Goal: Information Seeking & Learning: Check status

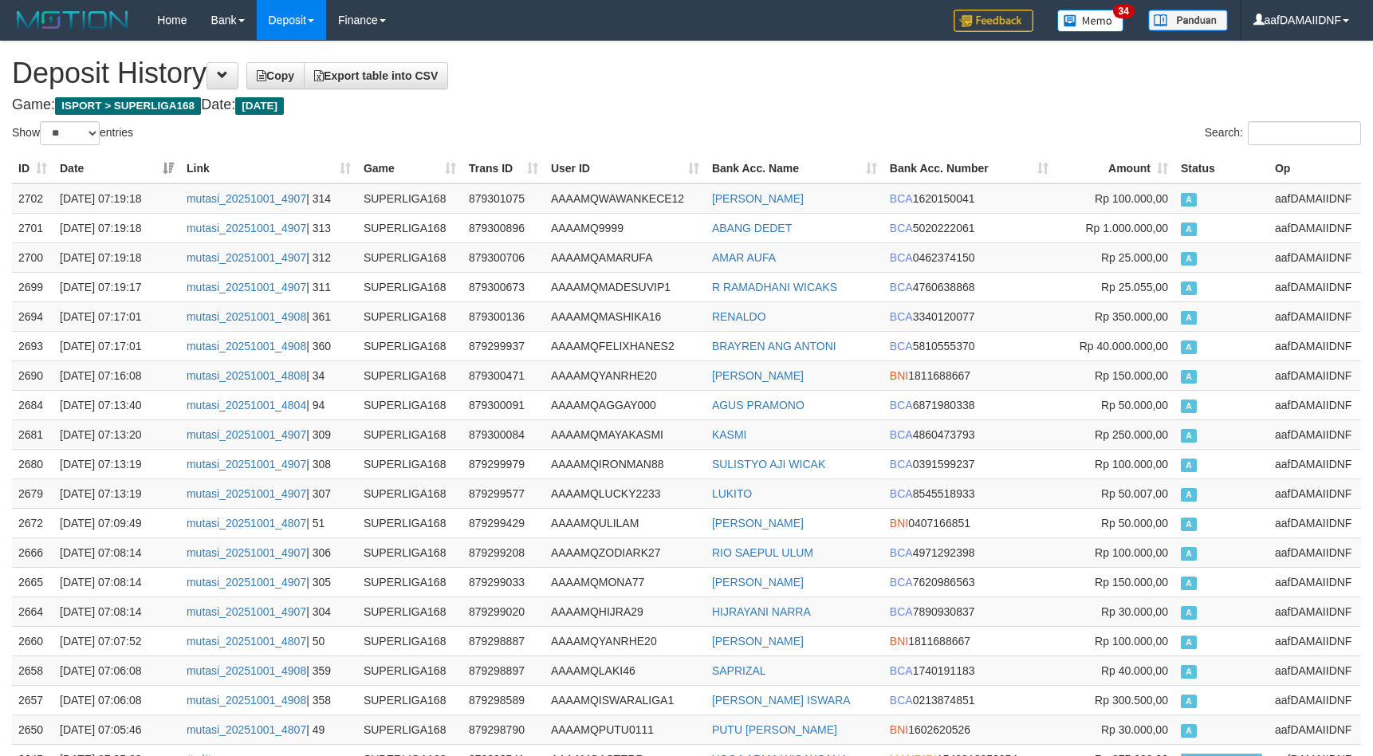
select select "**"
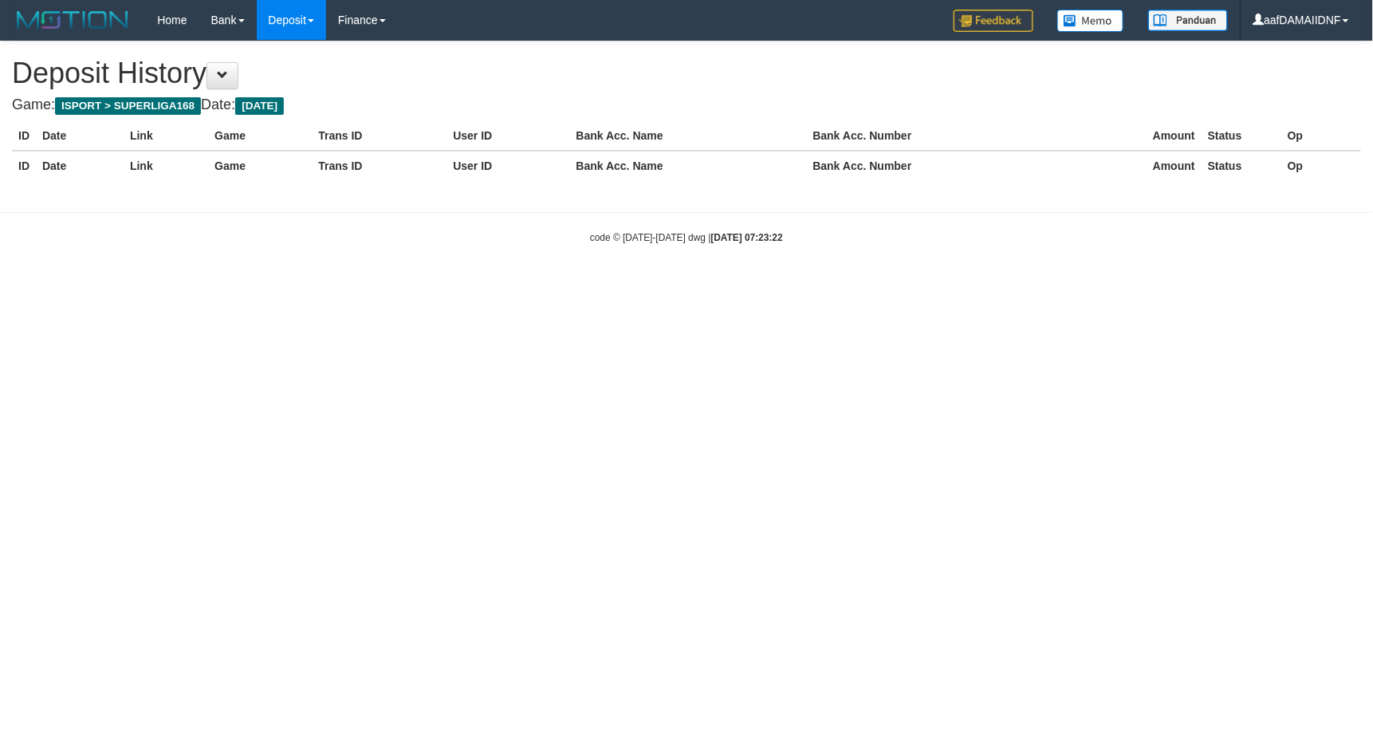
select select "**"
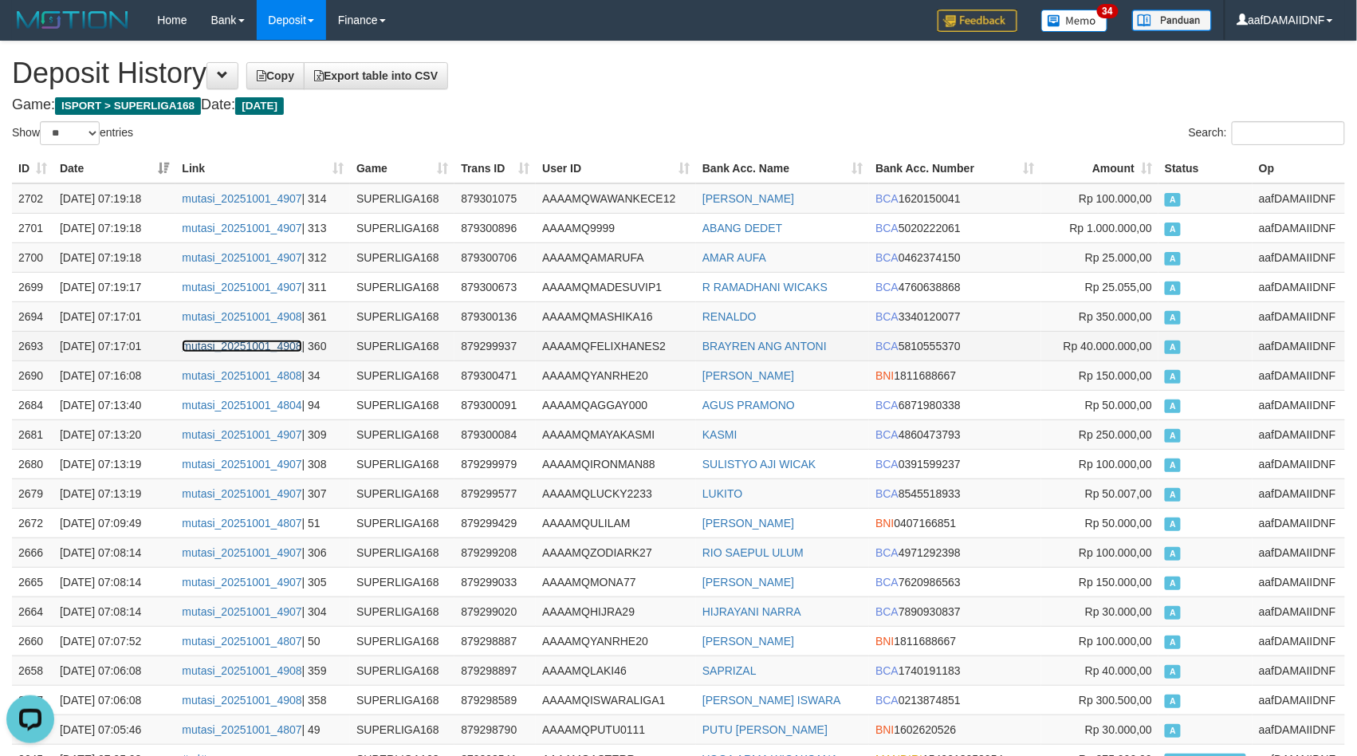
click at [225, 341] on link "mutasi_20251001_4908" at bounding box center [242, 346] width 120 height 13
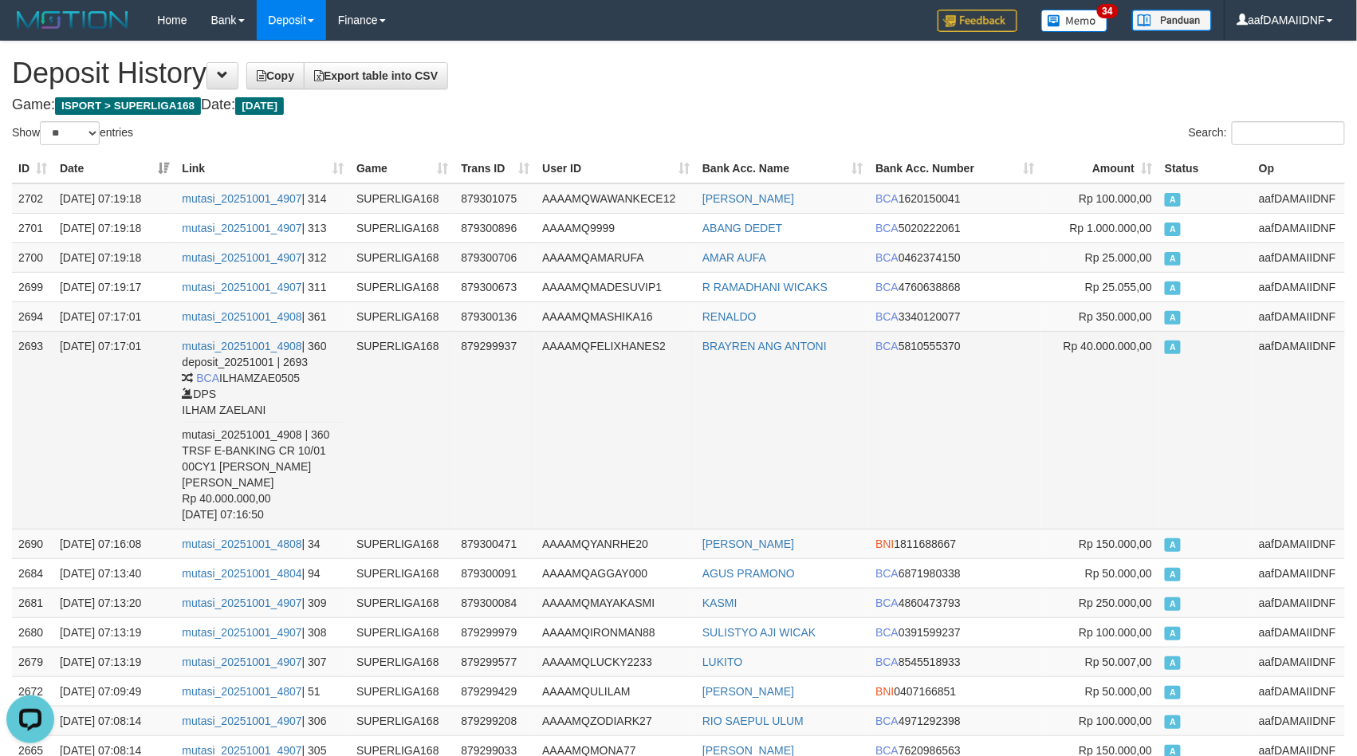
click at [751, 435] on td "BRAYREN ANG ANTONI" at bounding box center [782, 430] width 173 height 198
copy link "BRAYREN"
click at [751, 435] on td "BRAYREN ANG ANTONI" at bounding box center [782, 430] width 173 height 198
copy td "BRAYREN ANG ANTONI"
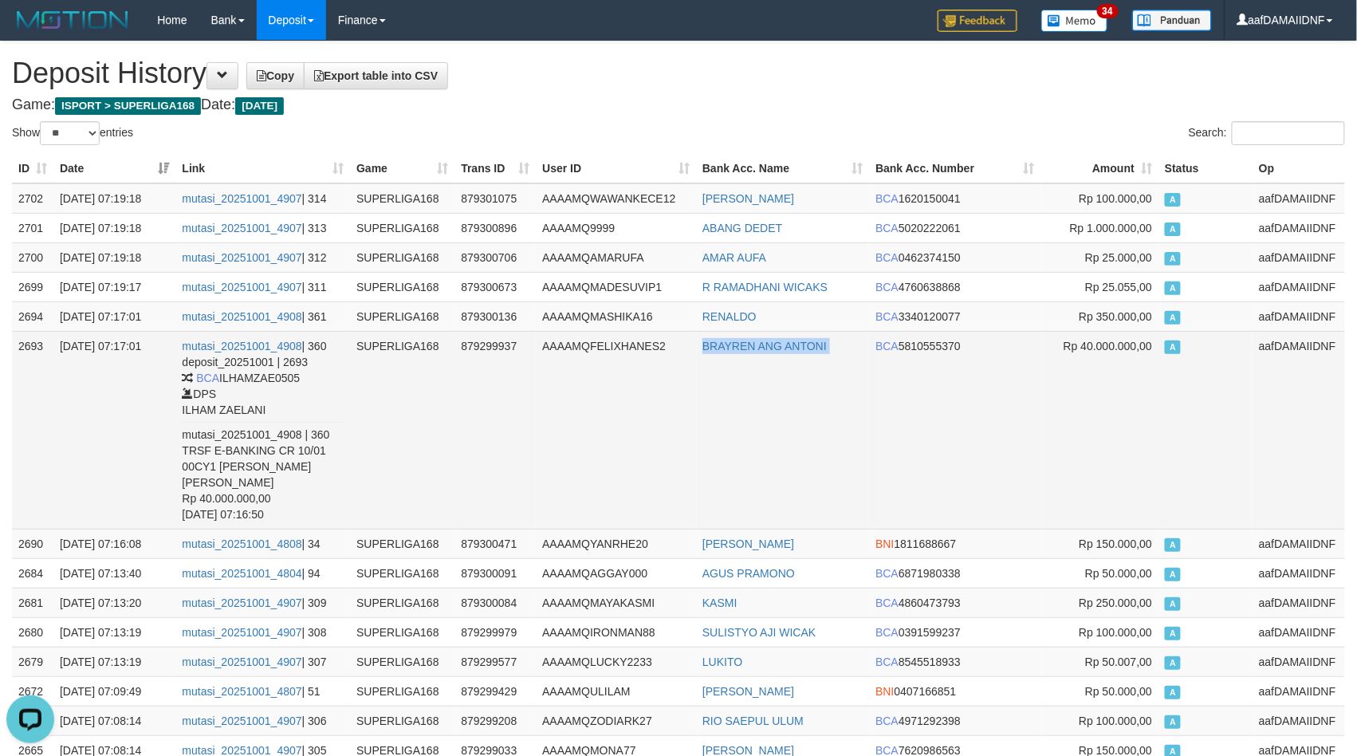
click at [751, 435] on td "BRAYREN ANG ANTONI" at bounding box center [782, 430] width 173 height 198
click at [747, 435] on td "BRAYREN ANG ANTONI" at bounding box center [782, 430] width 173 height 198
copy td "BRAYREN ANG ANTONI"
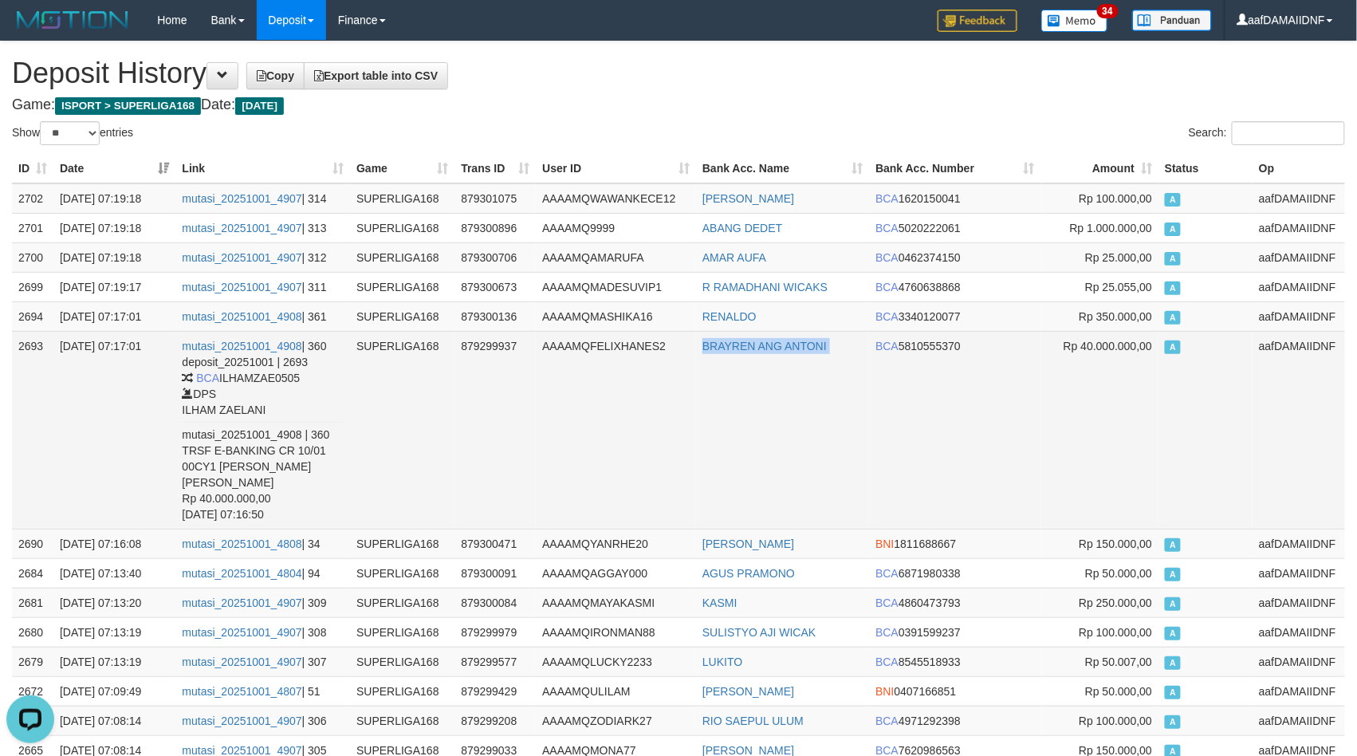
click at [747, 435] on td "BRAYREN ANG ANTONI" at bounding box center [782, 430] width 173 height 198
click at [735, 438] on td "BRAYREN ANG ANTONI" at bounding box center [782, 430] width 173 height 198
copy link "BRAYREN"
click at [735, 438] on td "BRAYREN ANG ANTONI" at bounding box center [782, 430] width 173 height 198
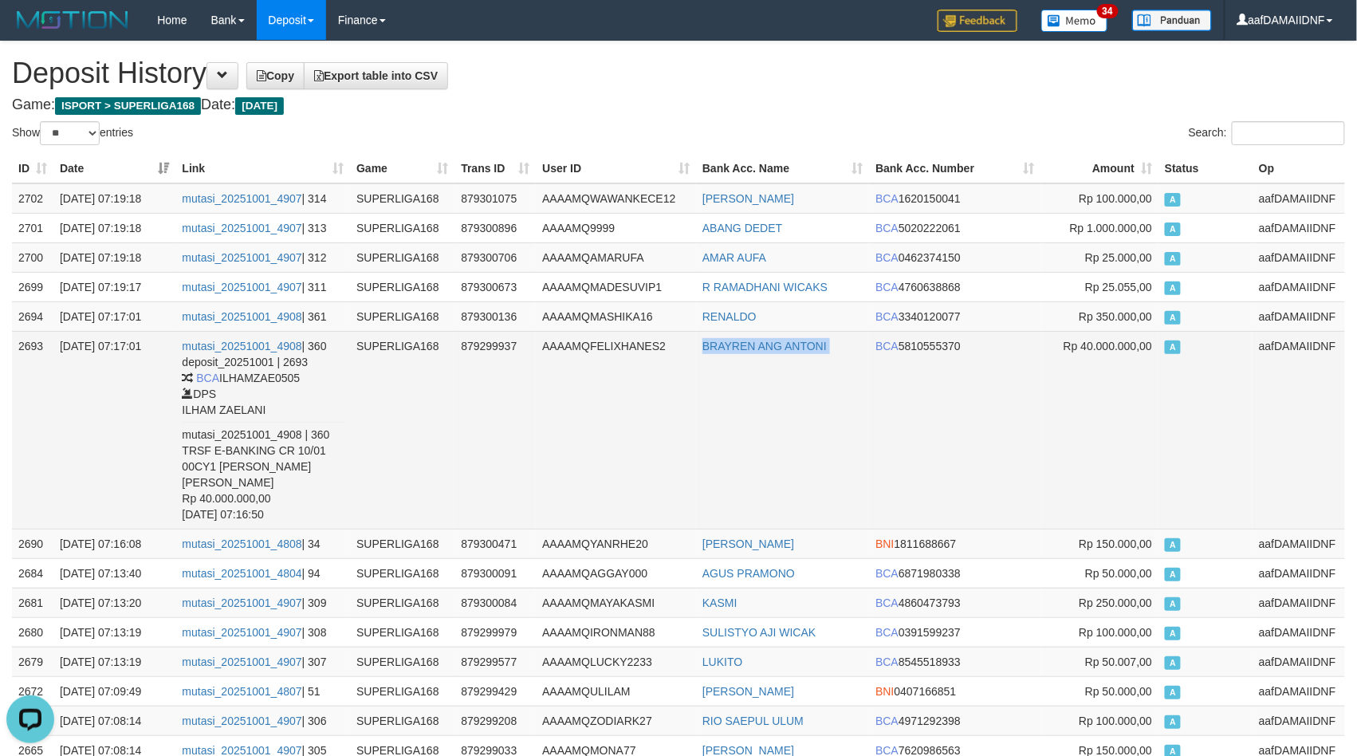
copy td "BRAYREN ANG ANTONI"
click at [735, 438] on td "BRAYREN ANG ANTONI" at bounding box center [782, 430] width 173 height 198
click at [801, 384] on td "BRAYREN ANG ANTONI" at bounding box center [782, 430] width 173 height 198
click at [802, 388] on td "BRAYREN ANG ANTONI" at bounding box center [782, 430] width 173 height 198
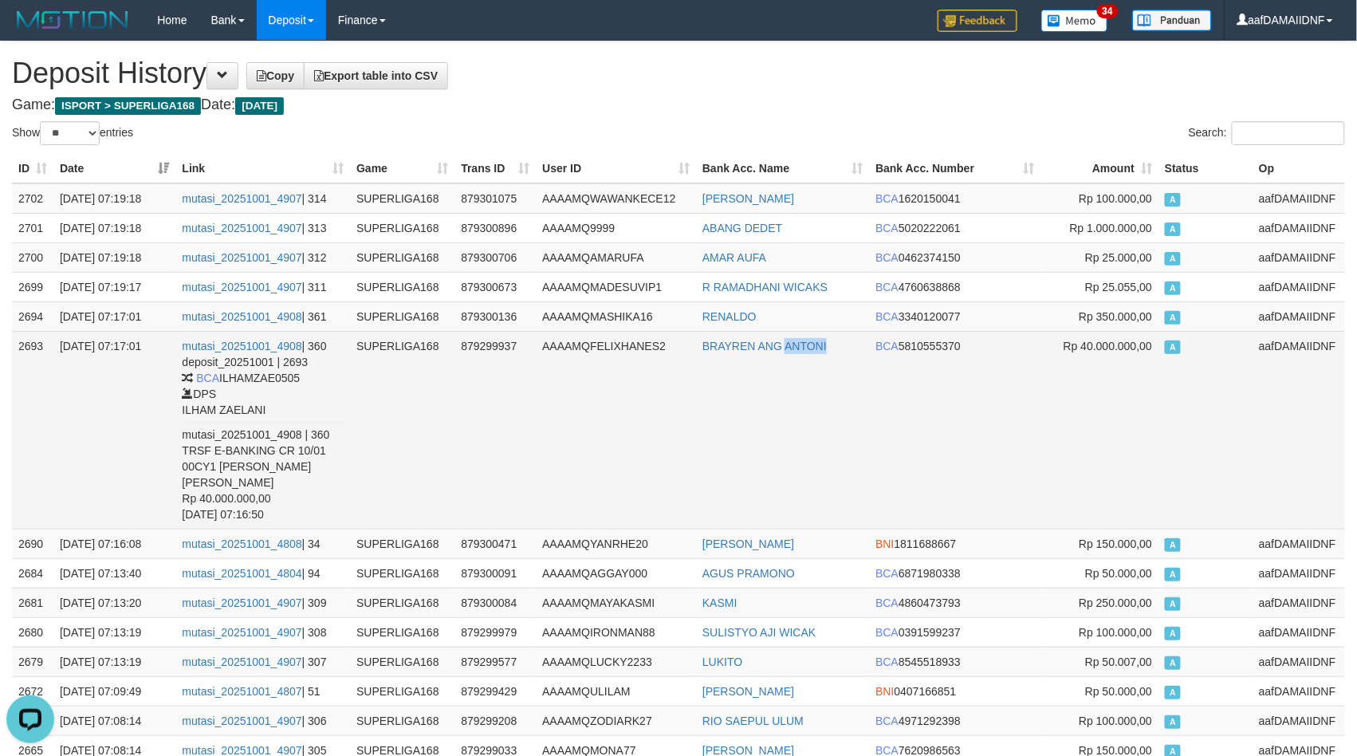
copy link "ANTONI"
click at [802, 388] on td "BRAYREN ANG ANTONI" at bounding box center [782, 430] width 173 height 198
copy td "BRAYREN ANG ANTONI"
click at [802, 388] on td "BRAYREN ANG ANTONI" at bounding box center [782, 430] width 173 height 198
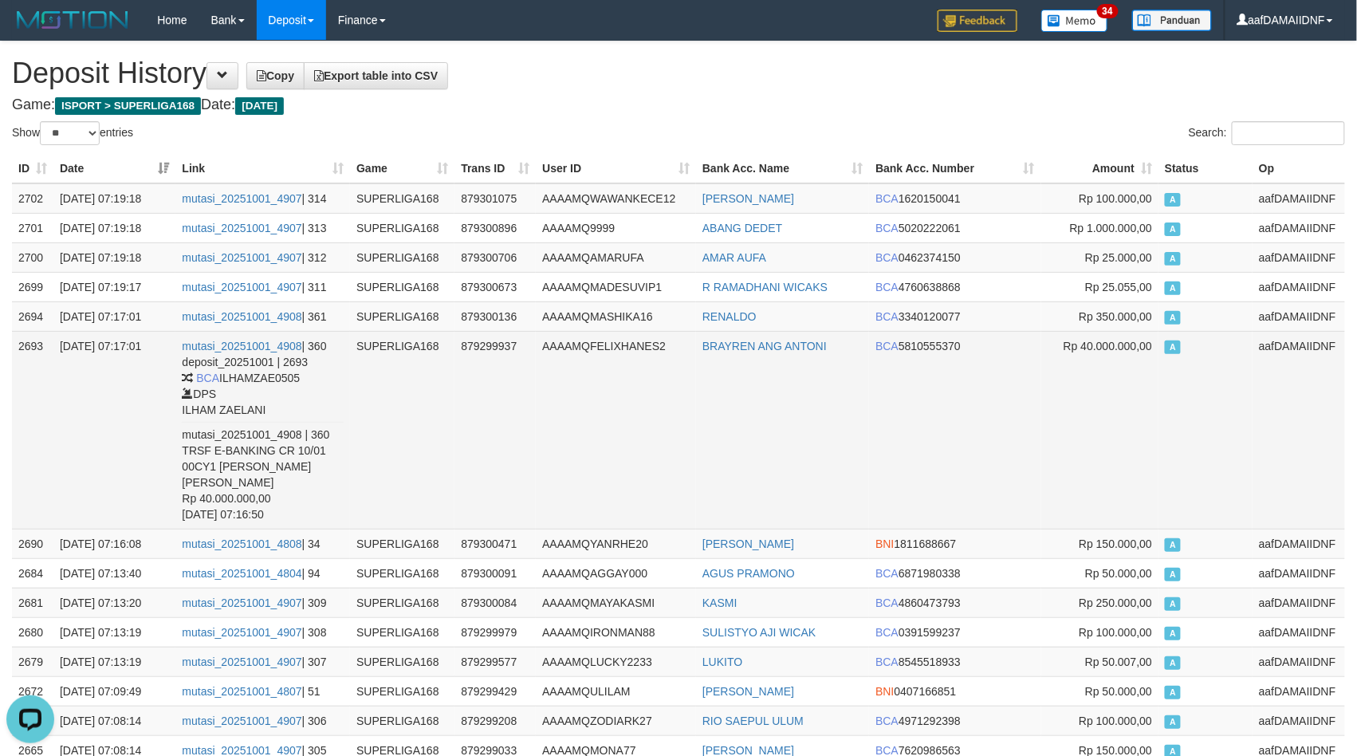
click at [799, 388] on td "BRAYREN ANG ANTONI" at bounding box center [782, 430] width 173 height 198
copy link "ANTONI"
copy td "BRAYREN ANG ANTONI"
click at [799, 388] on td "BRAYREN ANG ANTONI" at bounding box center [782, 430] width 173 height 198
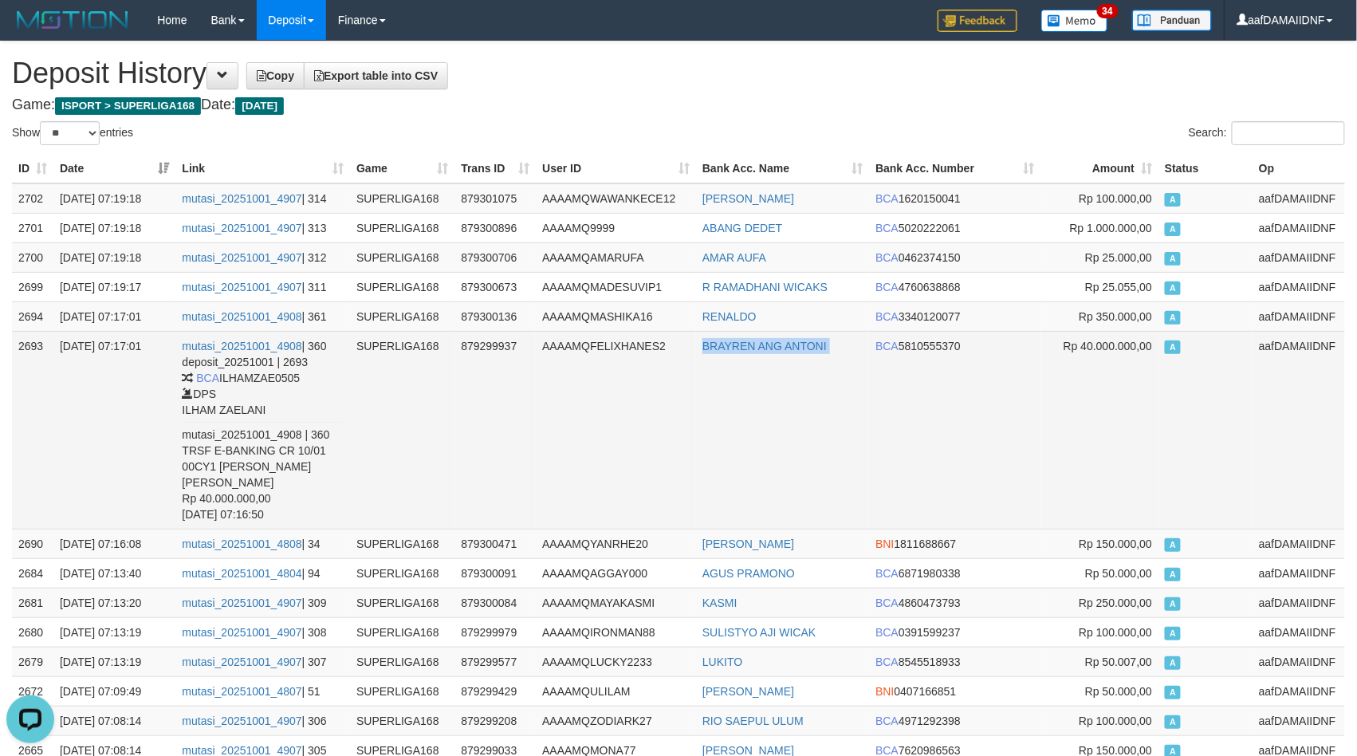
click at [799, 388] on td "BRAYREN ANG ANTONI" at bounding box center [782, 430] width 173 height 198
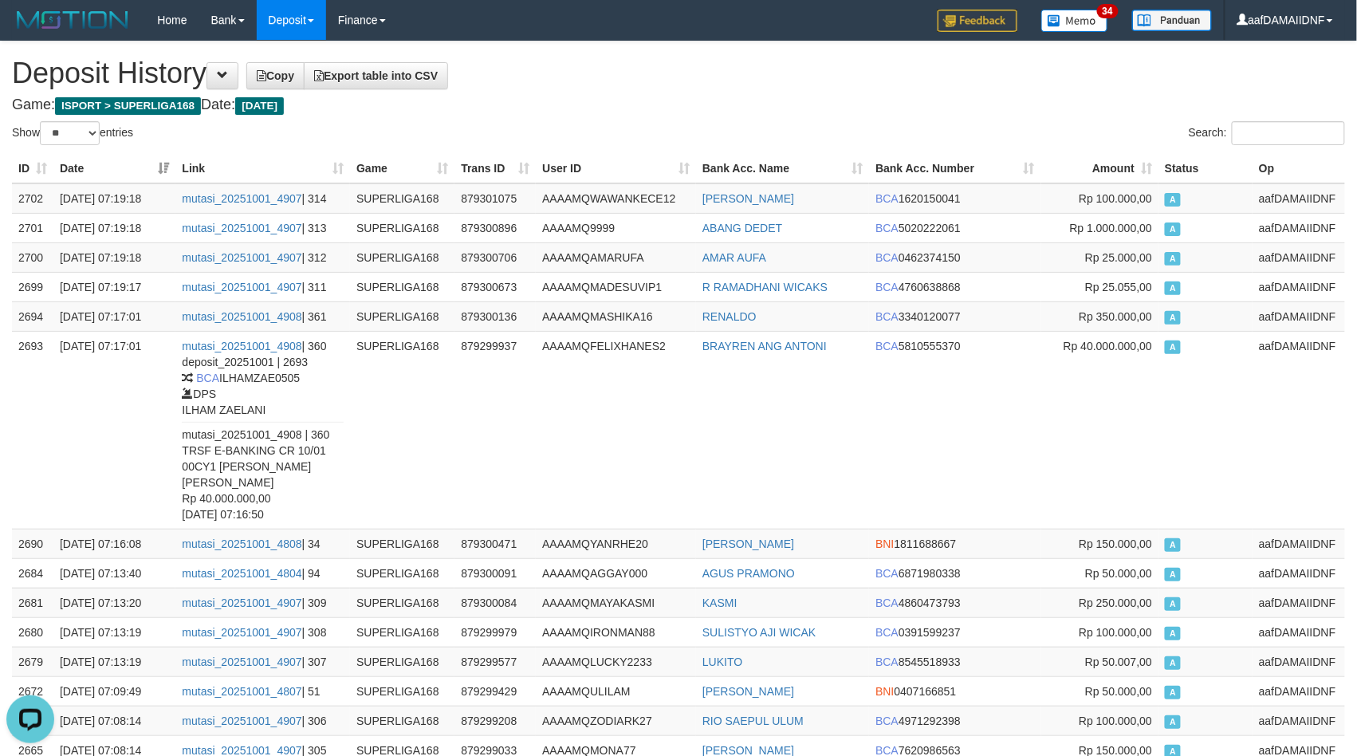
click at [703, 97] on h4 "Game: ISPORT > SUPERLIGA168 Date: Today" at bounding box center [678, 105] width 1333 height 16
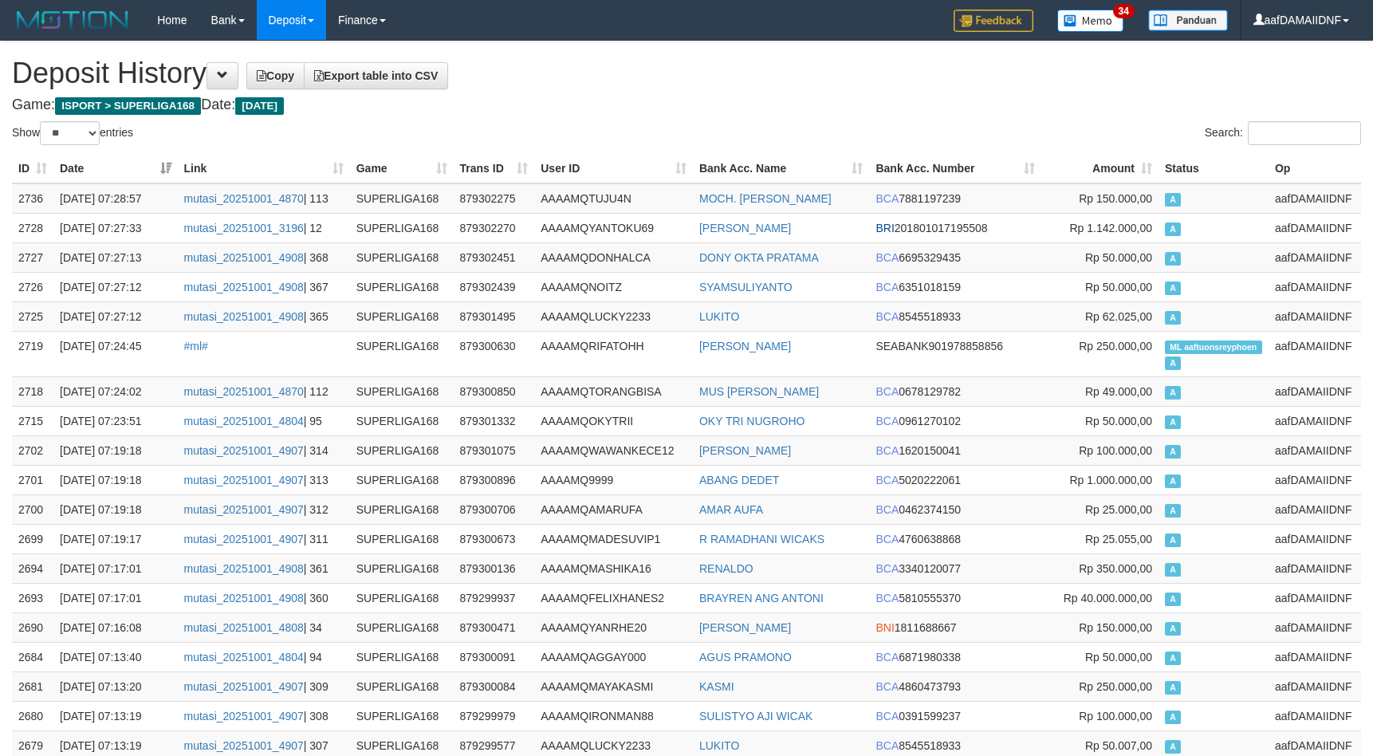
select select "**"
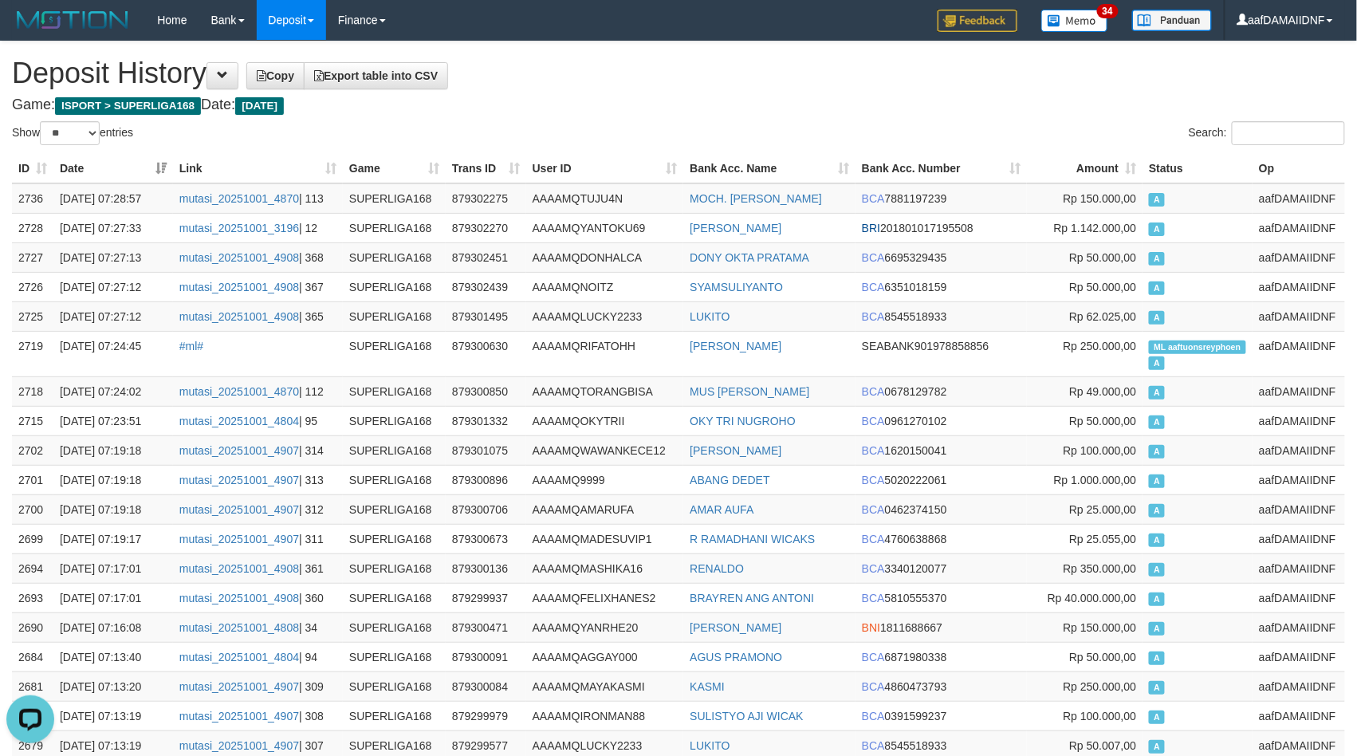
click at [616, 61] on h1 "Deposit History Copy Export table into CSV" at bounding box center [678, 73] width 1333 height 32
click at [710, 89] on h1 "Deposit History Copy Export table into CSV" at bounding box center [678, 73] width 1333 height 32
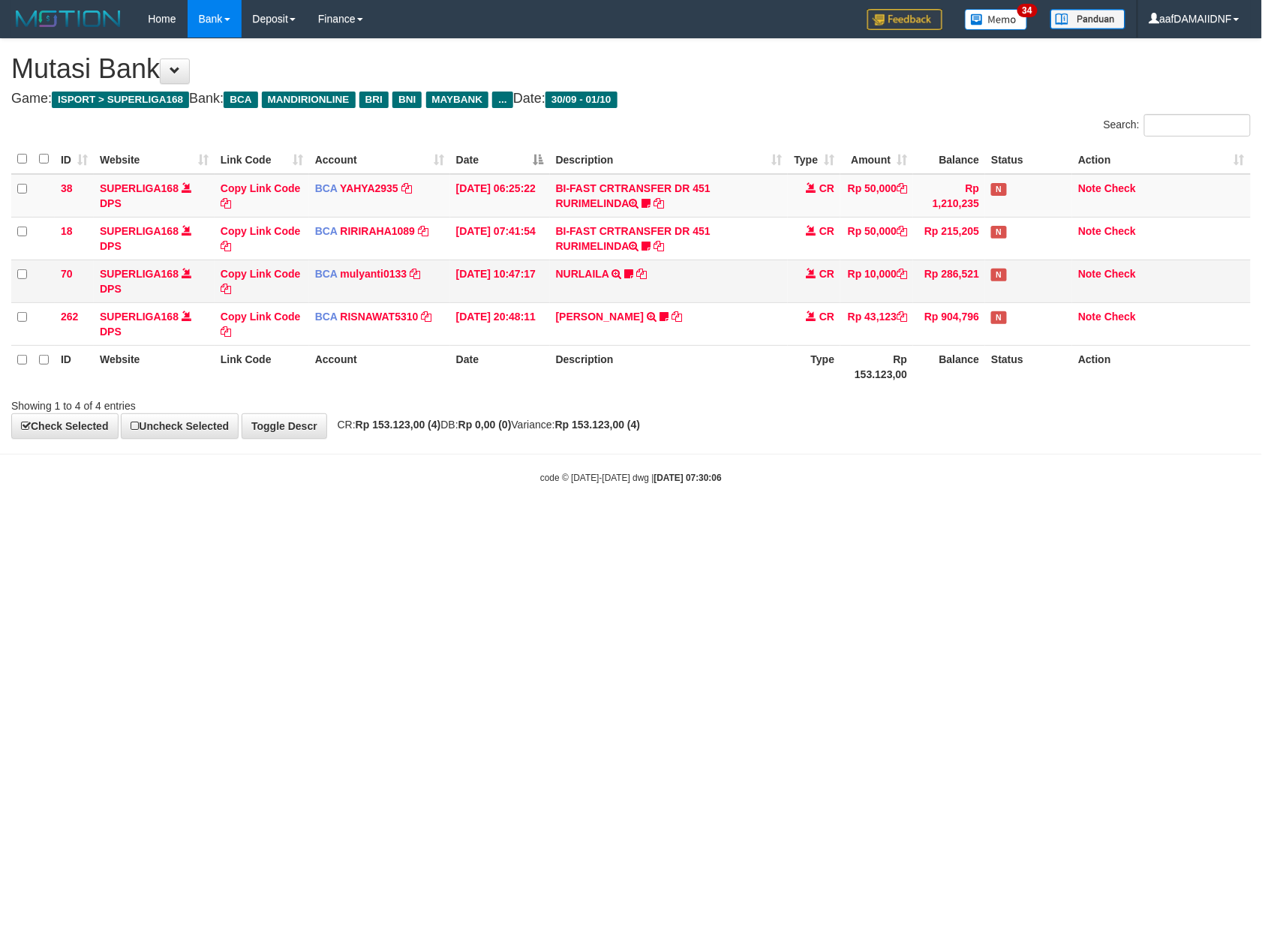
click at [689, 260] on td "NURLAILA TRSF E-BANKING CR 3009/FTSCY/WS95051 10000.002025093089086430 TRFDN-NU…" at bounding box center [670, 280] width 239 height 42
copy tr "NURLAILA TRSF E-BANKING CR 3009/FTSCY/WS95051 10000.002025093089086430 TRFDN-NU…"
click at [689, 260] on td "NURLAILA TRSF E-BANKING CR 3009/FTSCY/WS95051 10000.002025093089086430 TRFDN-NU…" at bounding box center [670, 280] width 239 height 42
click at [689, 265] on td "NURLAILA TRSF E-BANKING CR 3009/FTSCY/WS95051 10000.002025093089086430 TRFDN-NU…" at bounding box center [670, 280] width 239 height 42
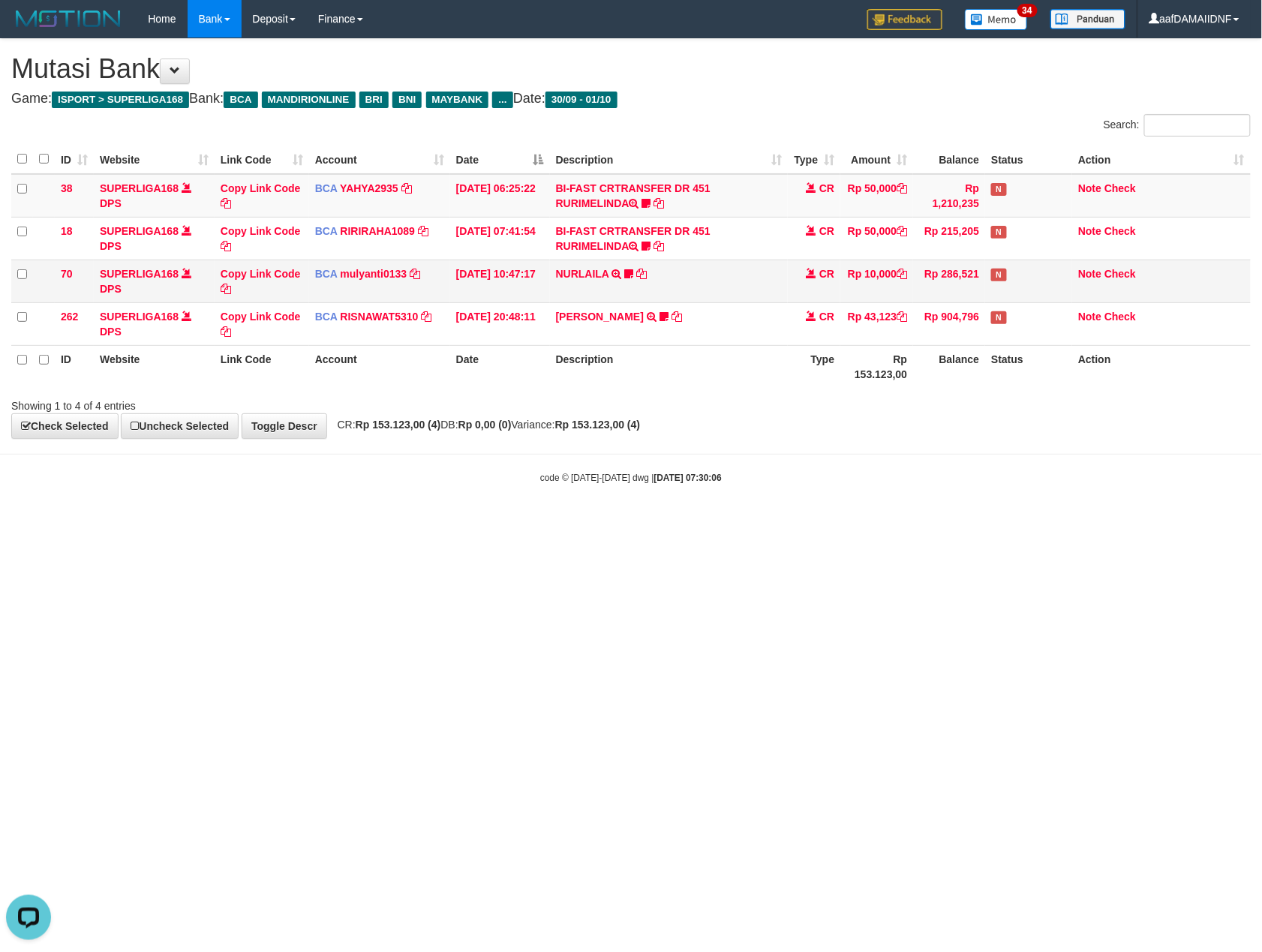
click at [689, 265] on td "NURLAILA TRSF E-BANKING CR 3009/FTSCY/WS95051 10000.002025093089086430 TRFDN-NU…" at bounding box center [670, 280] width 239 height 42
click at [865, 522] on html "Toggle navigation Home Bank Account List Load By Website Group [ISPORT] SUPERLI…" at bounding box center [631, 261] width 1262 height 522
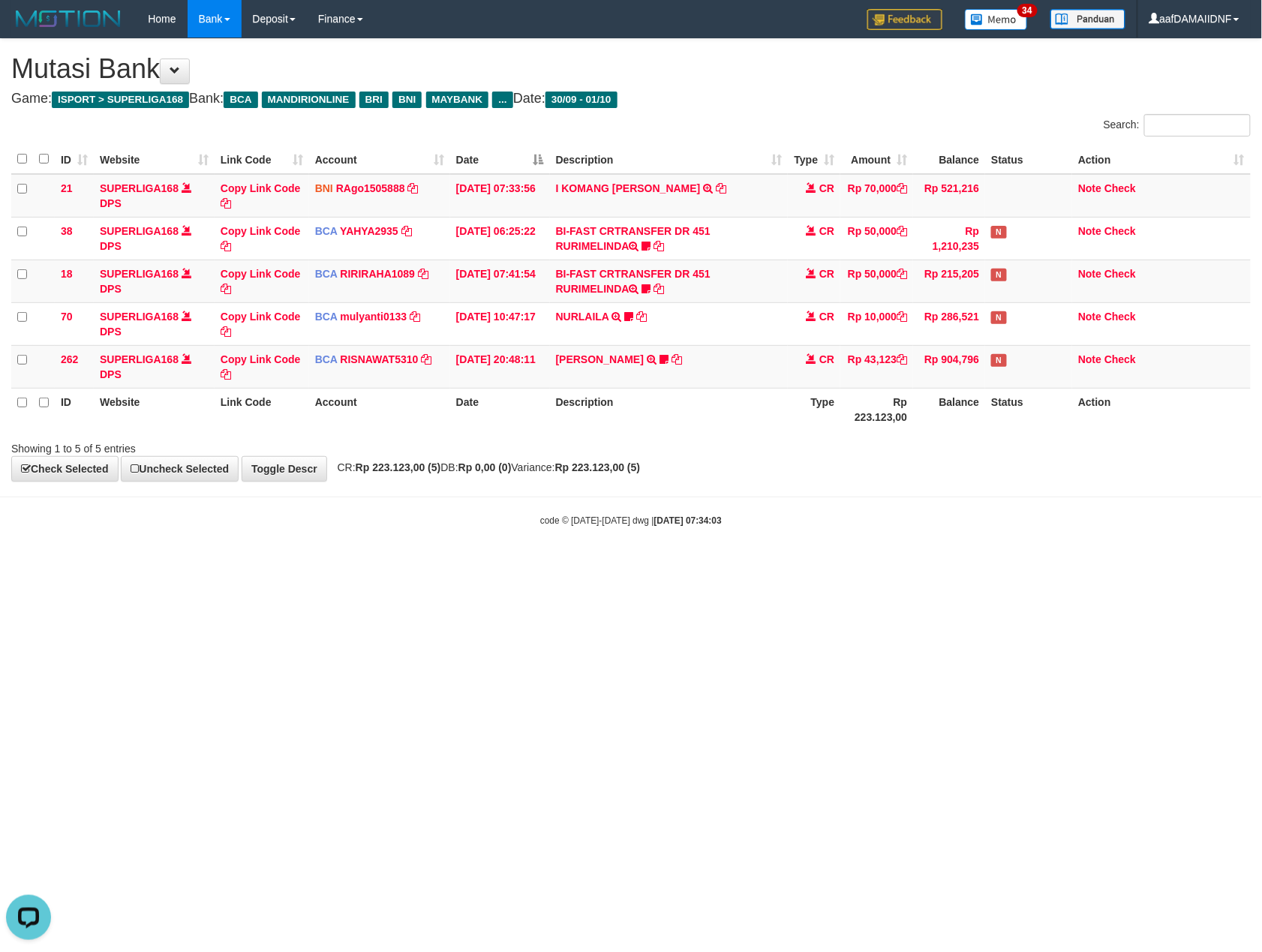
click at [914, 565] on html "Toggle navigation Home Bank Account List Load By Website Group [ISPORT] SUPERLI…" at bounding box center [631, 282] width 1262 height 565
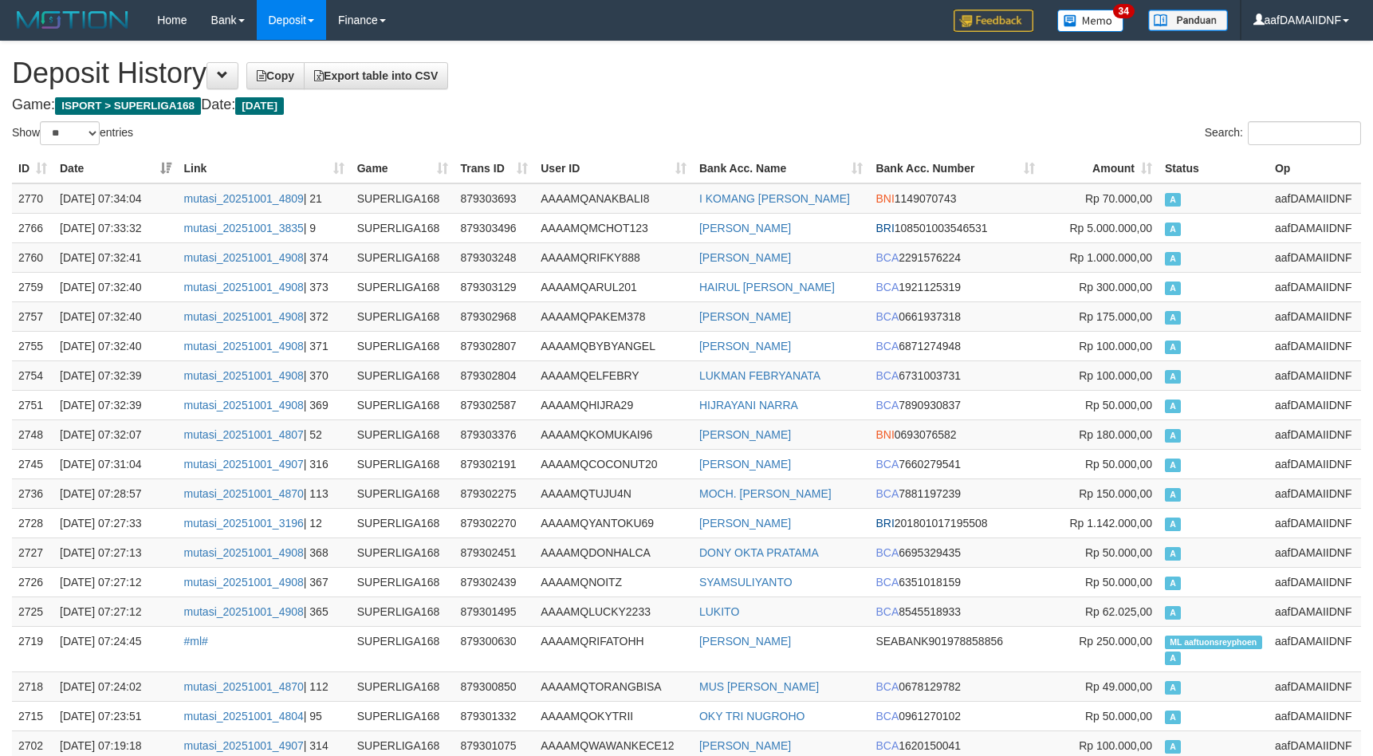
select select "**"
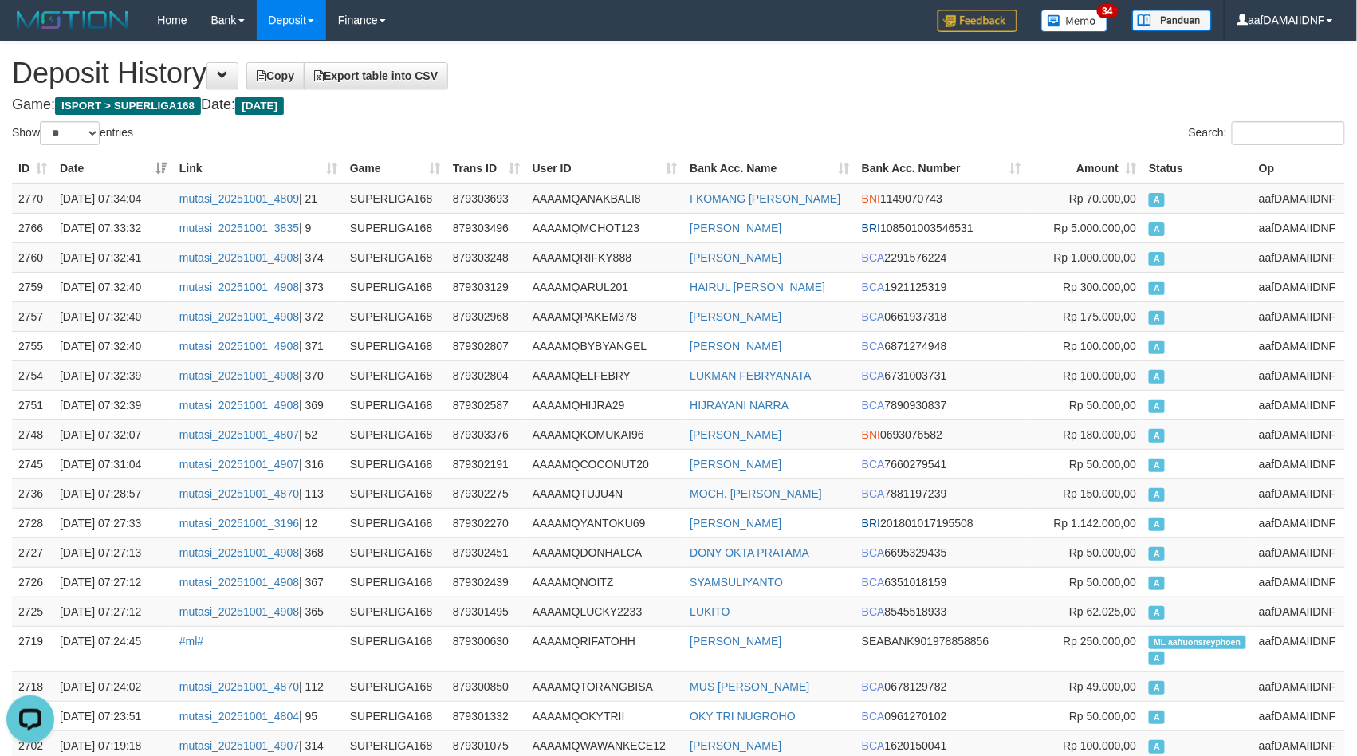
click at [578, 147] on div "Show ** ** ** *** entries" at bounding box center [339, 135] width 655 height 28
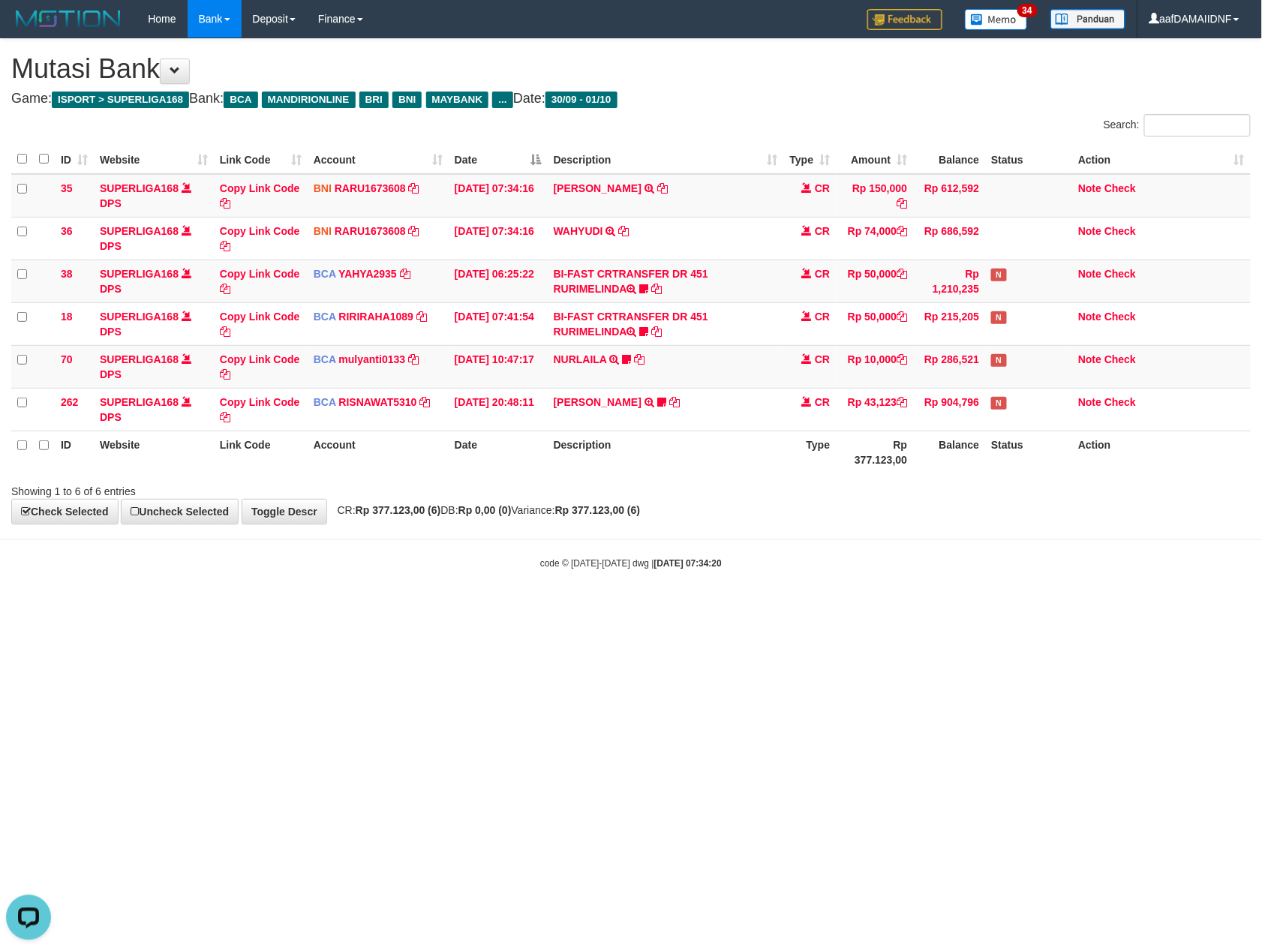
click at [988, 608] on html "Toggle navigation Home Bank Account List Load By Website Group [ISPORT] SUPERLI…" at bounding box center [631, 304] width 1262 height 608
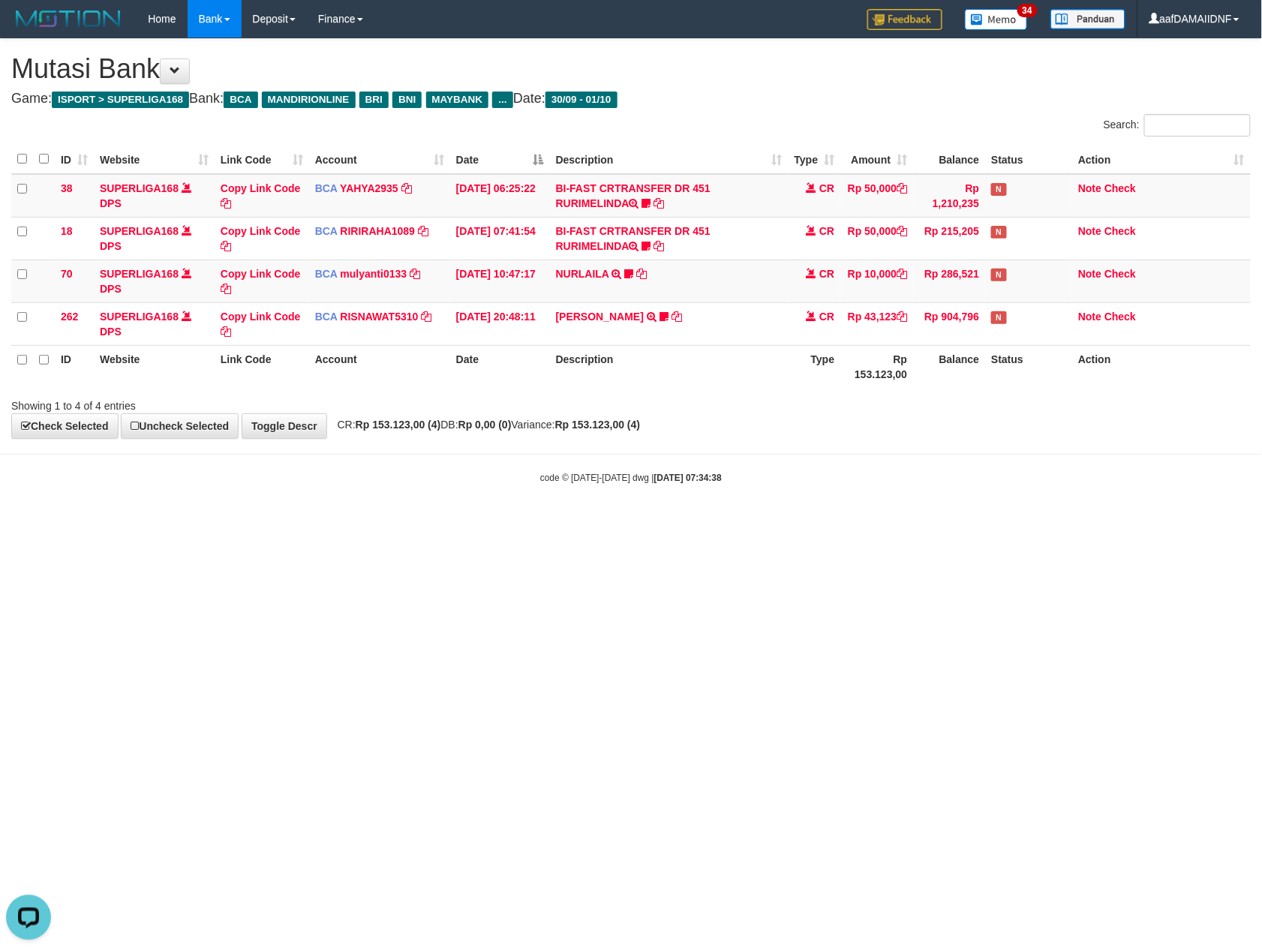
click at [1046, 522] on html "Toggle navigation Home Bank Account List Load By Website Group [ISPORT] SUPERLI…" at bounding box center [631, 261] width 1262 height 522
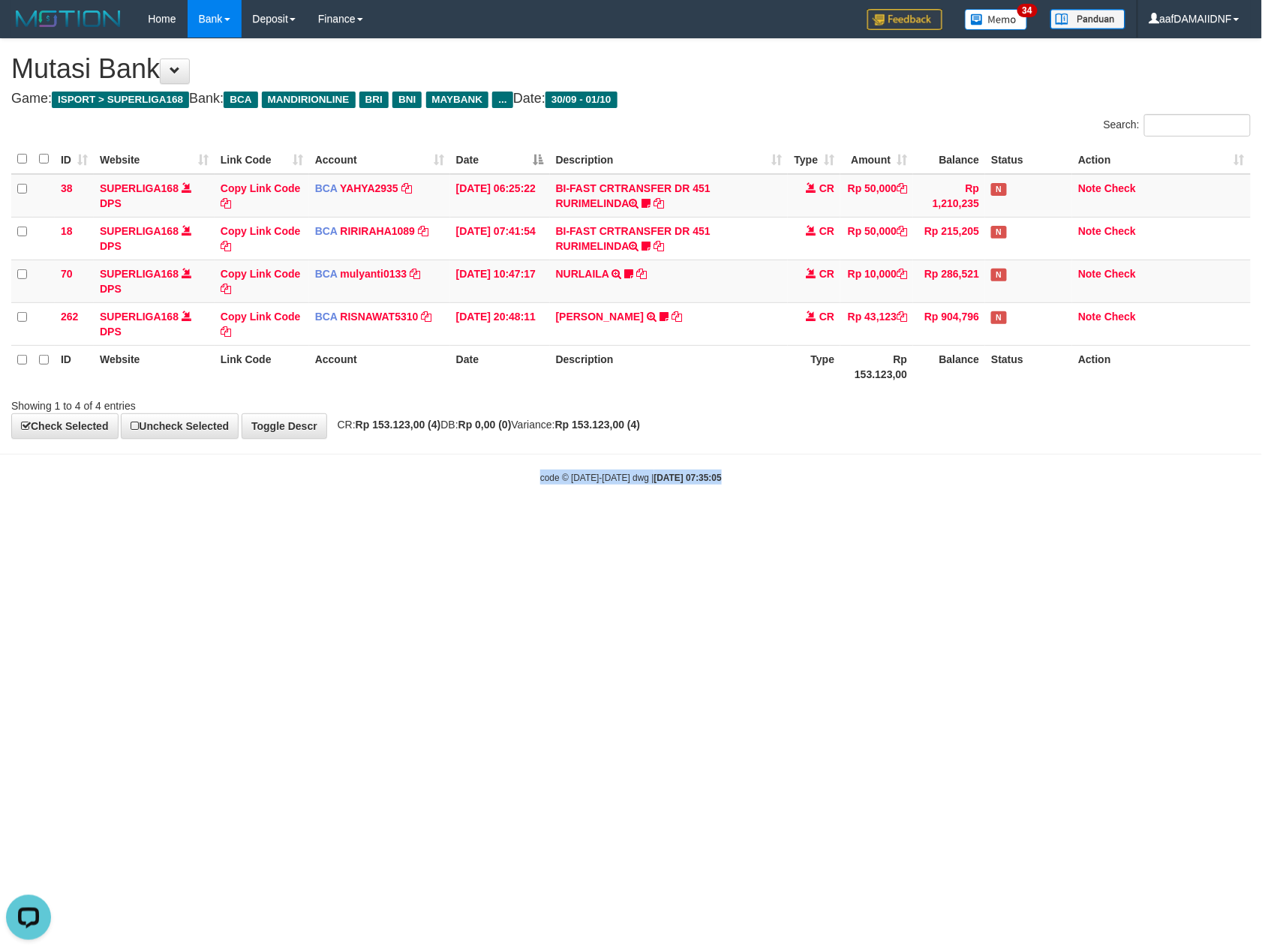
click at [1046, 522] on html "Toggle navigation Home Bank Account List Load By Website Group [ISPORT] SUPERLI…" at bounding box center [631, 261] width 1262 height 522
click at [1058, 522] on html "Toggle navigation Home Bank Account List Load By Website Group [ISPORT] SUPERLI…" at bounding box center [631, 261] width 1262 height 522
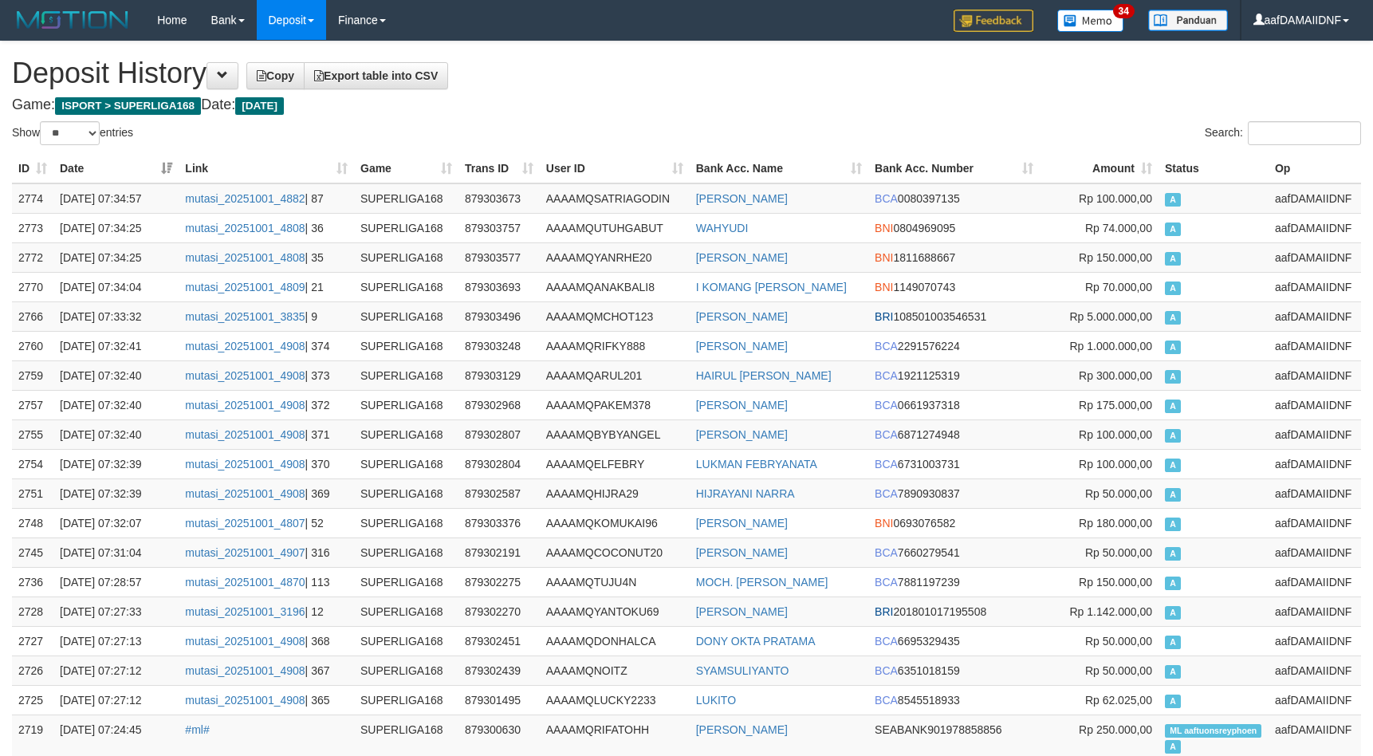
select select "**"
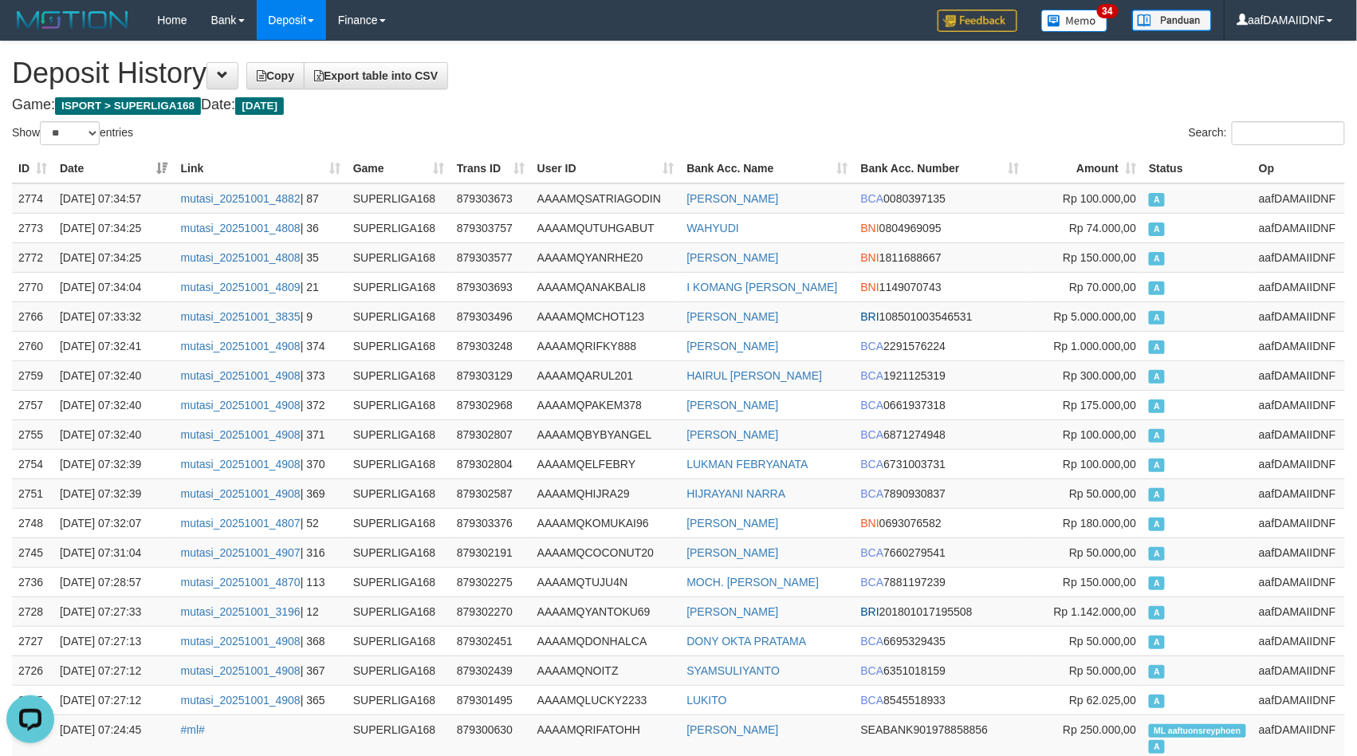
click at [622, 84] on h1 "Deposit History Copy Export table into CSV" at bounding box center [678, 73] width 1333 height 32
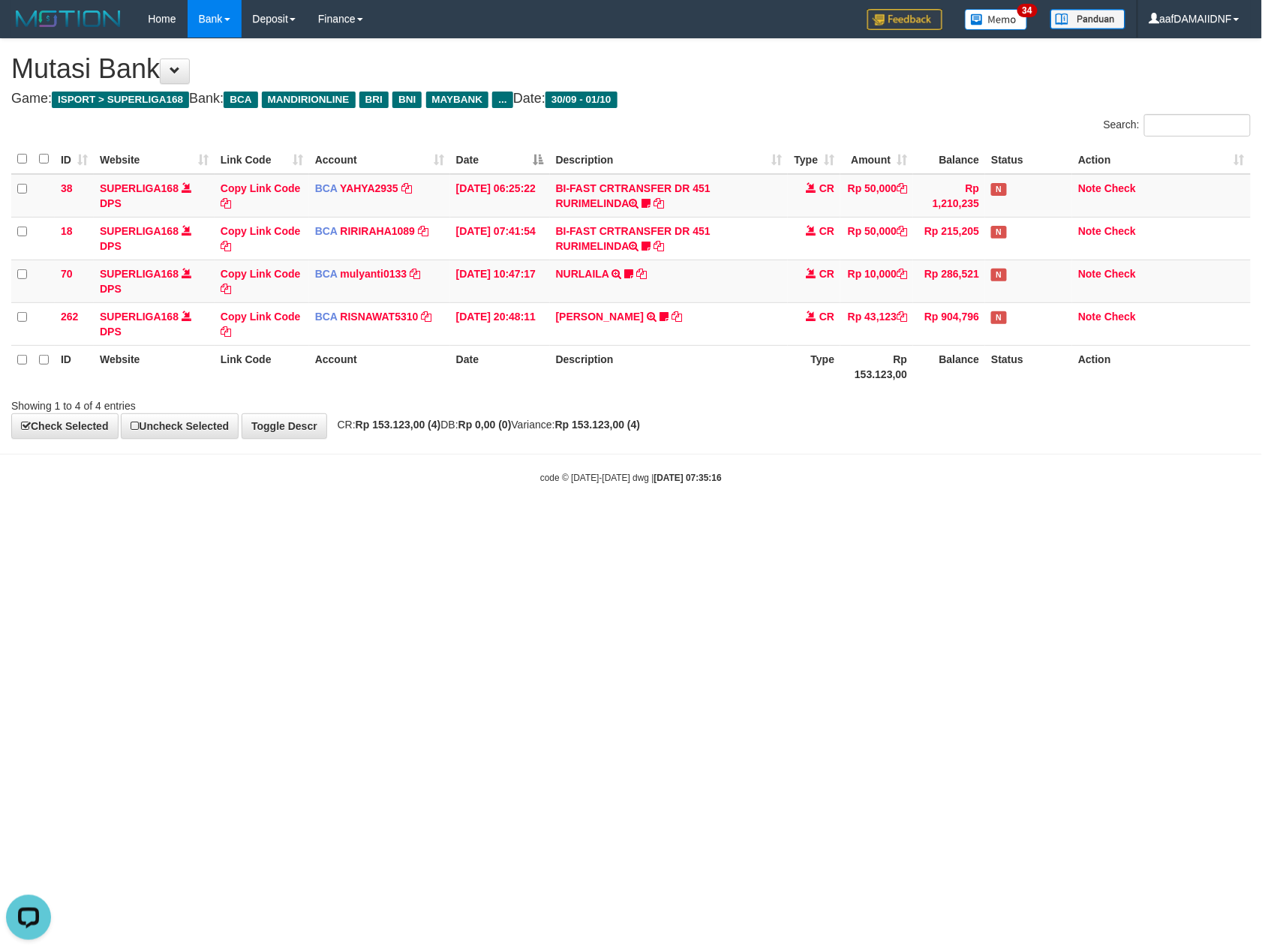
click at [969, 502] on body "Toggle navigation Home Bank Account List Load By Website Group [ISPORT] SUPERLI…" at bounding box center [631, 261] width 1262 height 522
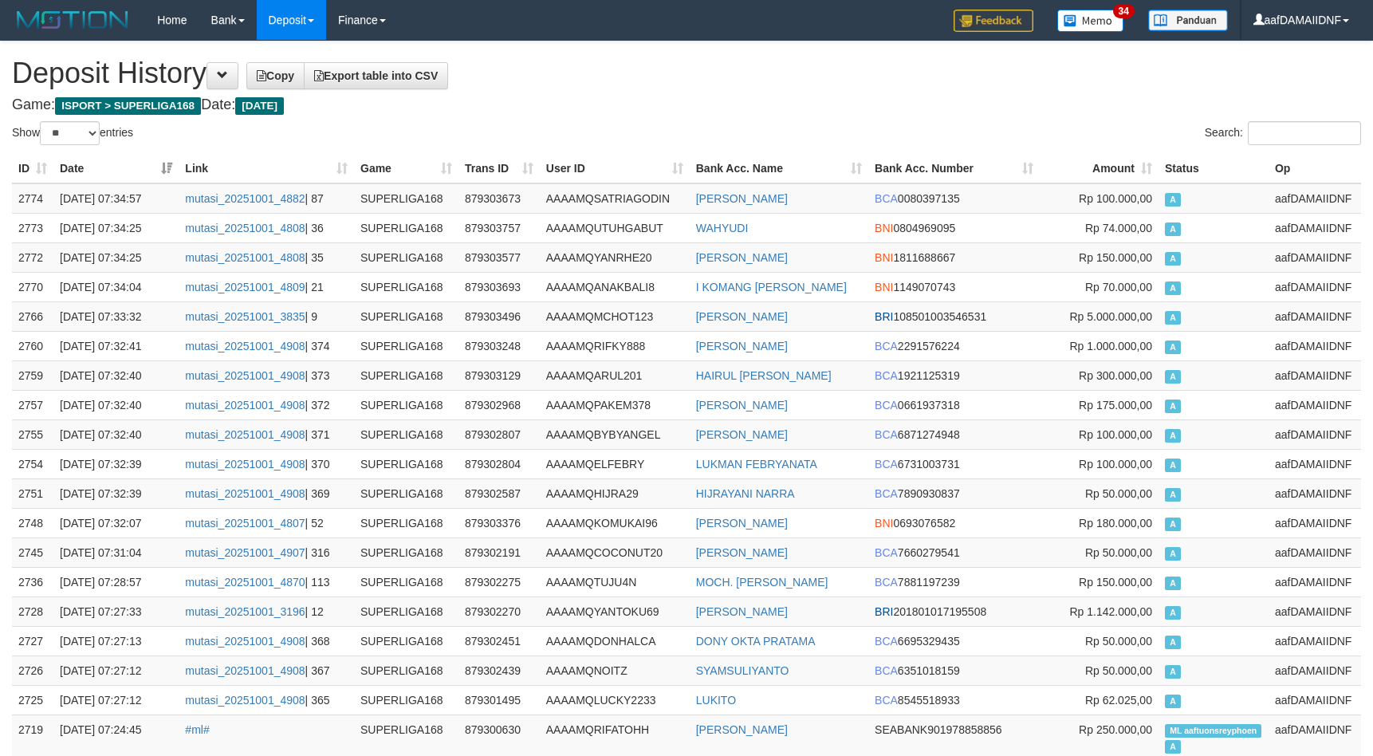
select select "**"
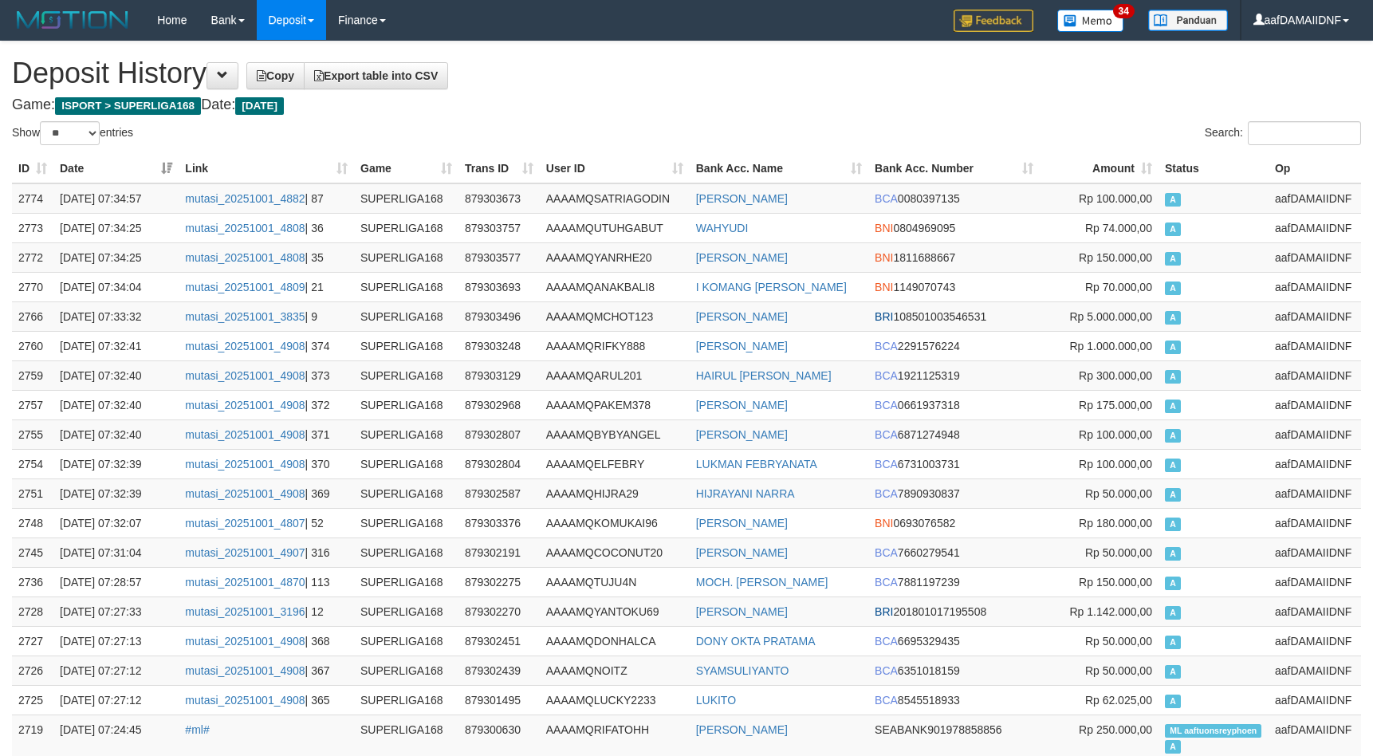
select select "**"
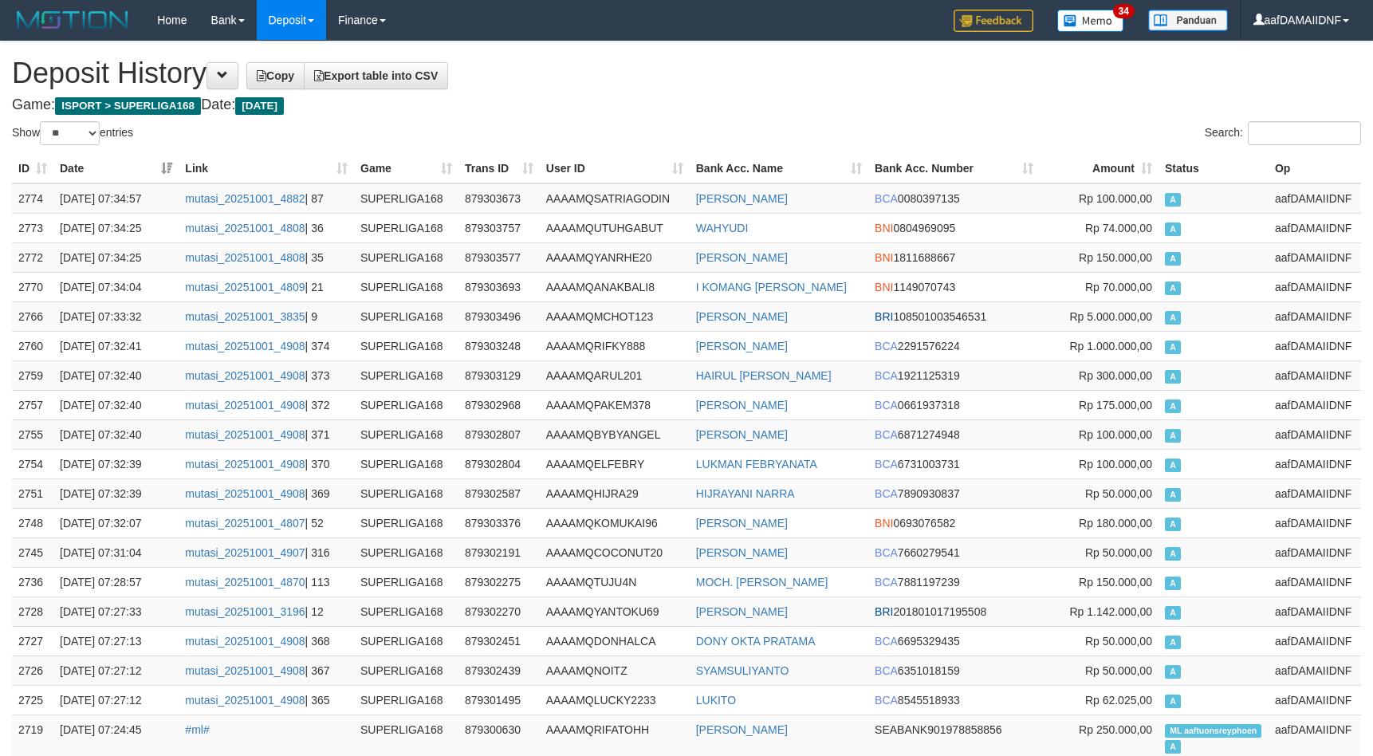
select select "**"
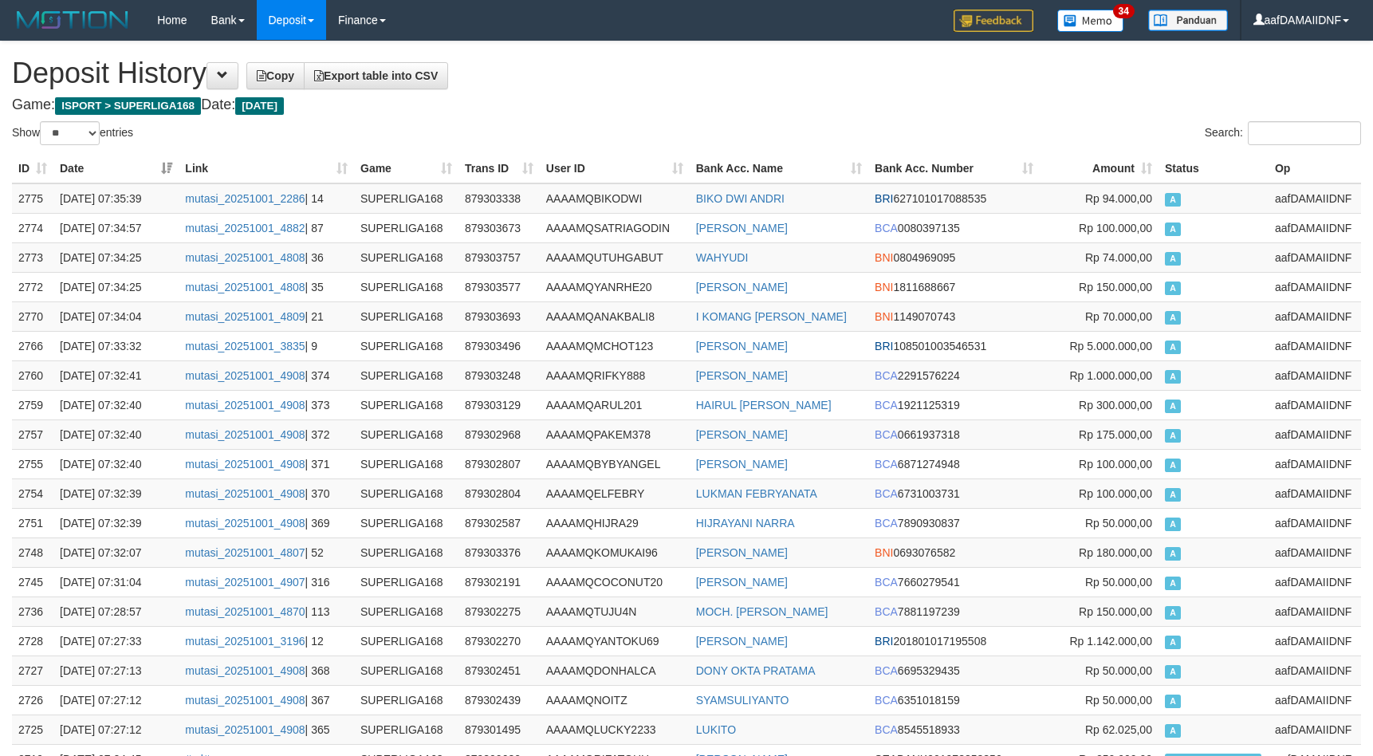
select select "**"
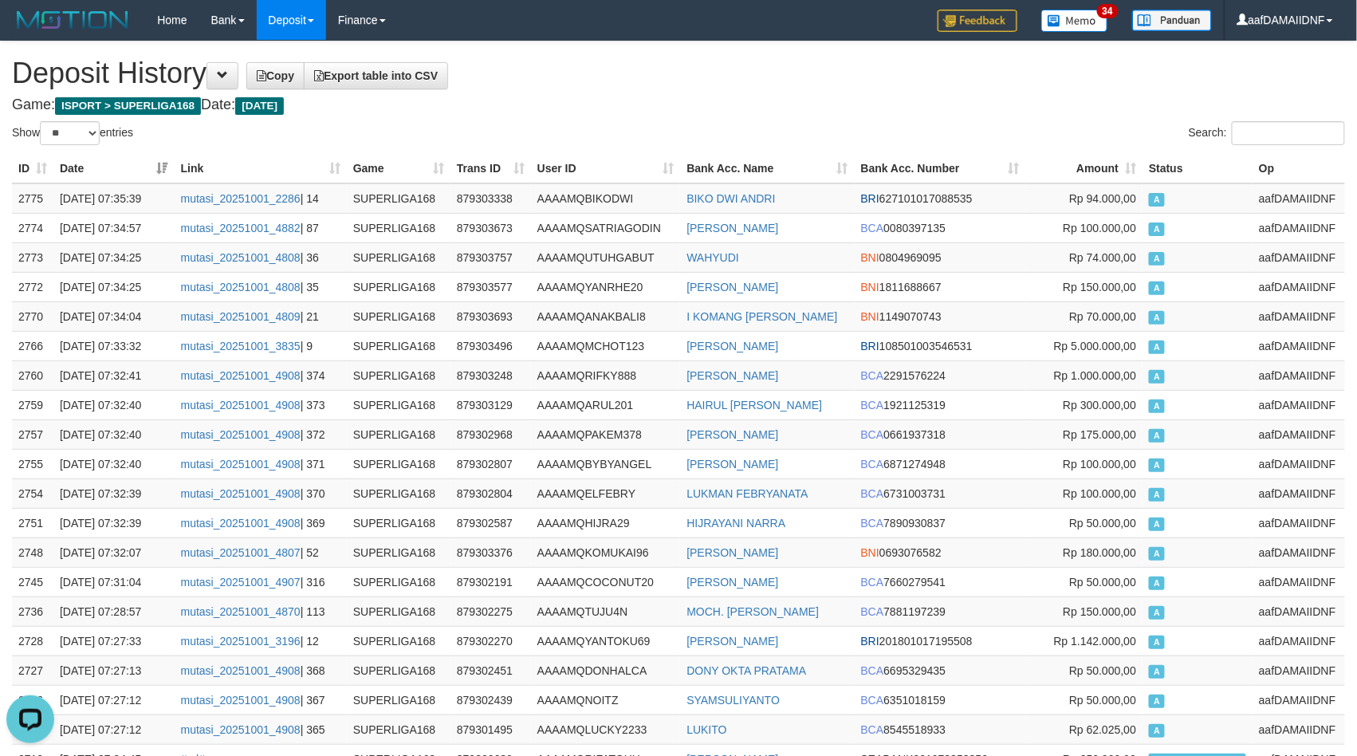
click at [609, 86] on h1 "Deposit History Copy Export table into CSV" at bounding box center [678, 73] width 1333 height 32
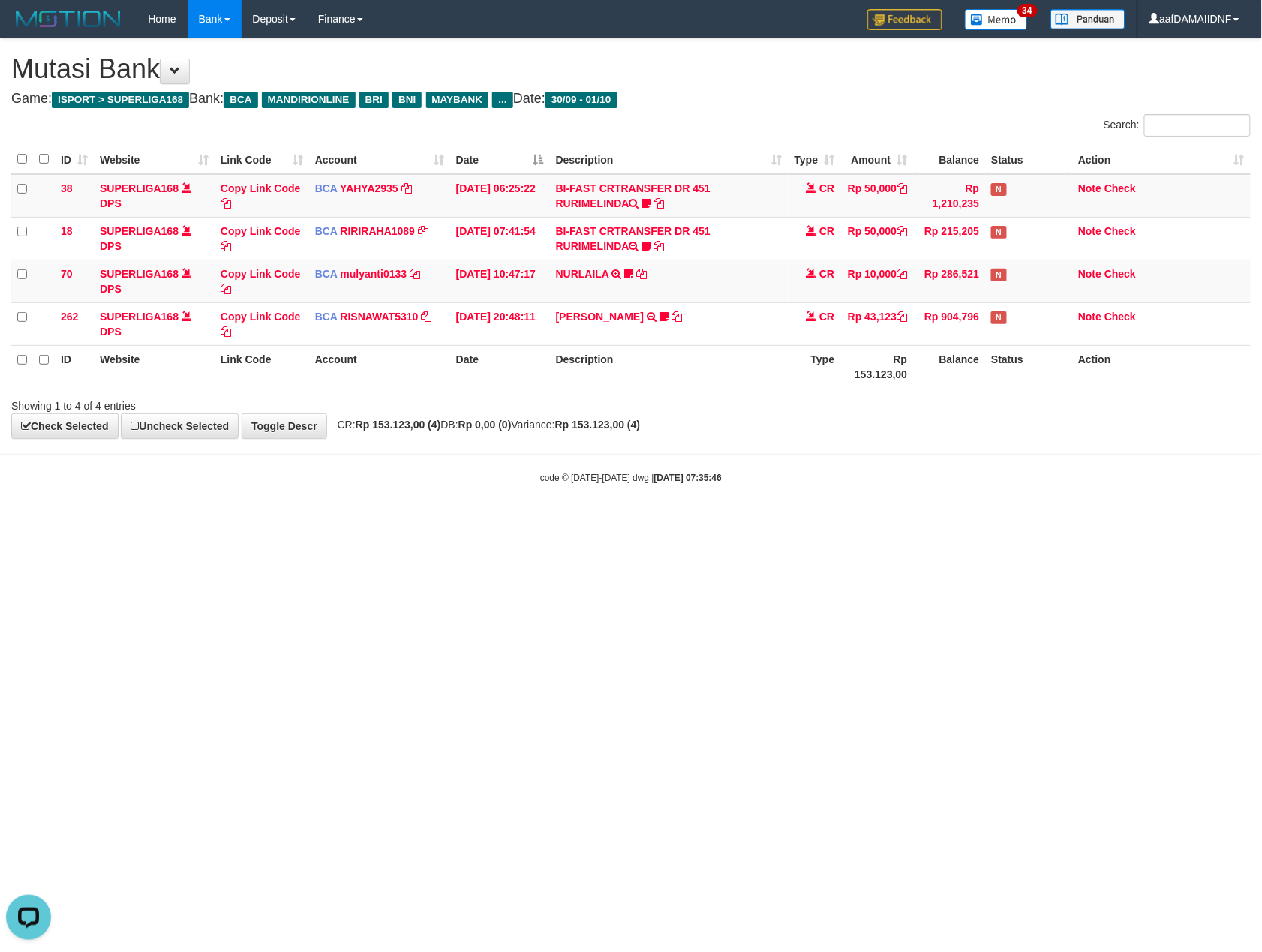
click at [1007, 478] on div "code © 2012-2018 dwg | 2025/10/01 07:35:46" at bounding box center [631, 477] width 1262 height 15
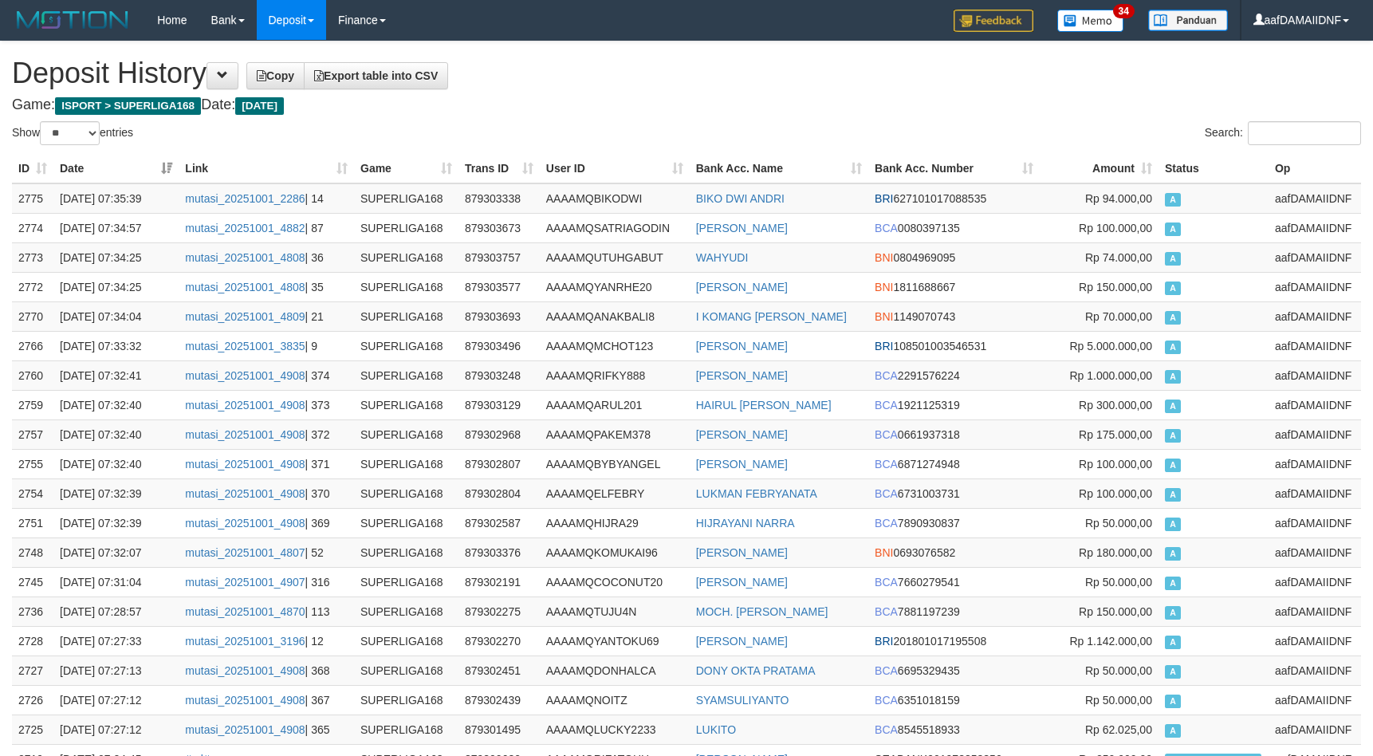
select select "**"
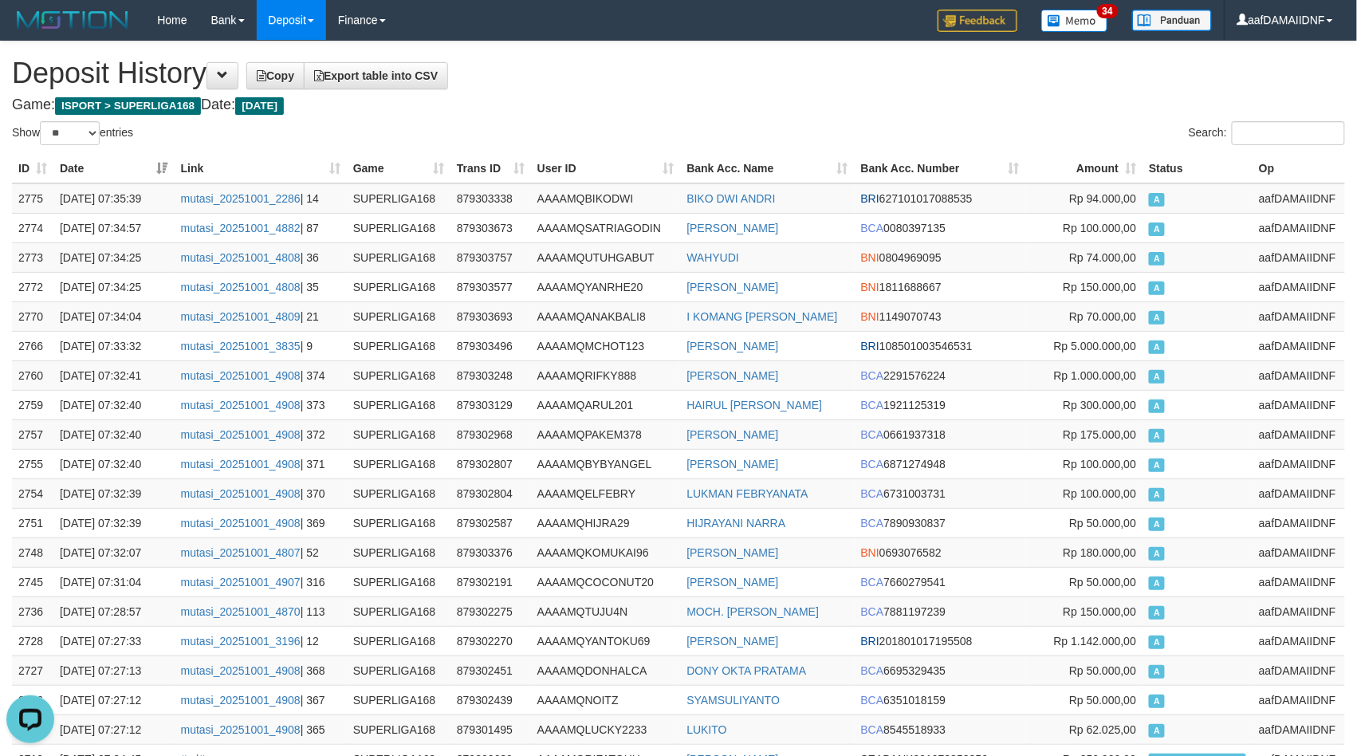
click at [610, 78] on h1 "Deposit History Copy Export table into CSV" at bounding box center [678, 73] width 1333 height 32
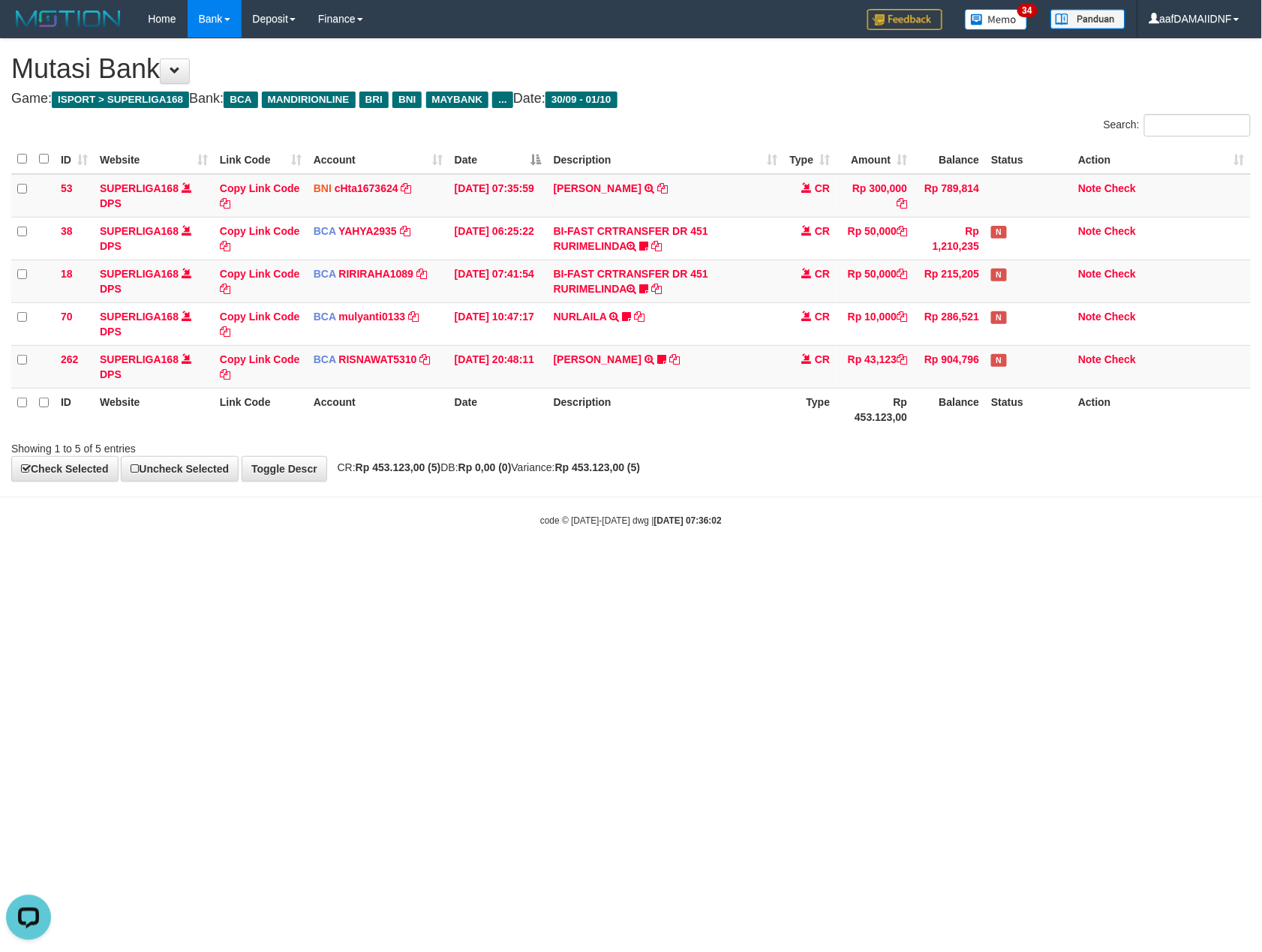
click at [908, 523] on div "code © 2012-2018 dwg | 2025/10/01 07:36:02" at bounding box center [631, 520] width 1262 height 15
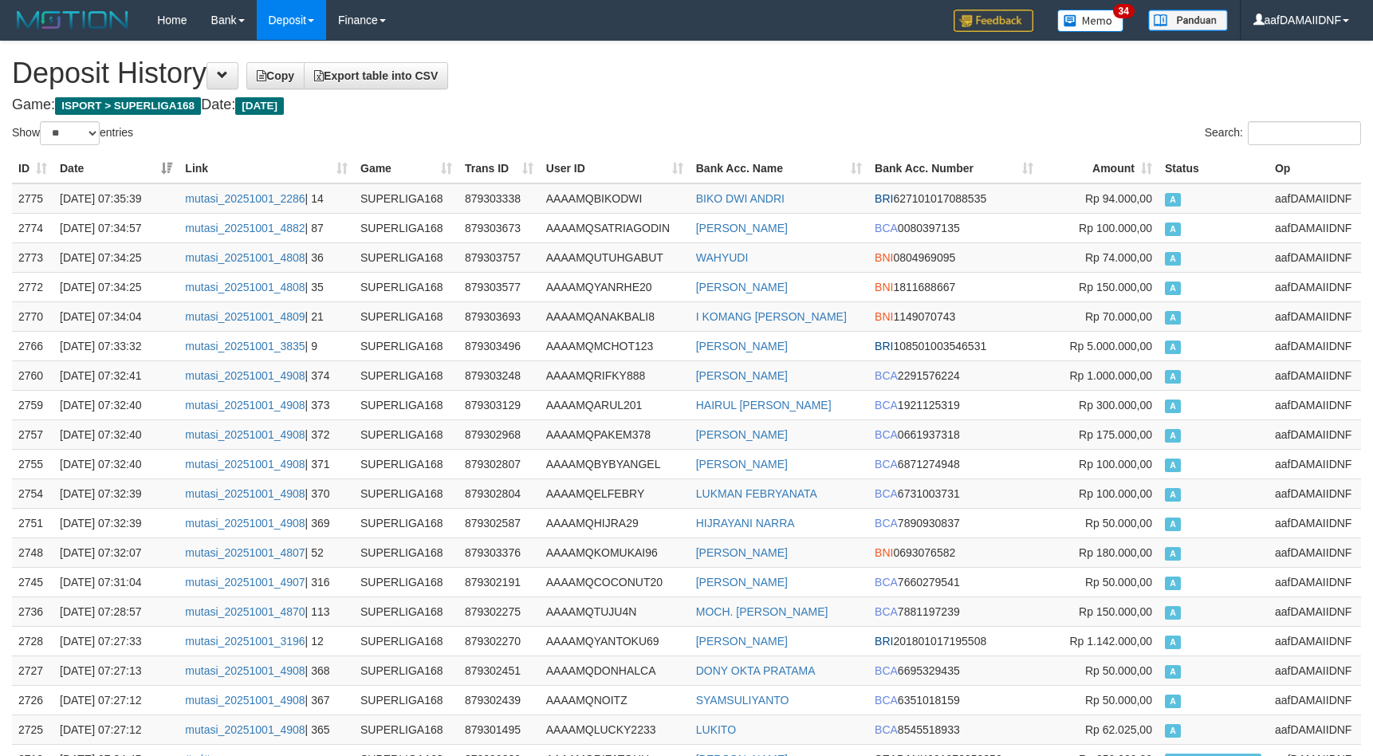
select select "**"
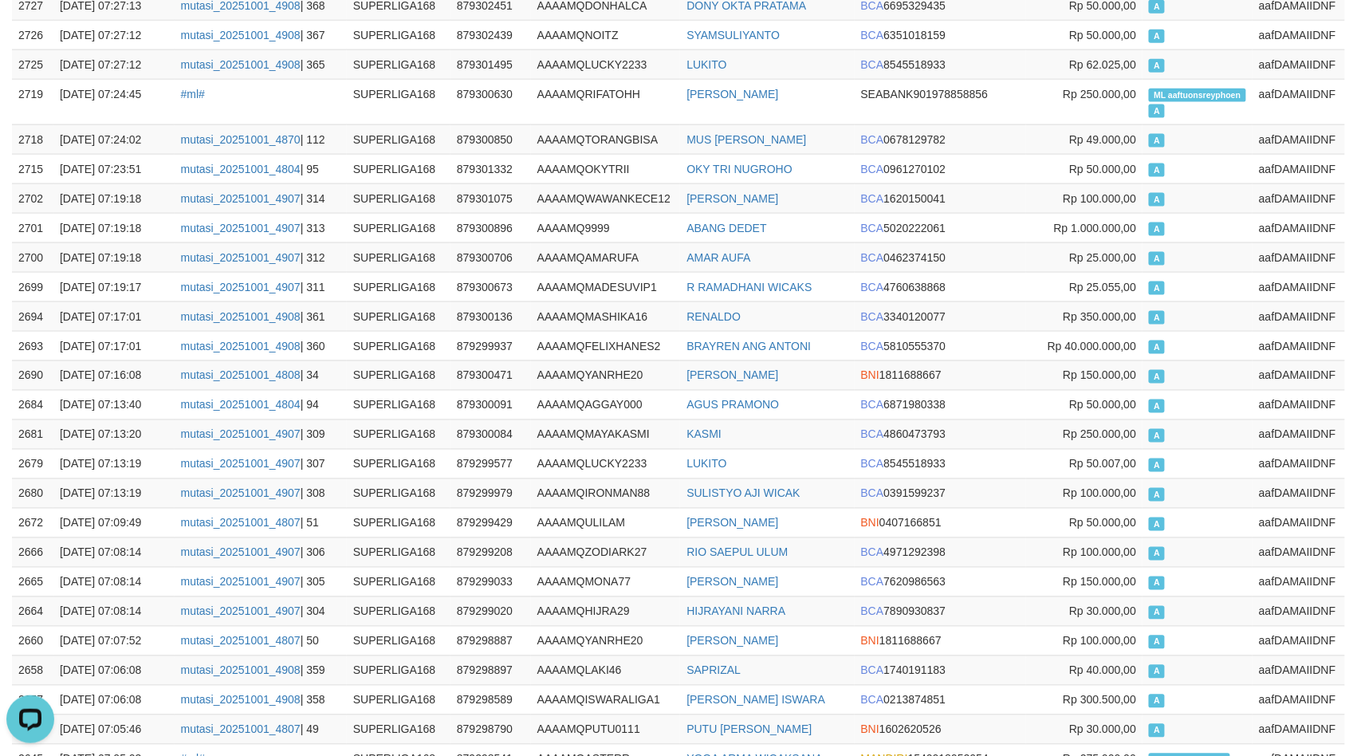
scroll to position [692, 0]
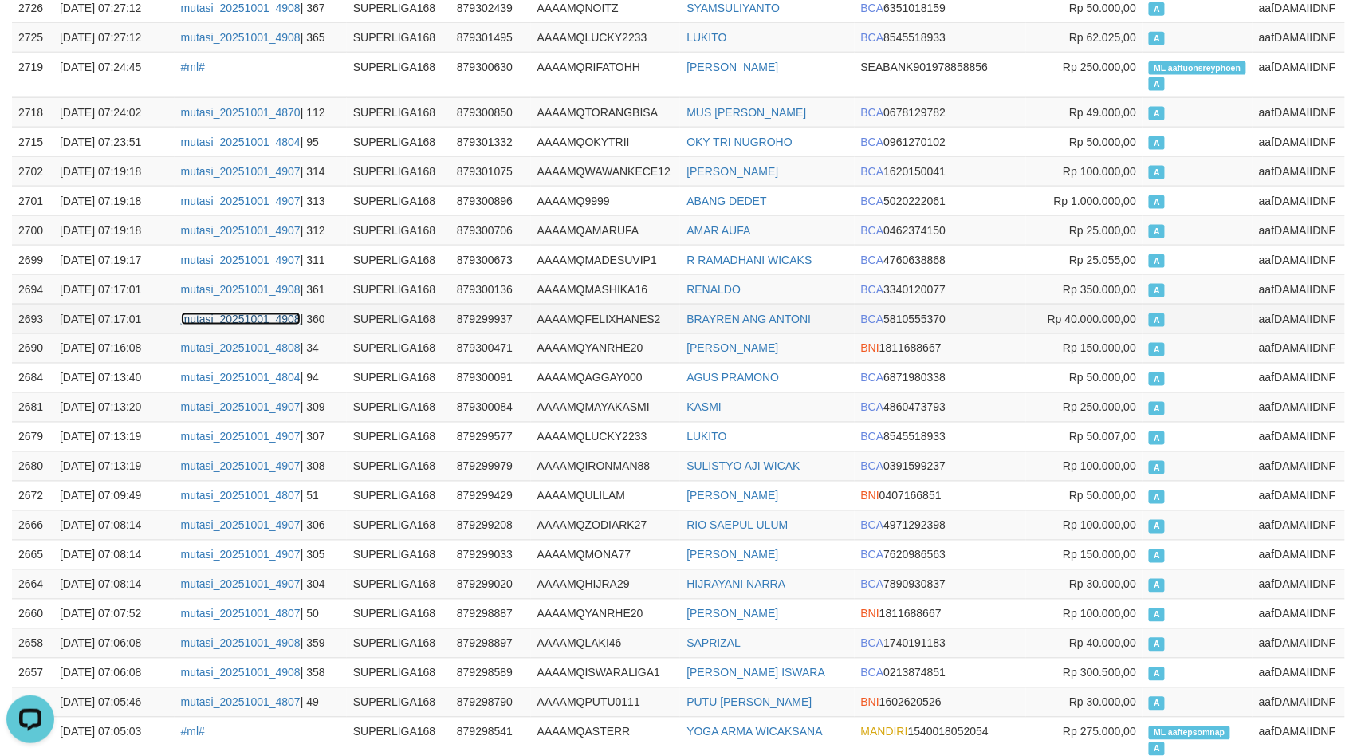
click at [247, 321] on link "mutasi_20251001_4908" at bounding box center [241, 319] width 120 height 13
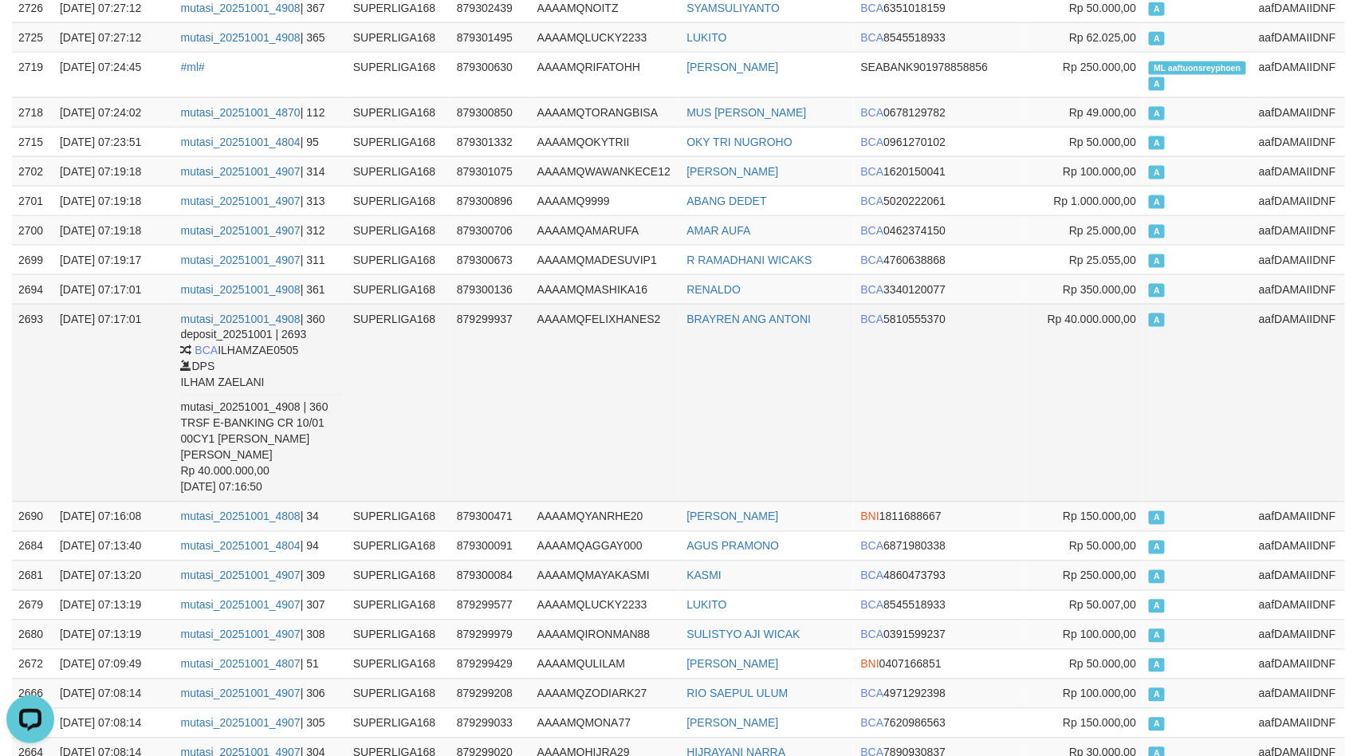
click at [707, 404] on td "BRAYREN ANG ANTONI" at bounding box center [767, 403] width 174 height 198
copy td "BRAYREN ANG ANTONI"
click at [707, 404] on td "BRAYREN ANG ANTONI" at bounding box center [767, 403] width 174 height 198
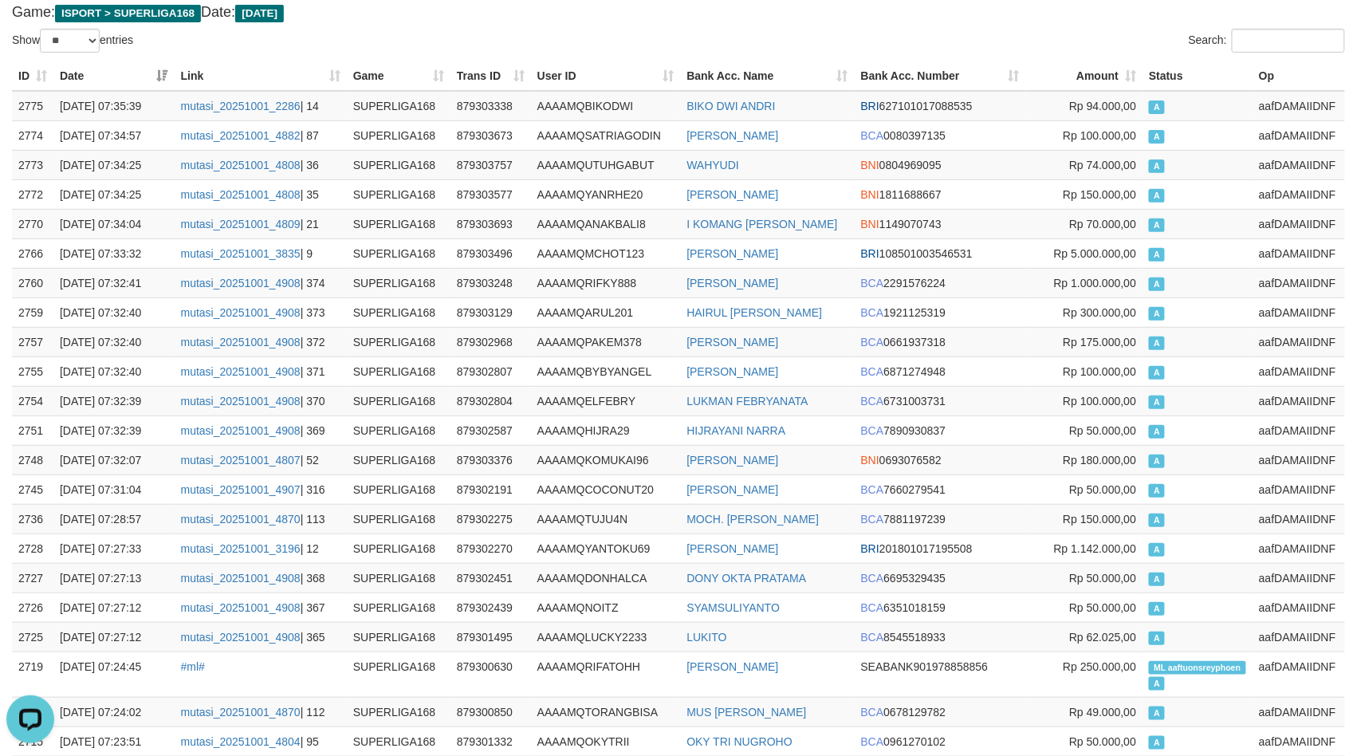
scroll to position [36, 0]
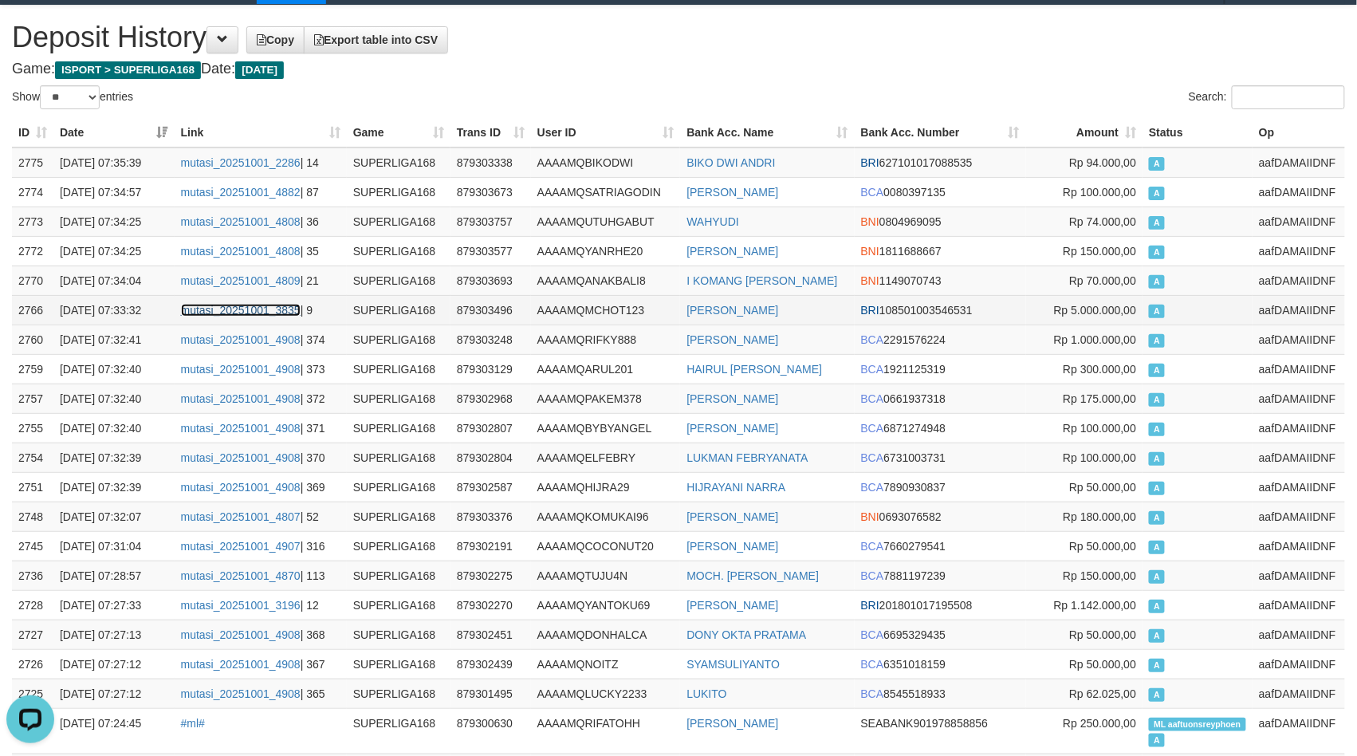
click at [265, 311] on link "mutasi_20251001_3835" at bounding box center [241, 310] width 120 height 13
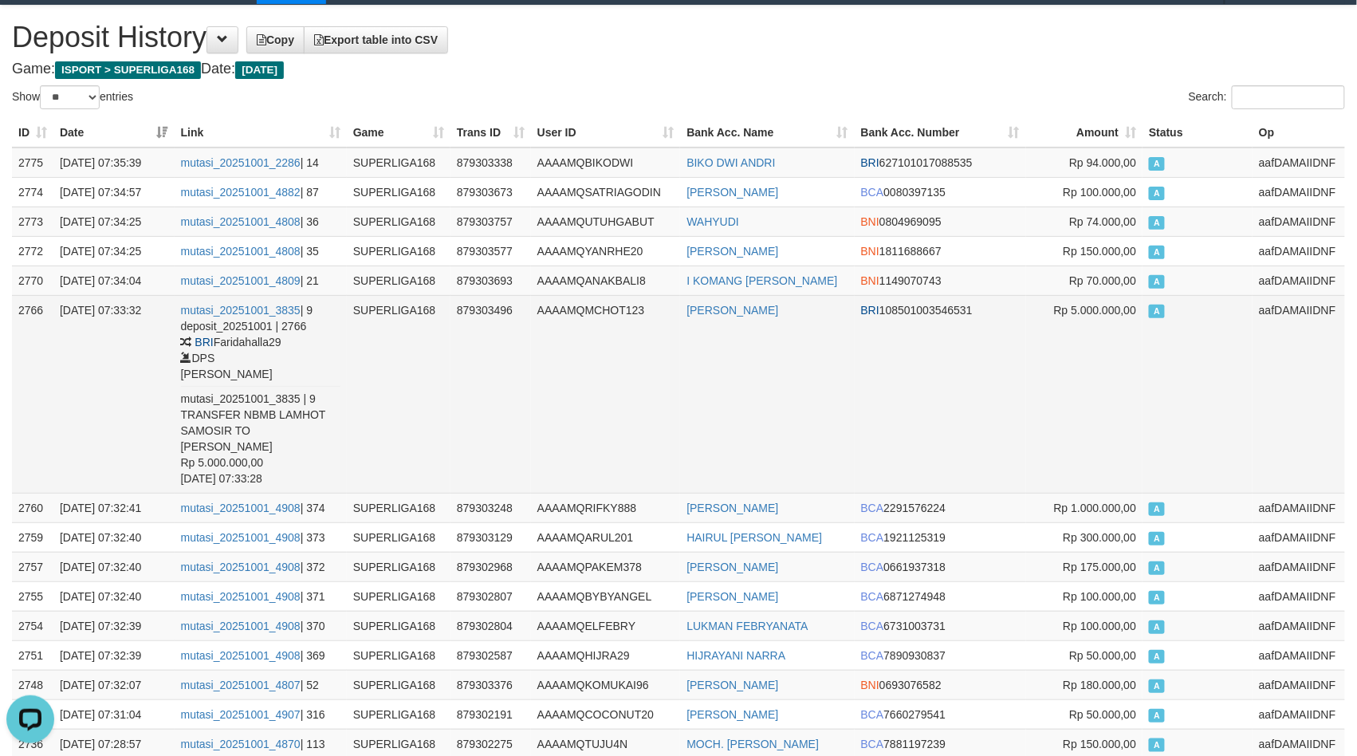
click at [750, 351] on td "LAMHOT SAMOSIR" at bounding box center [767, 394] width 174 height 198
click at [750, 351] on td "[PERSON_NAME]" at bounding box center [767, 394] width 174 height 198
copy link "SAMOSIR"
click at [750, 351] on td "[PERSON_NAME]" at bounding box center [767, 394] width 174 height 198
copy td "[PERSON_NAME]"
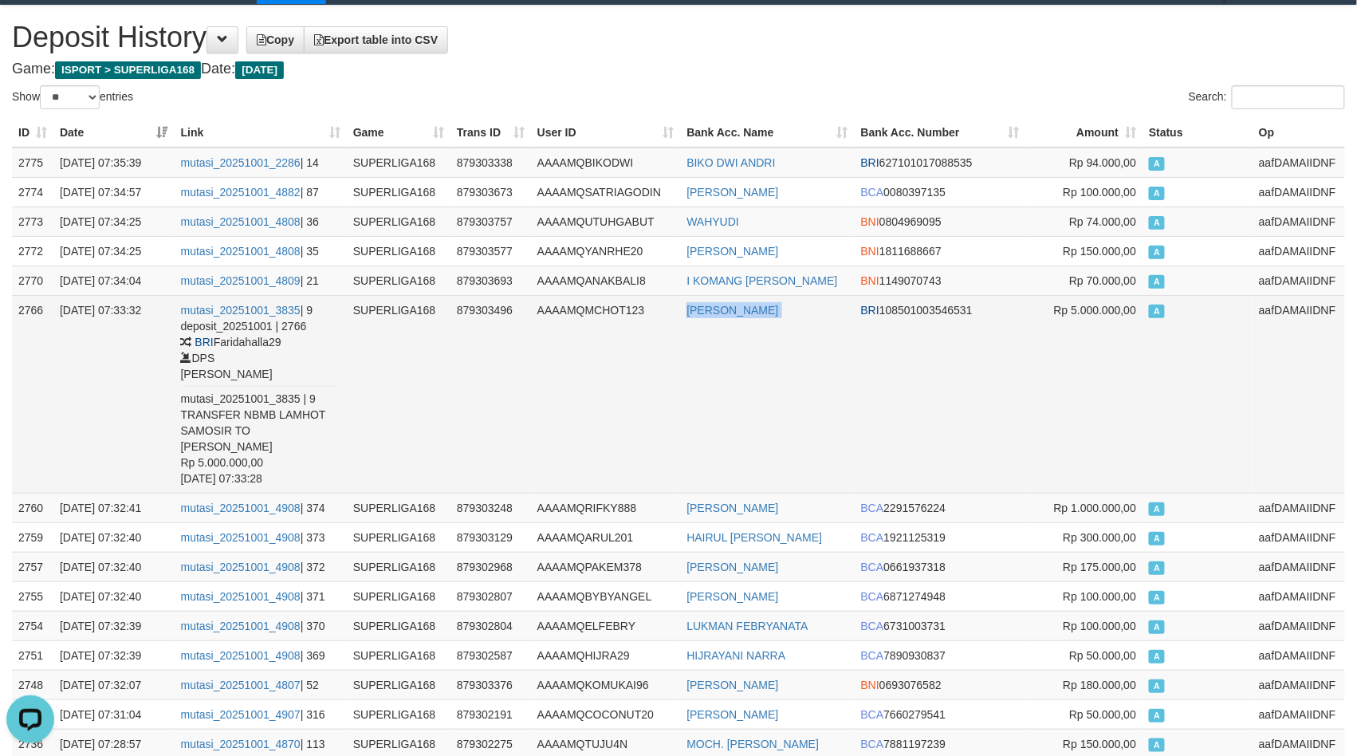
click at [750, 351] on td "[PERSON_NAME]" at bounding box center [767, 394] width 174 height 198
click at [830, 375] on td "[PERSON_NAME]" at bounding box center [767, 394] width 174 height 198
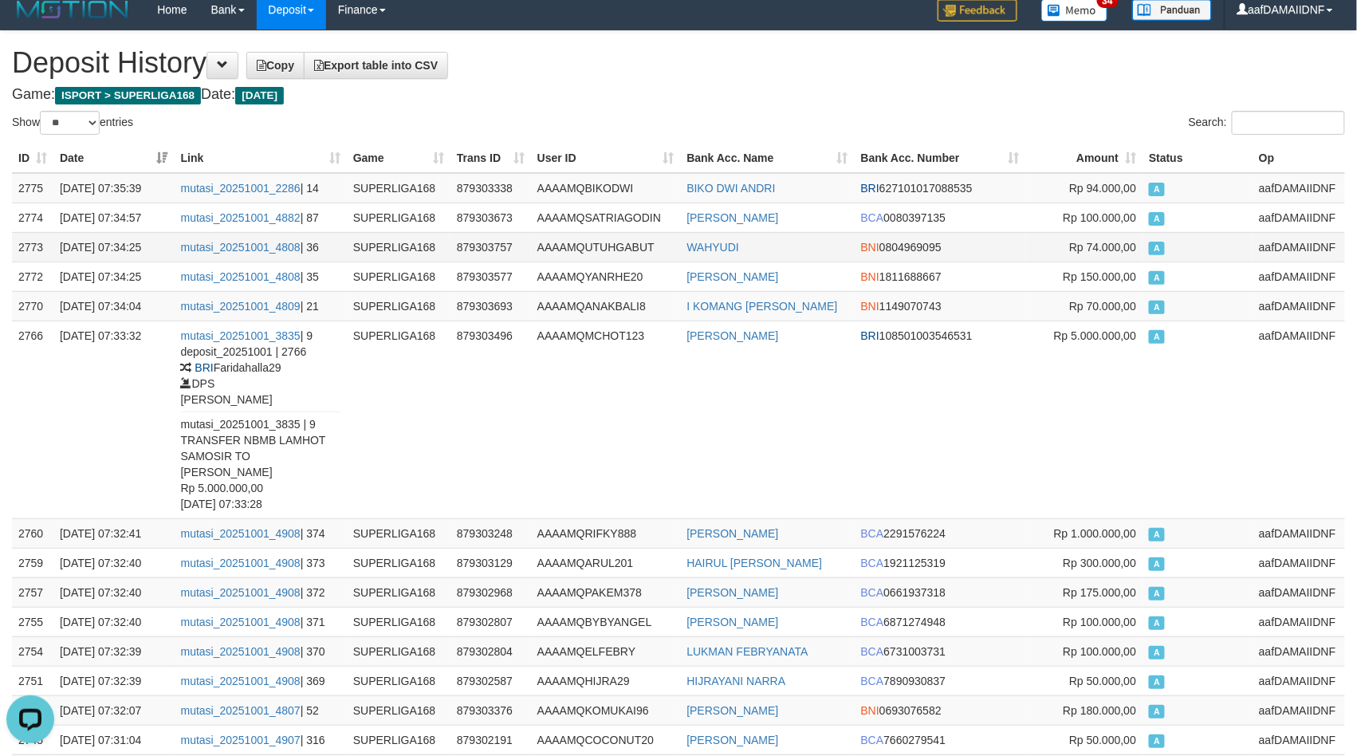
scroll to position [0, 0]
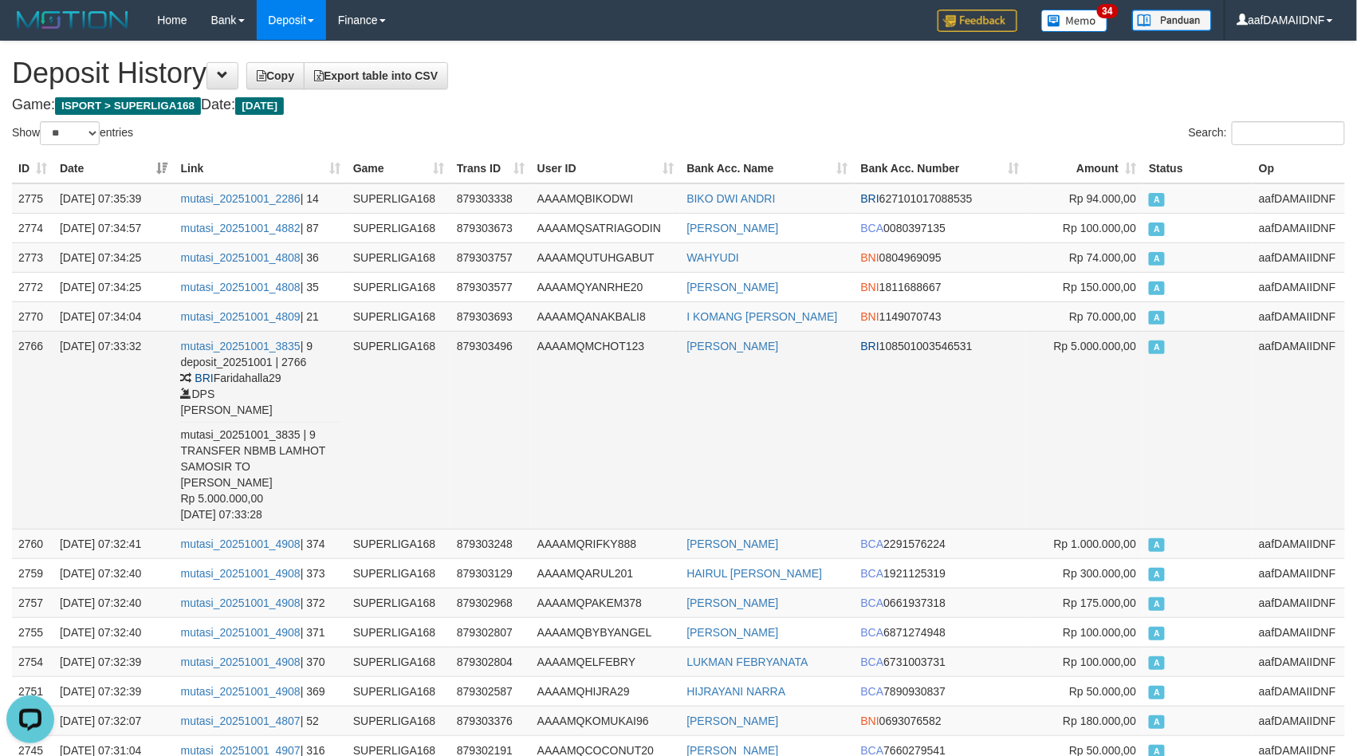
click at [725, 394] on td "LAMHOT SAMOSIR" at bounding box center [767, 430] width 174 height 198
click at [725, 393] on td "LAMHOT SAMOSIR" at bounding box center [767, 430] width 174 height 198
copy td "LAMHOT SAMOSIR"
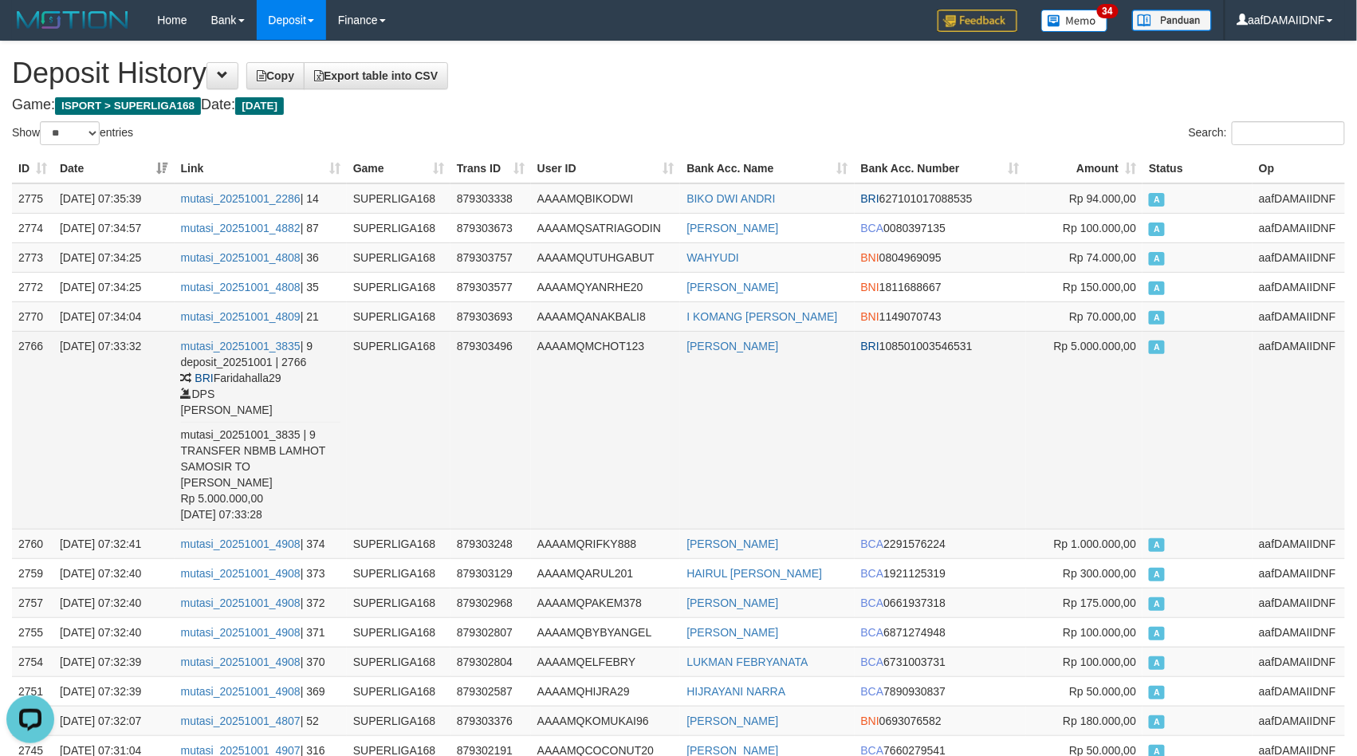
click at [735, 435] on td "LAMHOT SAMOSIR" at bounding box center [767, 430] width 174 height 198
click at [735, 431] on td "LAMHOT SAMOSIR" at bounding box center [767, 430] width 174 height 198
copy link "LAMHOT"
copy td "LAMHOT SAMOSIR"
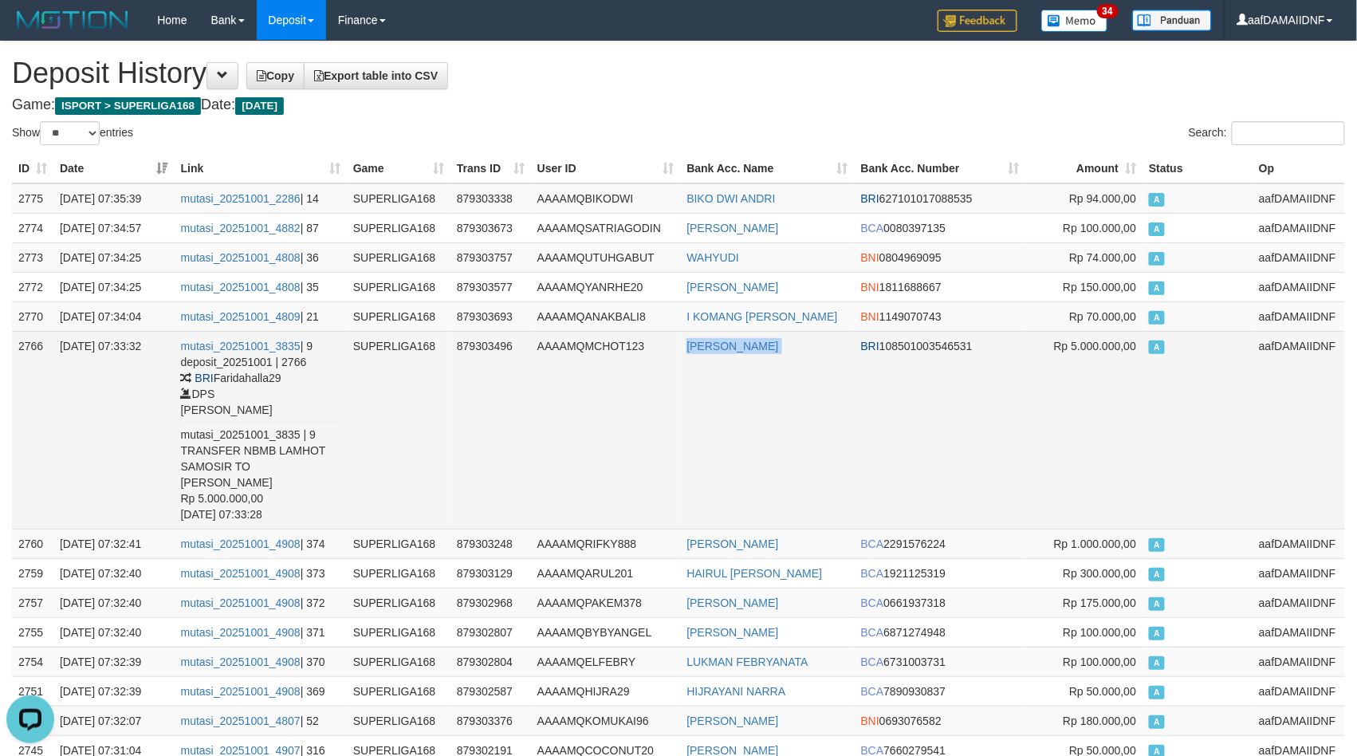
click at [735, 431] on td "LAMHOT SAMOSIR" at bounding box center [767, 430] width 174 height 198
click at [735, 431] on td "[PERSON_NAME]" at bounding box center [767, 430] width 174 height 198
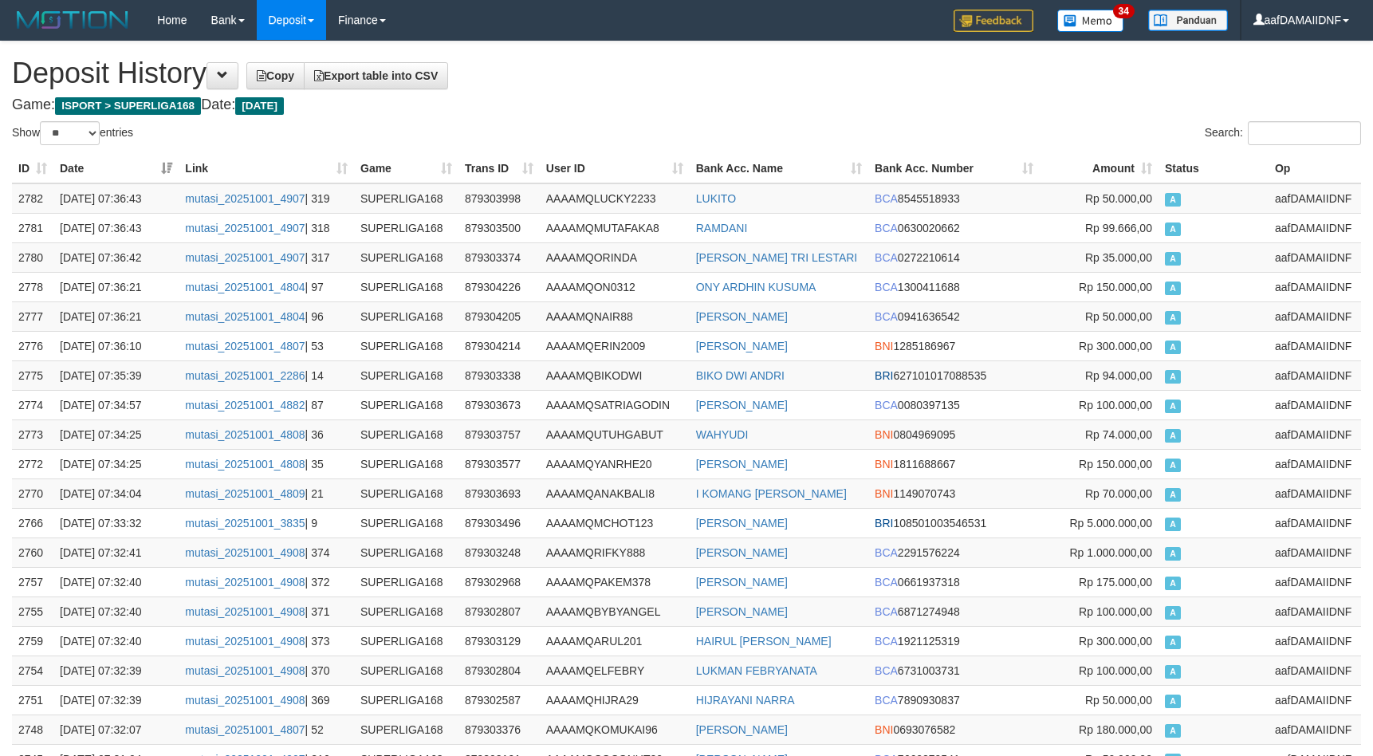
select select "**"
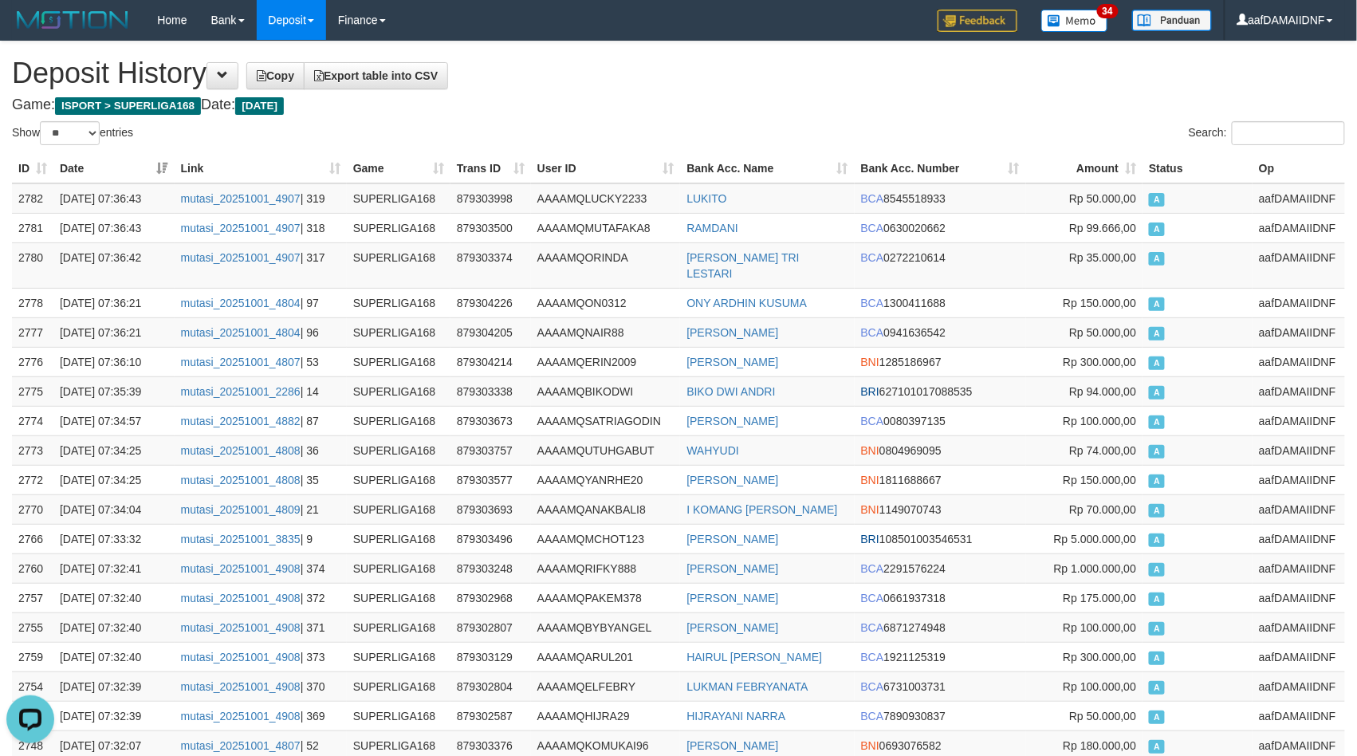
click at [619, 100] on h4 "Game: ISPORT > SUPERLIGA168 Date: [DATE]" at bounding box center [678, 105] width 1333 height 16
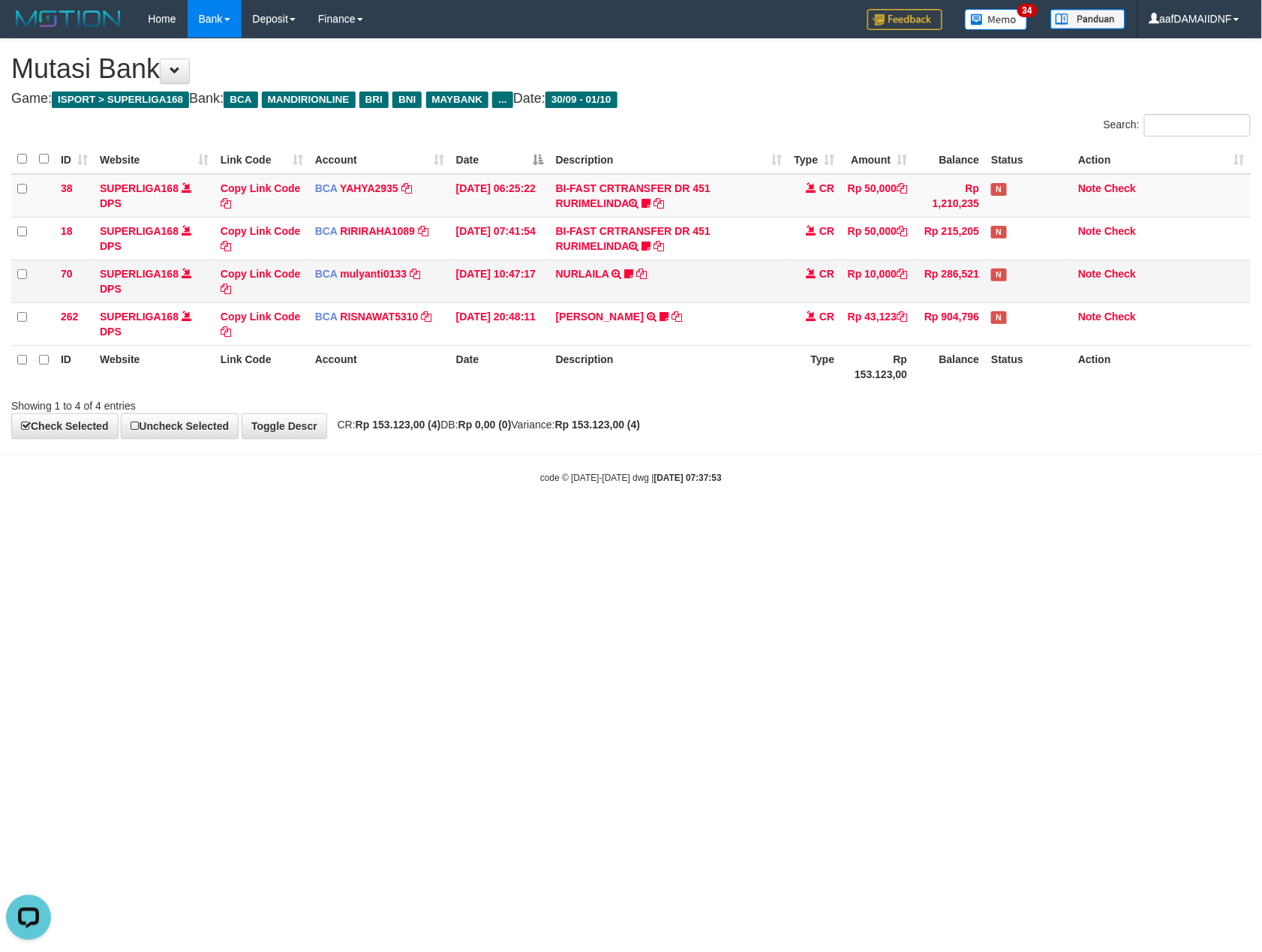
click at [695, 279] on td "NURLAILA TRSF E-BANKING CR 3009/FTSCY/WS95051 10000.002025093089086430 TRFDN-NU…" at bounding box center [670, 280] width 239 height 42
copy tr "NURLAILA TRSF E-BANKING CR 3009/FTSCY/WS95051 10000.002025093089086430 TRFDN-NU…"
click at [695, 279] on td "NURLAILA TRSF E-BANKING CR 3009/FTSCY/WS95051 10000.002025093089086430 TRFDN-NU…" at bounding box center [670, 280] width 239 height 42
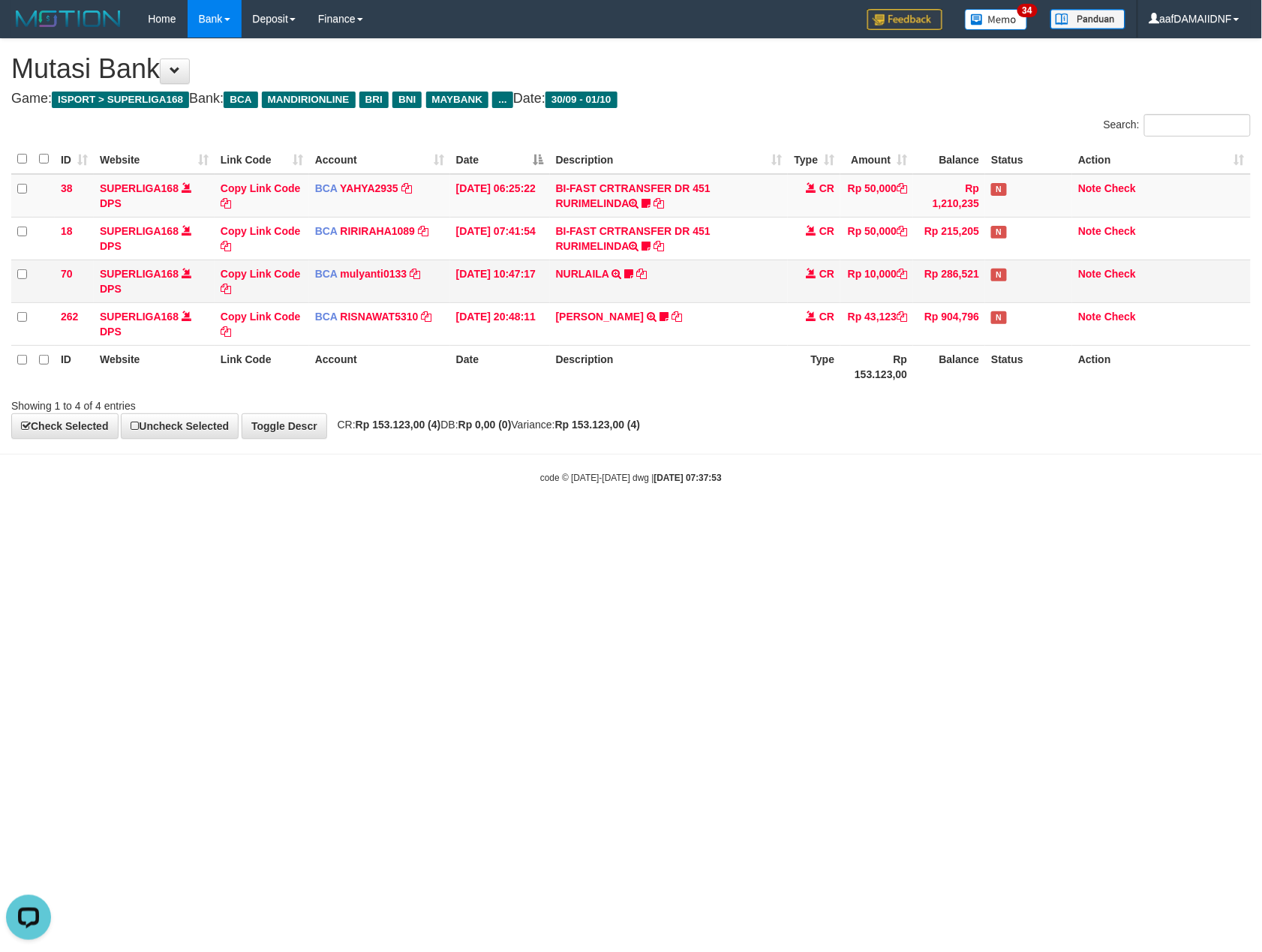
click at [695, 279] on td "NURLAILA TRSF E-BANKING CR 3009/FTSCY/WS95051 10000.002025093089086430 TRFDN-NU…" at bounding box center [670, 280] width 239 height 42
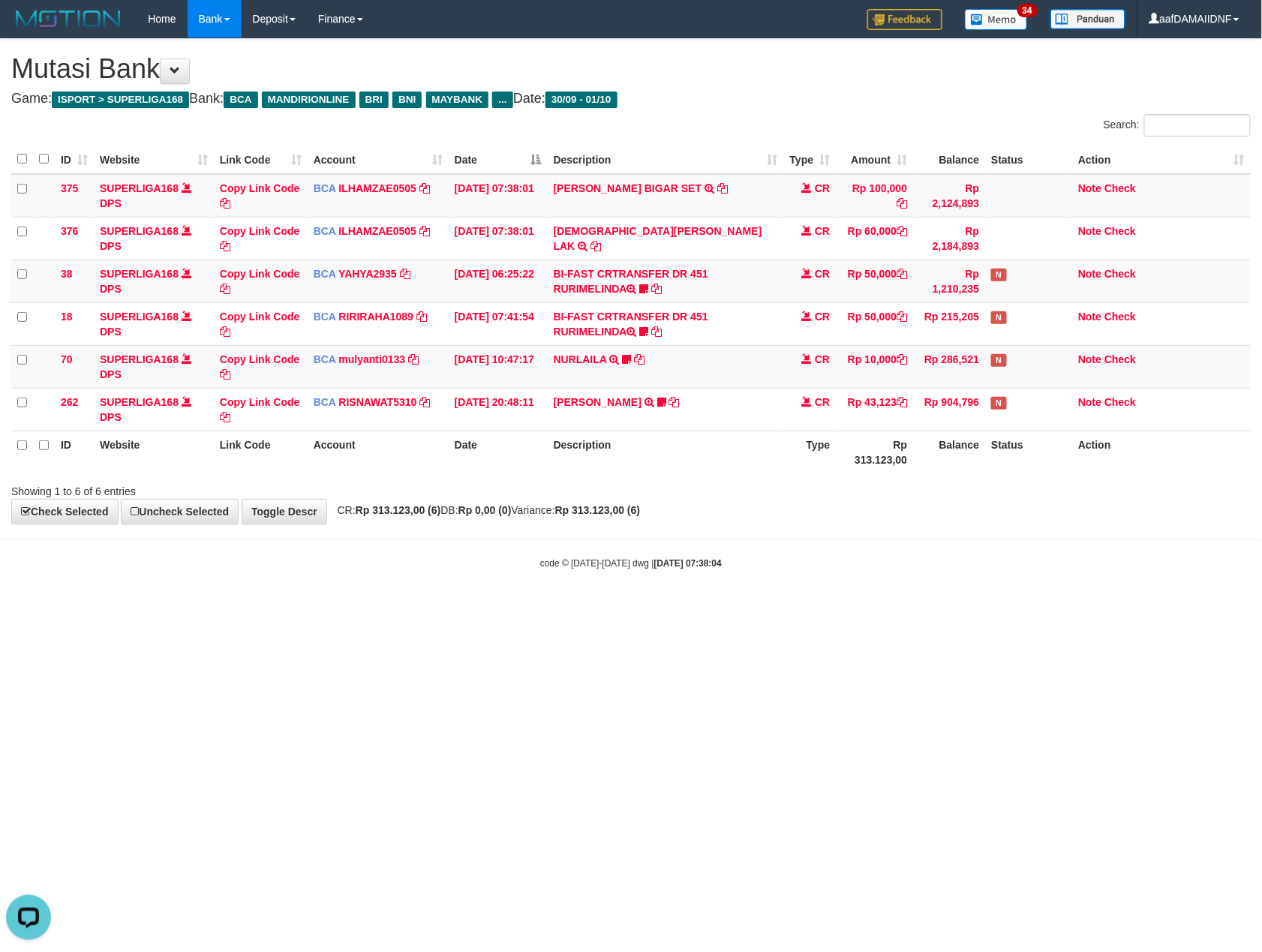
click at [829, 608] on html "Toggle navigation Home Bank Account List Load By Website Group [ISPORT] SUPERLI…" at bounding box center [631, 304] width 1262 height 608
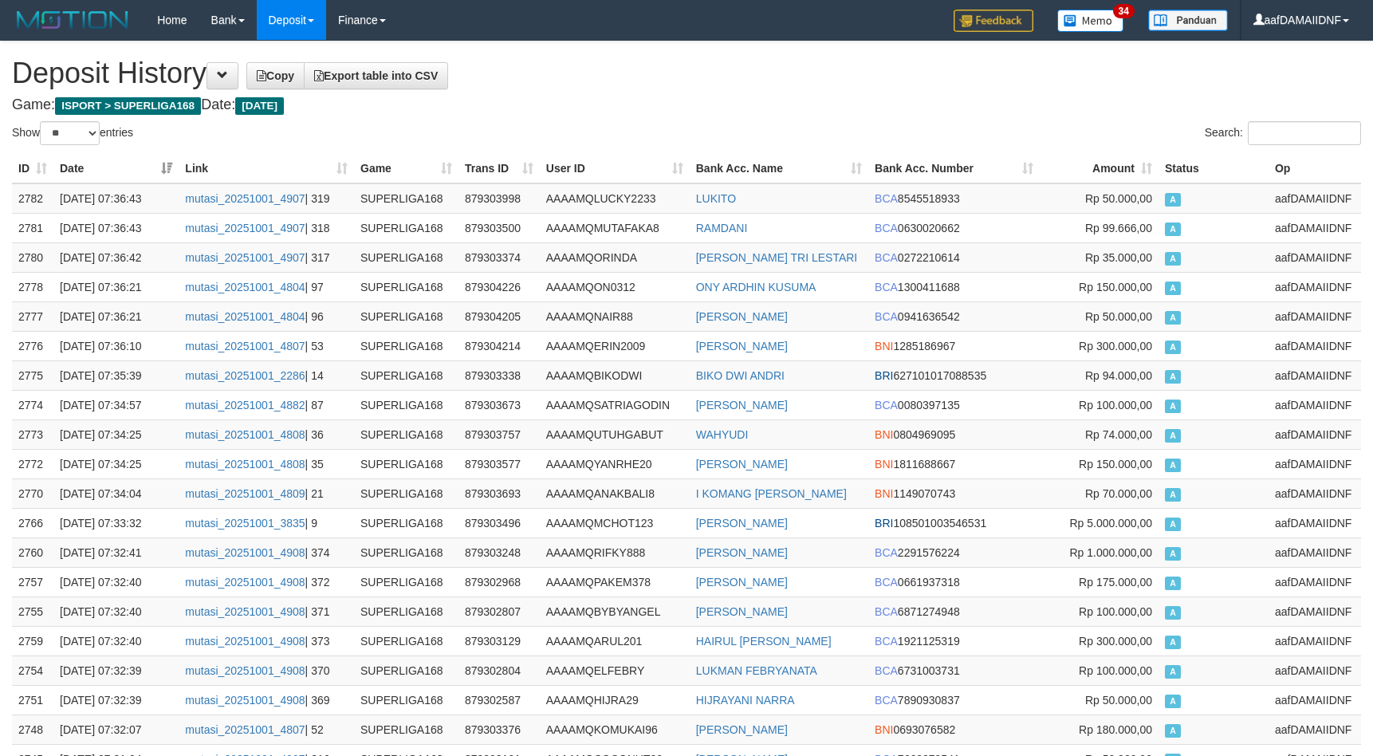
select select "**"
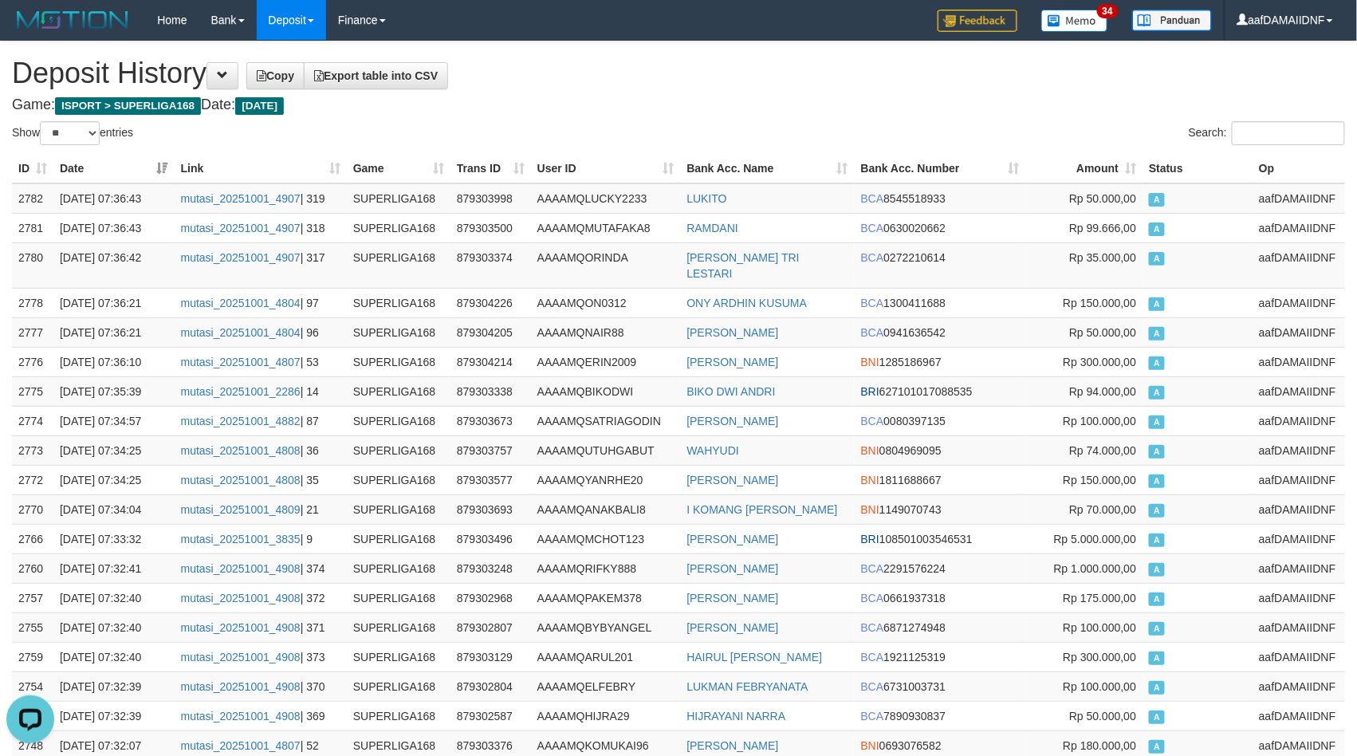
click at [677, 97] on h4 "Game: ISPORT > SUPERLIGA168 Date: Today" at bounding box center [678, 105] width 1333 height 16
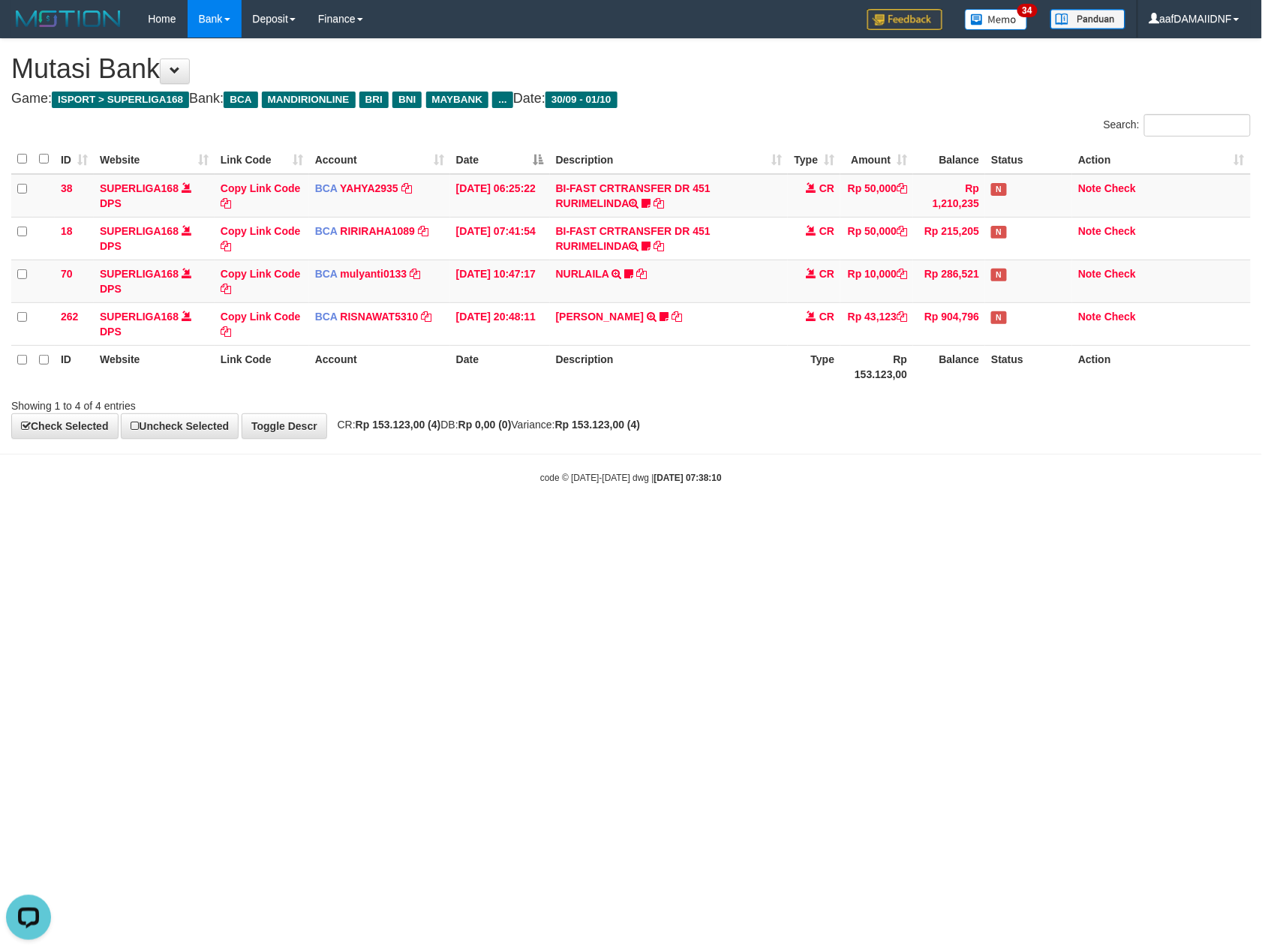
click at [838, 522] on html "Toggle navigation Home Bank Account List Load By Website Group [ISPORT] SUPERLI…" at bounding box center [631, 261] width 1262 height 522
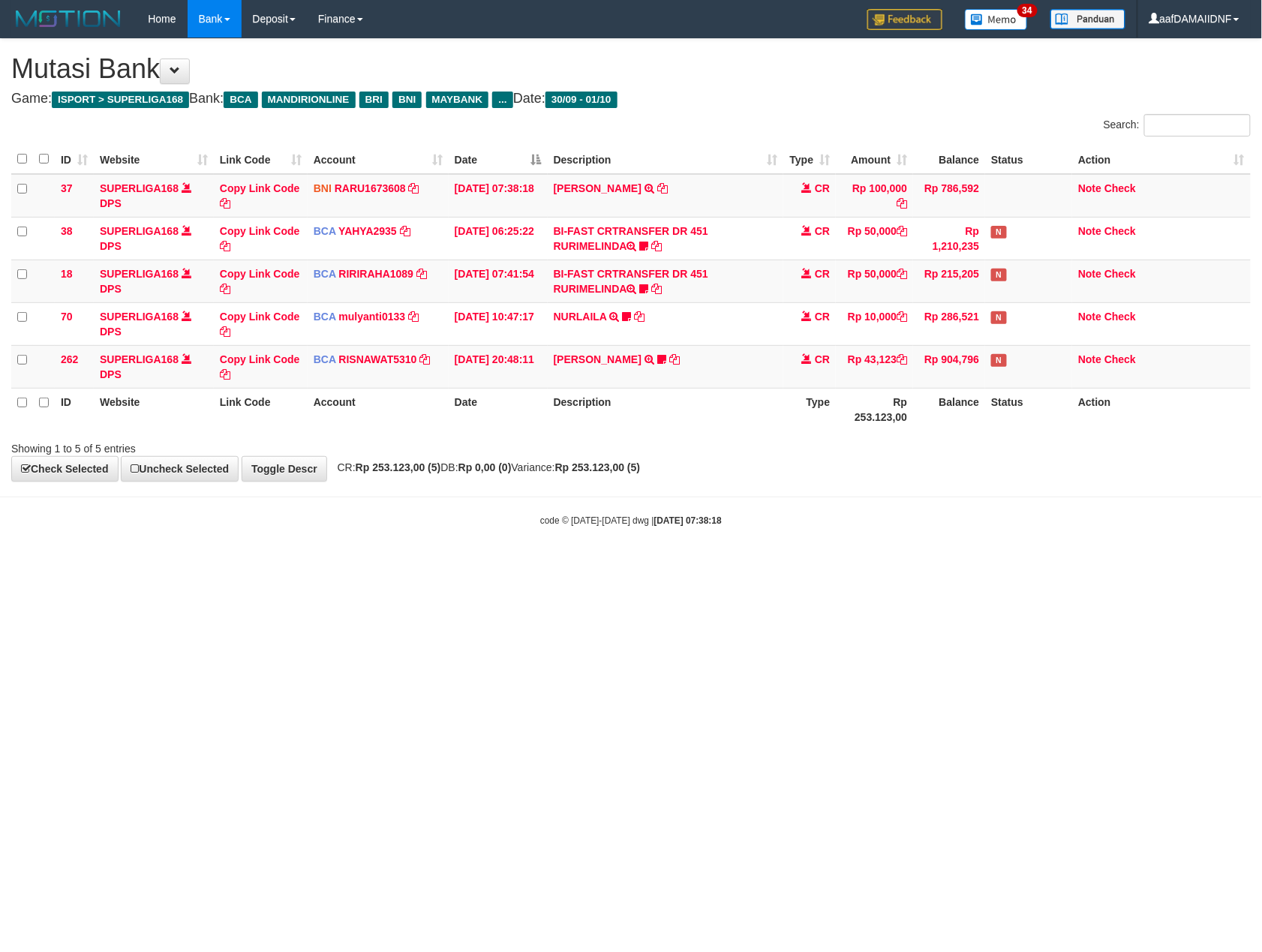
click at [838, 565] on html "Toggle navigation Home Bank Account List Load By Website Group [ISPORT] SUPERLI…" at bounding box center [631, 282] width 1262 height 565
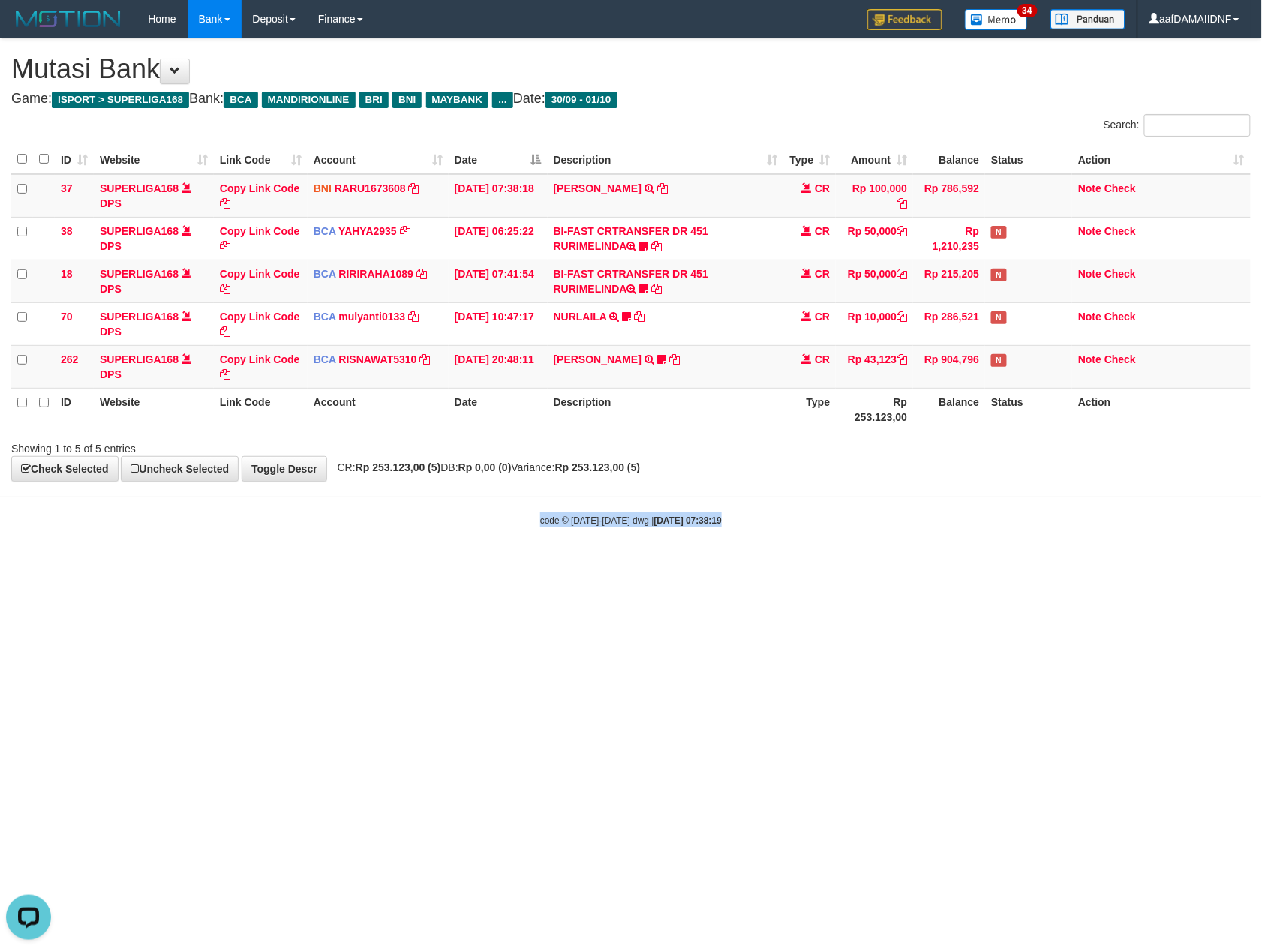
click at [838, 565] on html "Toggle navigation Home Bank Account List Load By Website Group [ISPORT] SUPERLI…" at bounding box center [631, 282] width 1262 height 565
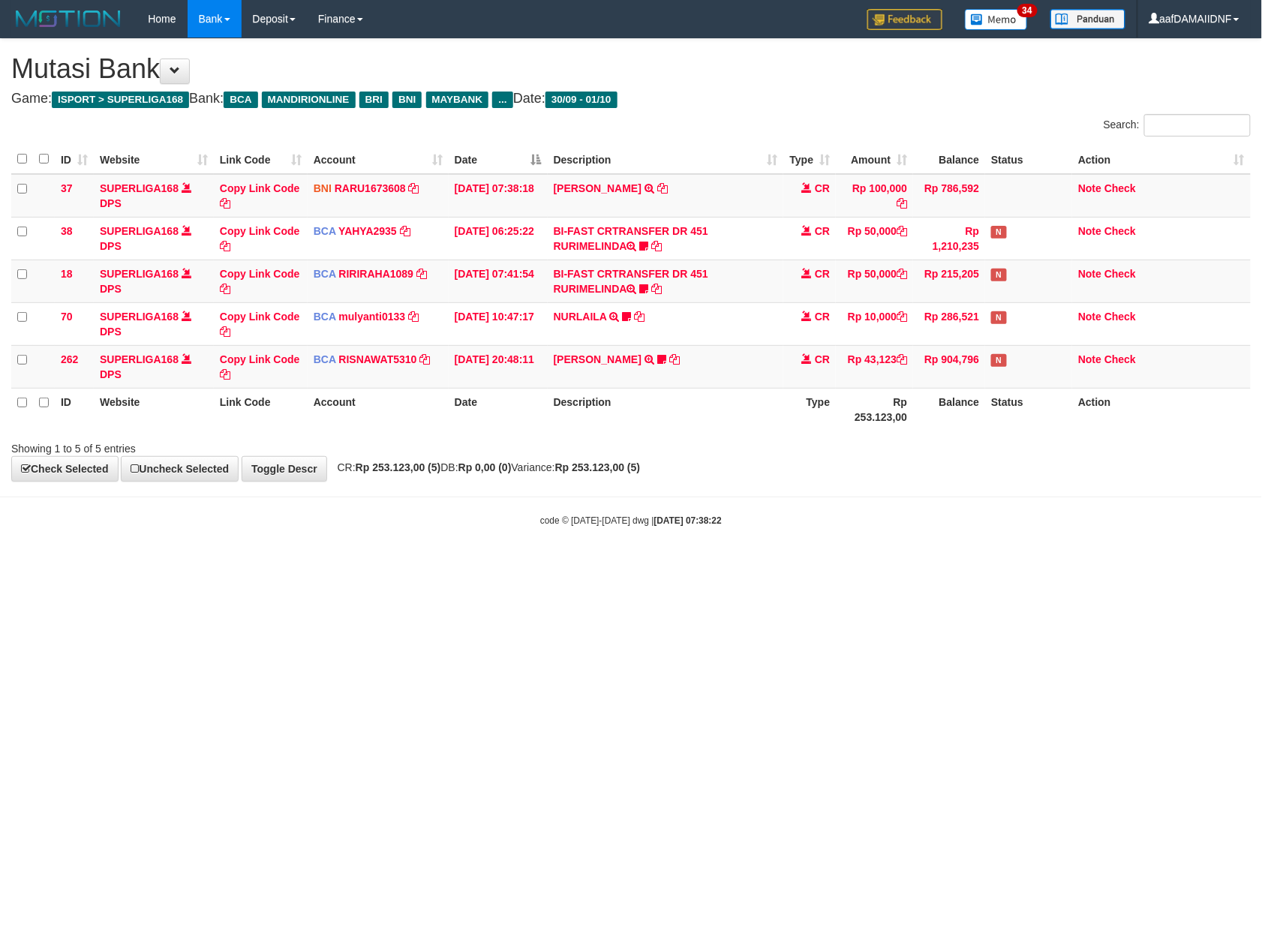
click at [838, 565] on html "Toggle navigation Home Bank Account List Load By Website Group [ISPORT] SUPERLI…" at bounding box center [631, 282] width 1262 height 565
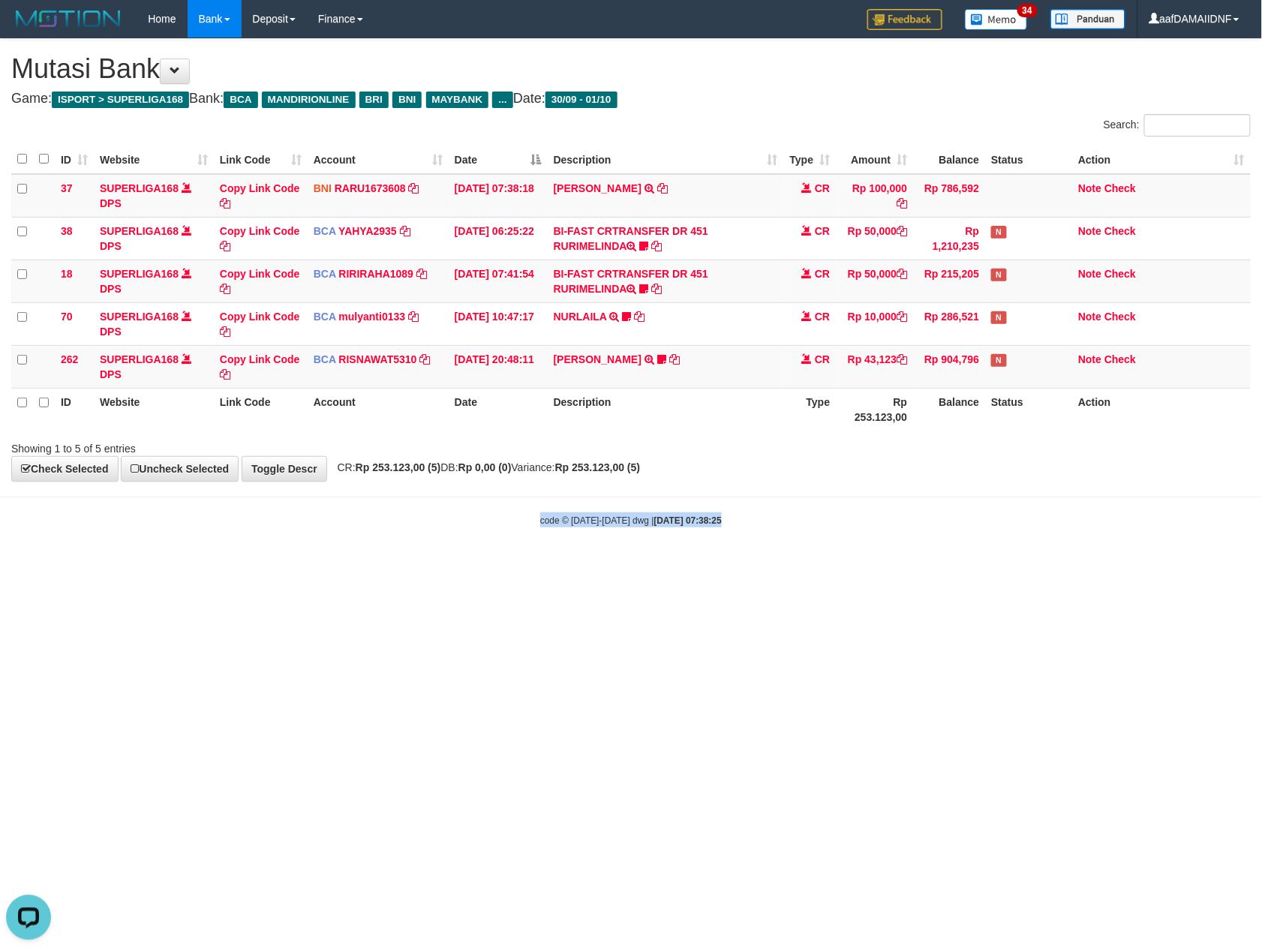
click at [838, 565] on html "Toggle navigation Home Bank Account List Load By Website Group [ISPORT] SUPERLI…" at bounding box center [631, 282] width 1262 height 565
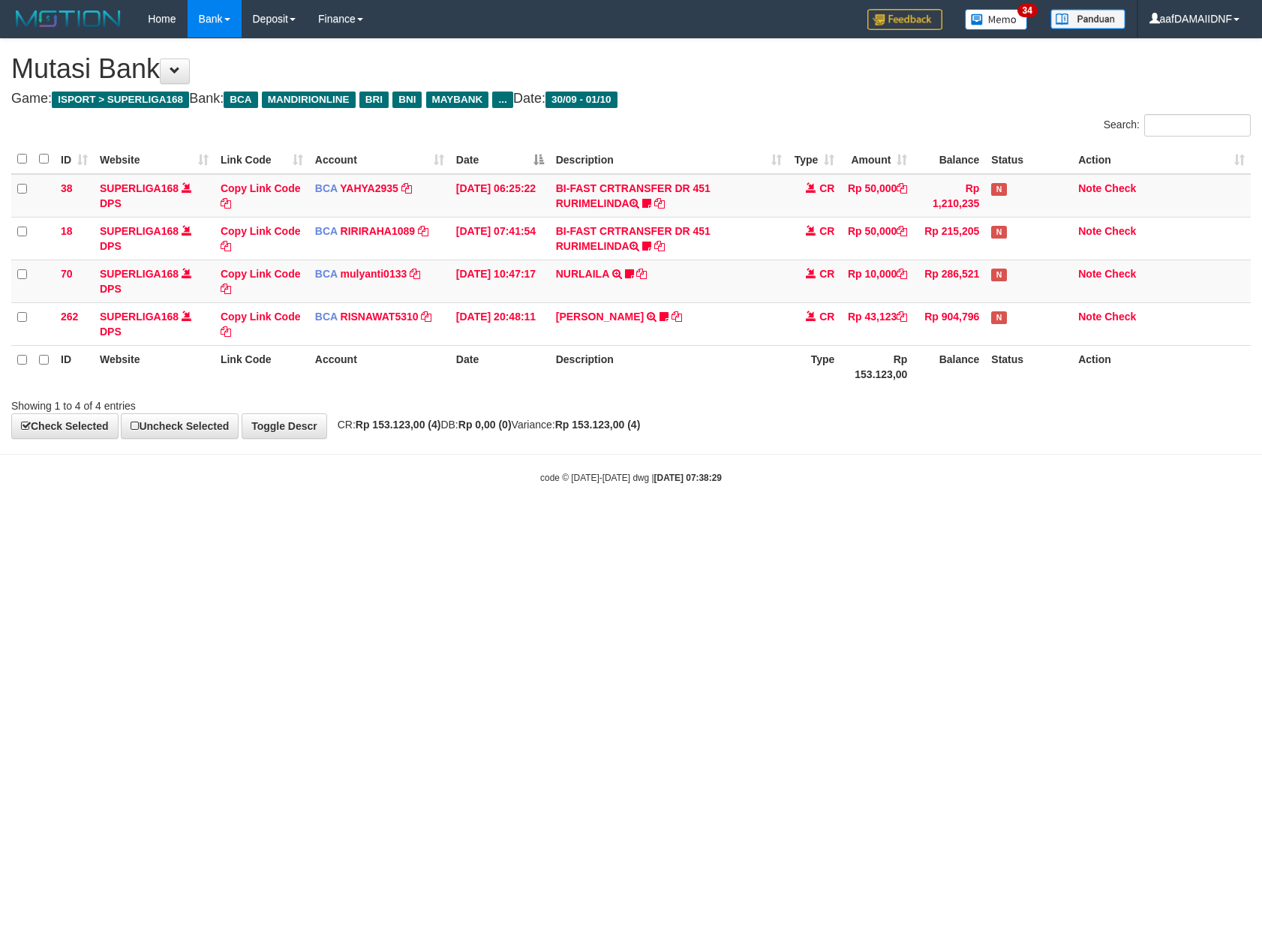
click at [838, 522] on html "Toggle navigation Home Bank Account List Load By Website Group [ISPORT] SUPERLI…" at bounding box center [631, 261] width 1262 height 522
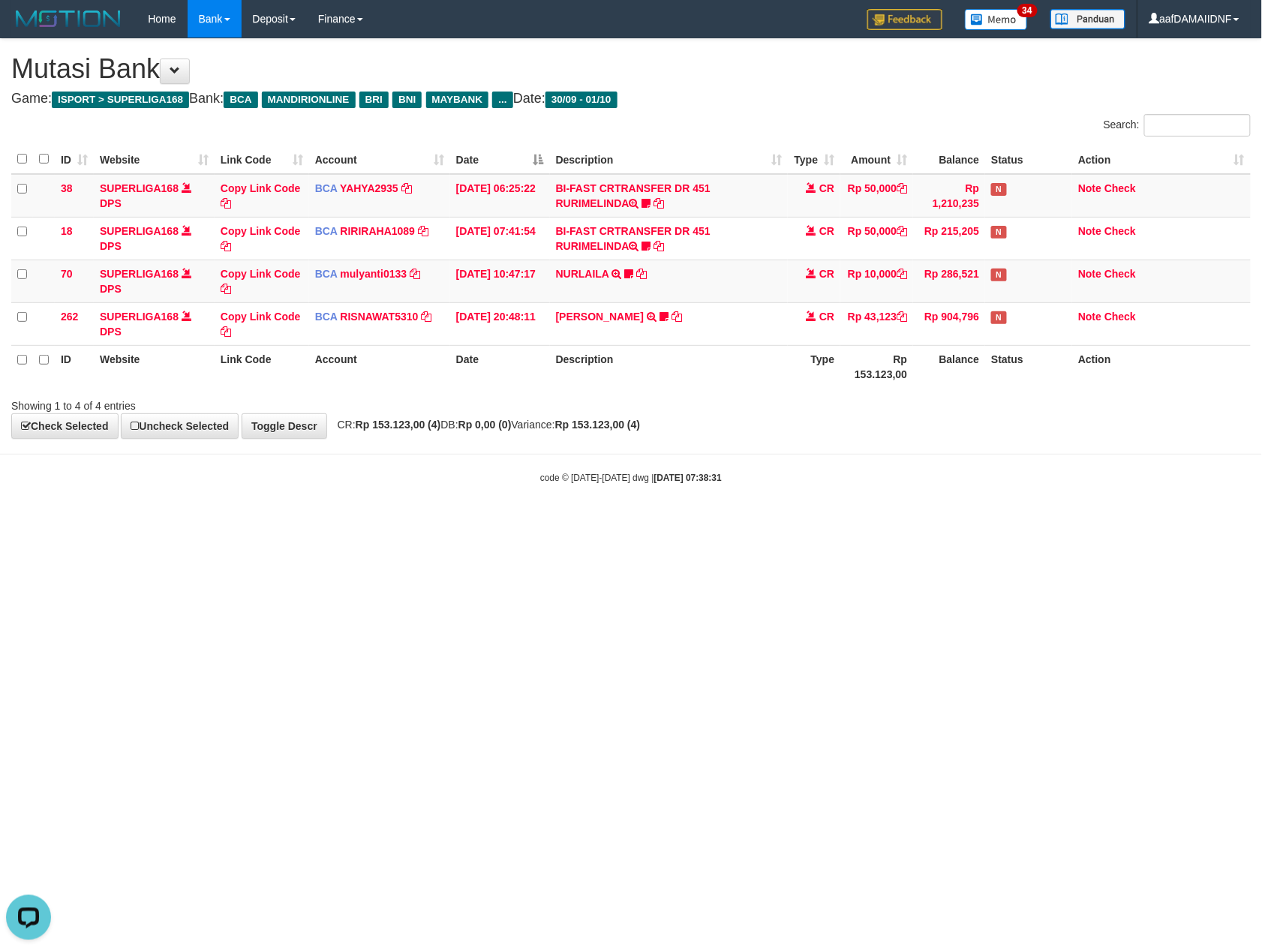
click at [838, 522] on html "Toggle navigation Home Bank Account List Load By Website Group [ISPORT] SUPERLI…" at bounding box center [631, 261] width 1262 height 522
click at [1030, 522] on html "Toggle navigation Home Bank Account List Load By Website Group [ISPORT] SUPERLI…" at bounding box center [631, 261] width 1262 height 522
click at [1019, 522] on html "Toggle navigation Home Bank Account List Load By Website Group [ISPORT] SUPERLI…" at bounding box center [631, 261] width 1262 height 522
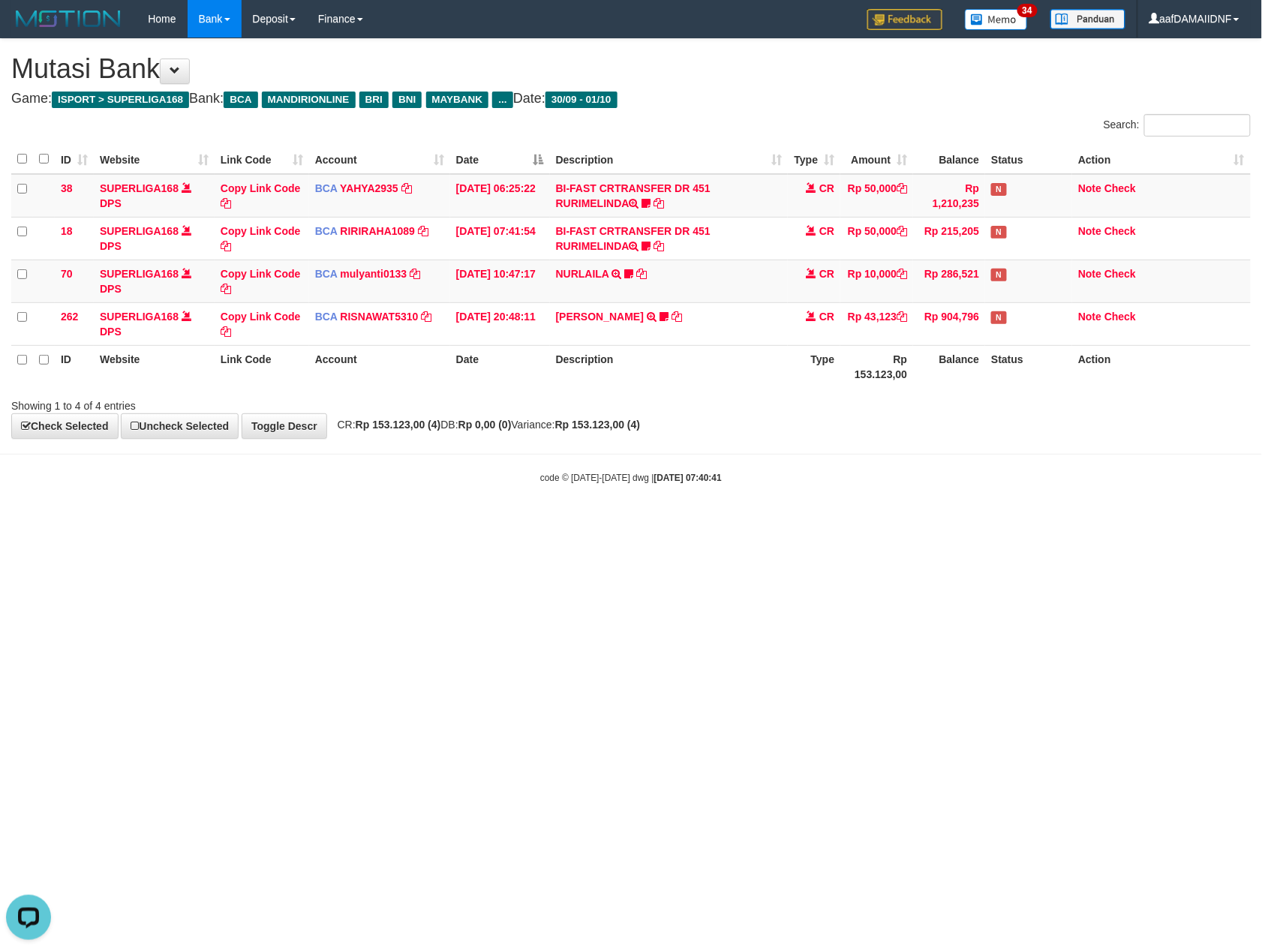
click at [1019, 522] on html "Toggle navigation Home Bank Account List Load By Website Group [ISPORT] SUPERLI…" at bounding box center [631, 261] width 1262 height 522
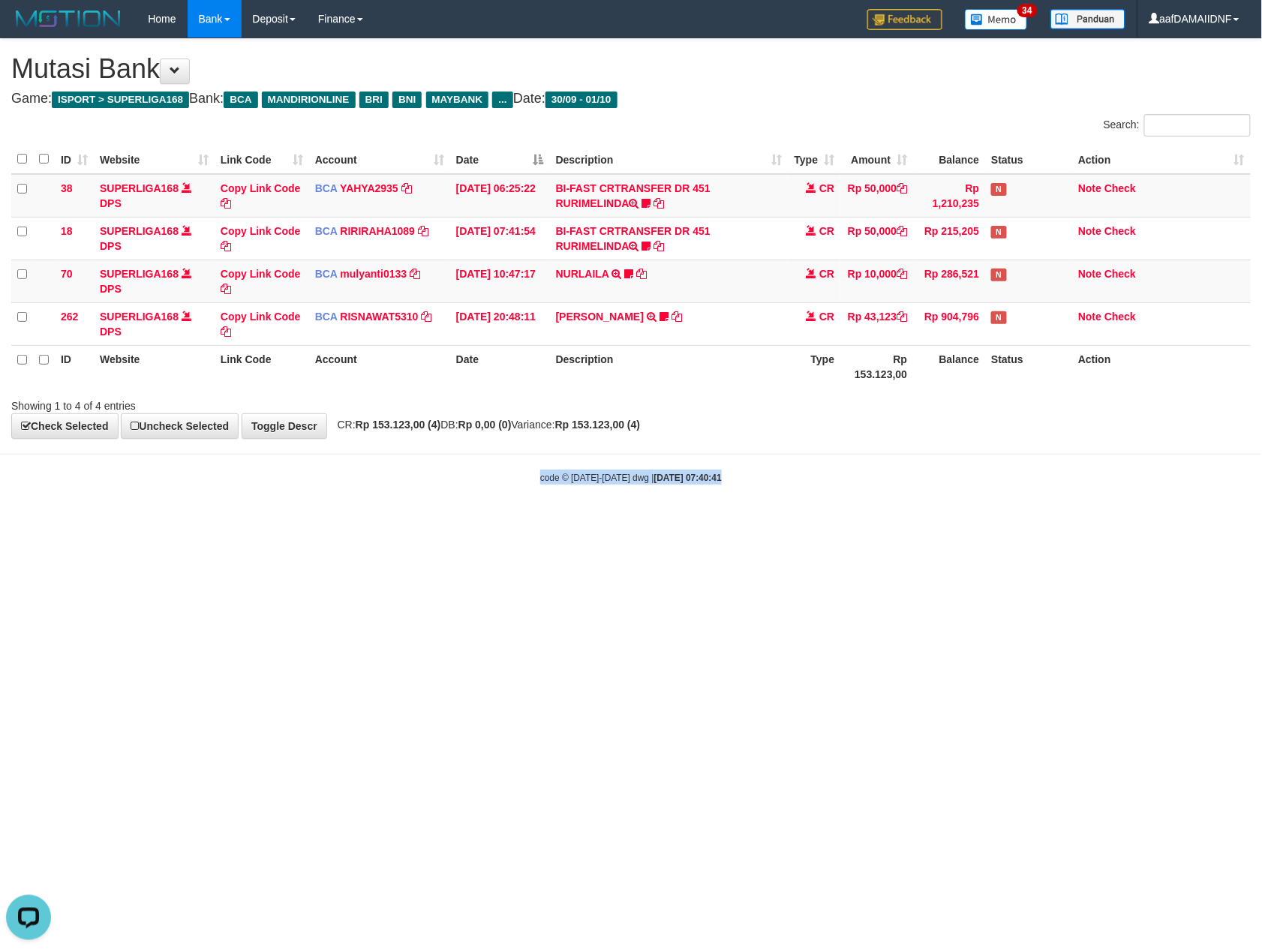
click at [1019, 522] on html "Toggle navigation Home Bank Account List Load By Website Group [ISPORT] SUPERLI…" at bounding box center [631, 261] width 1262 height 522
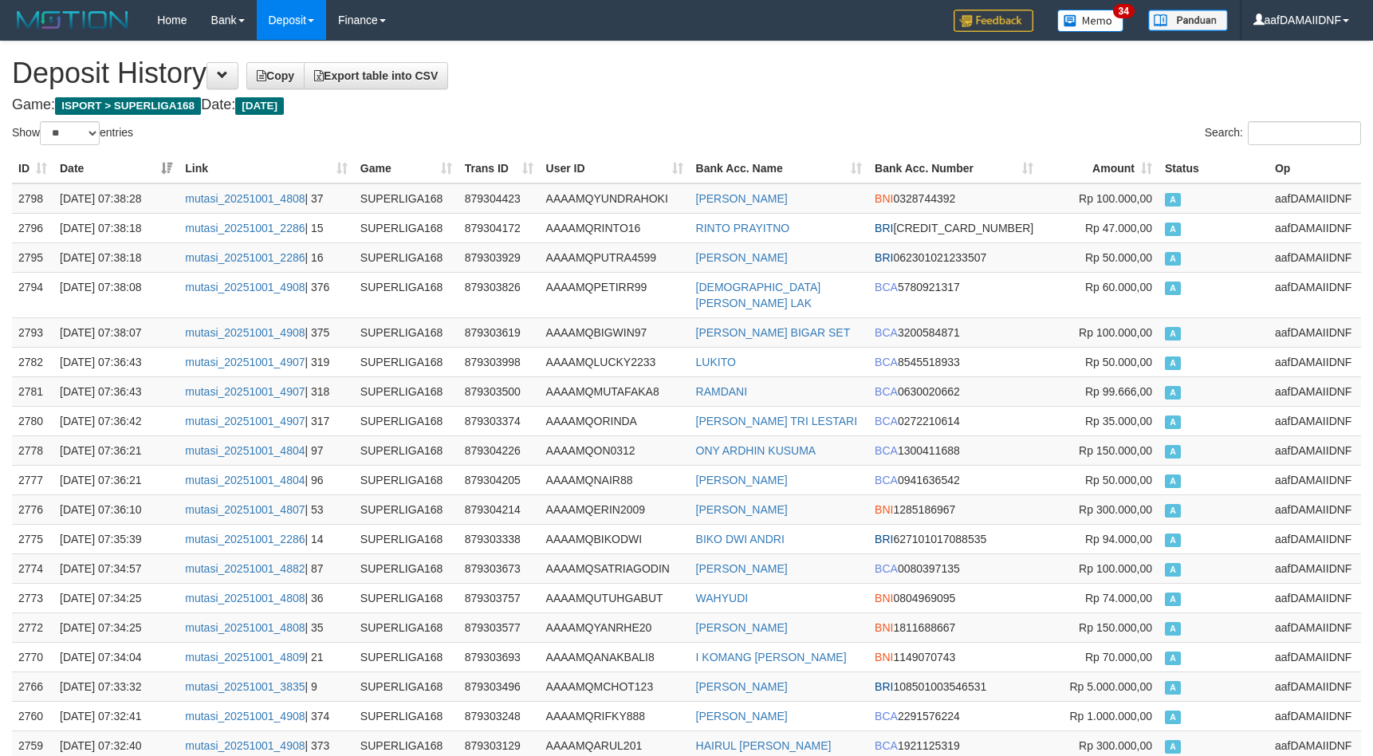
select select "**"
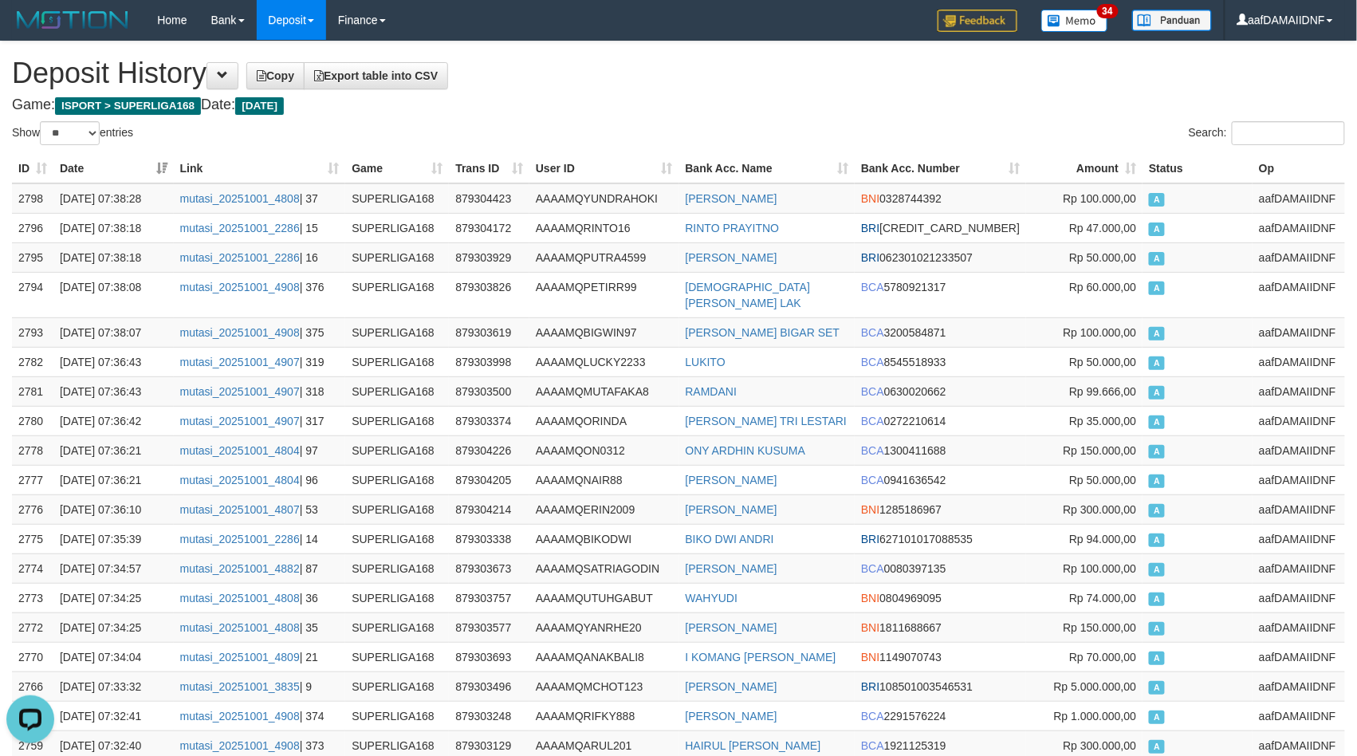
click at [600, 102] on h4 "Game: ISPORT > SUPERLIGA168 Date: Today" at bounding box center [678, 105] width 1333 height 16
click at [598, 102] on h4 "Game: ISPORT > SUPERLIGA168 Date: Today" at bounding box center [678, 105] width 1333 height 16
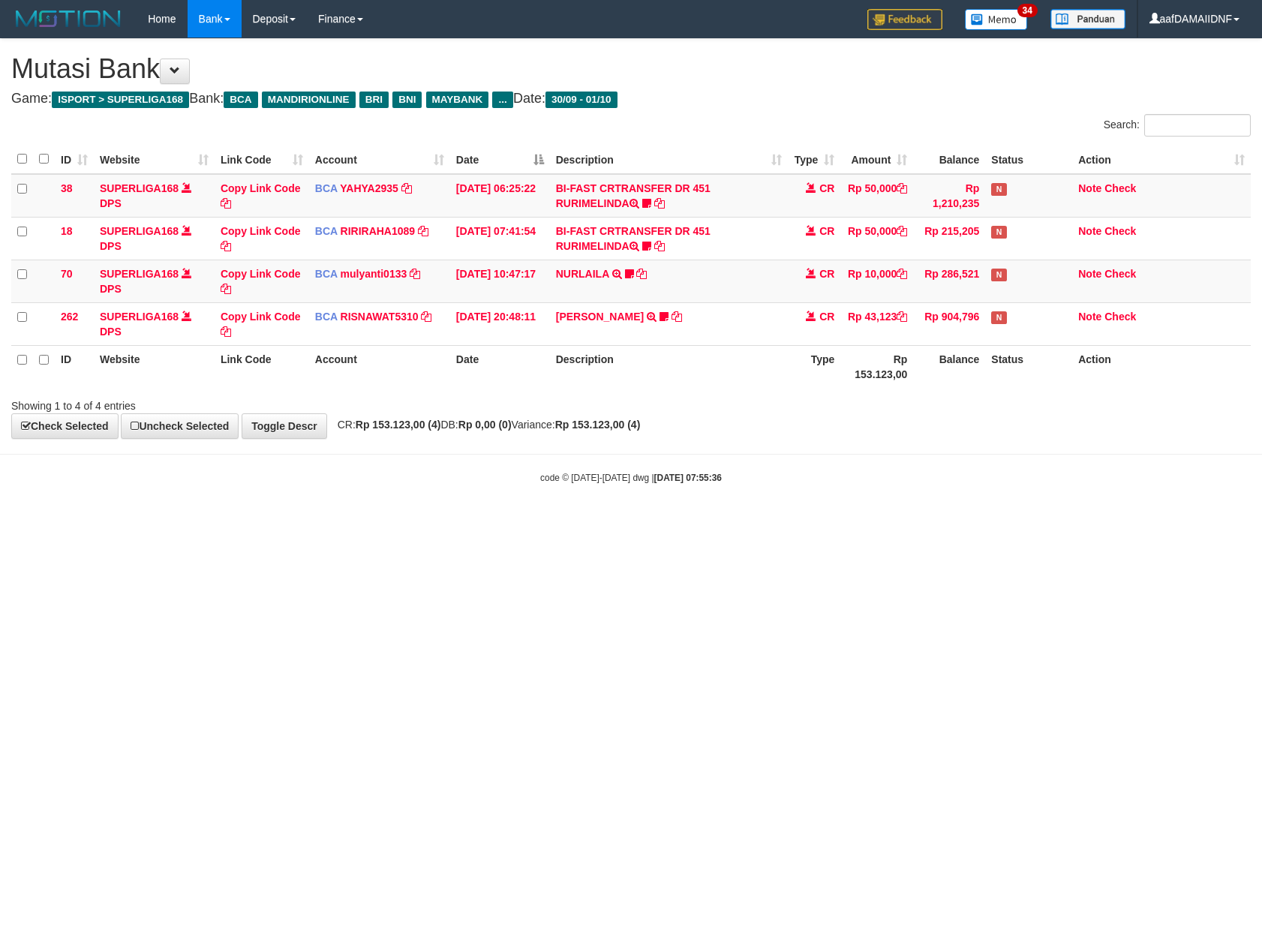
click at [1019, 522] on html "Toggle navigation Home Bank Account List Load By Website Group [ISPORT] SUPERLI…" at bounding box center [631, 261] width 1262 height 522
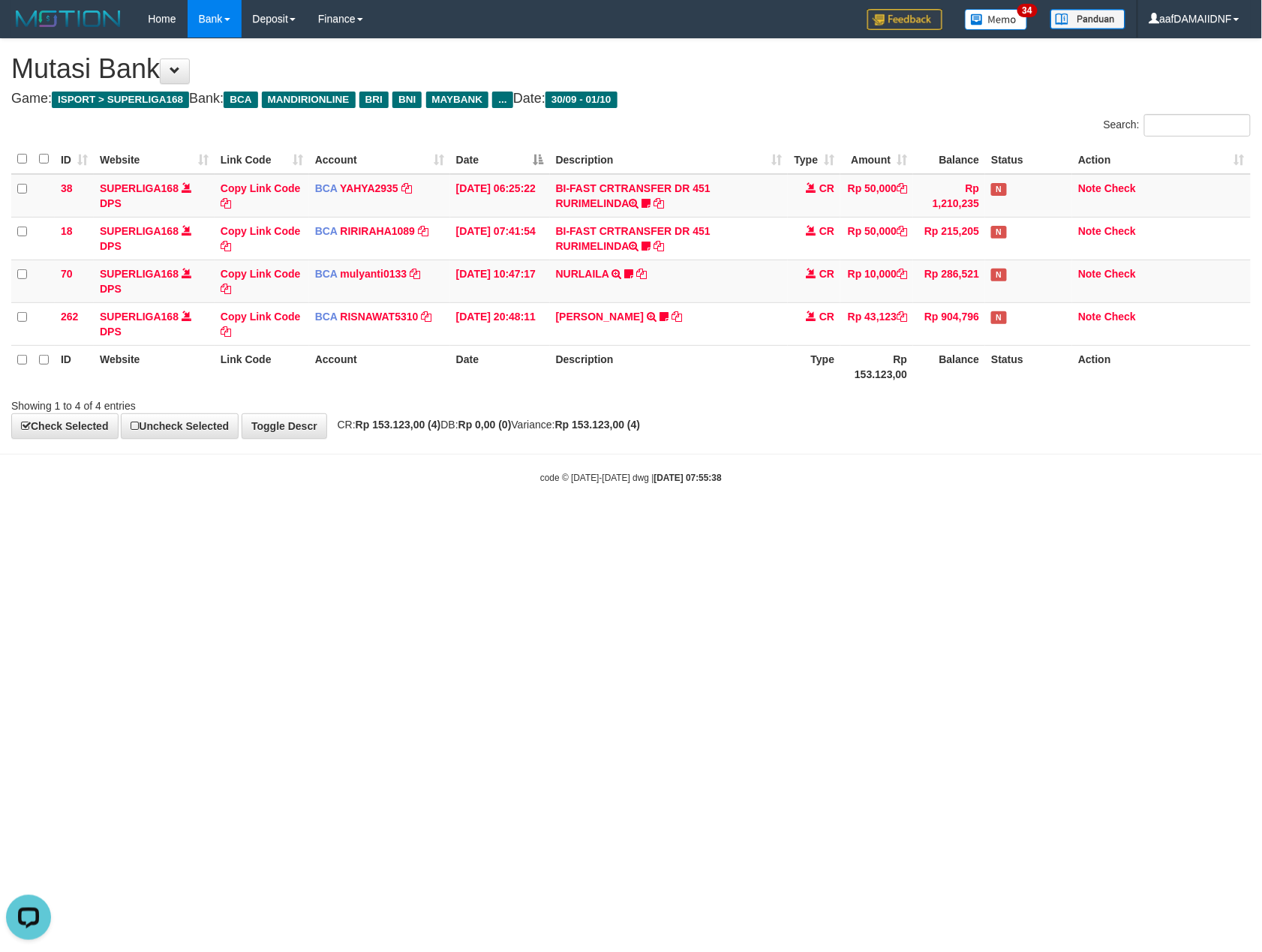
click at [1090, 522] on html "Toggle navigation Home Bank Account List Load By Website Group [ISPORT] SUPERLI…" at bounding box center [631, 261] width 1262 height 522
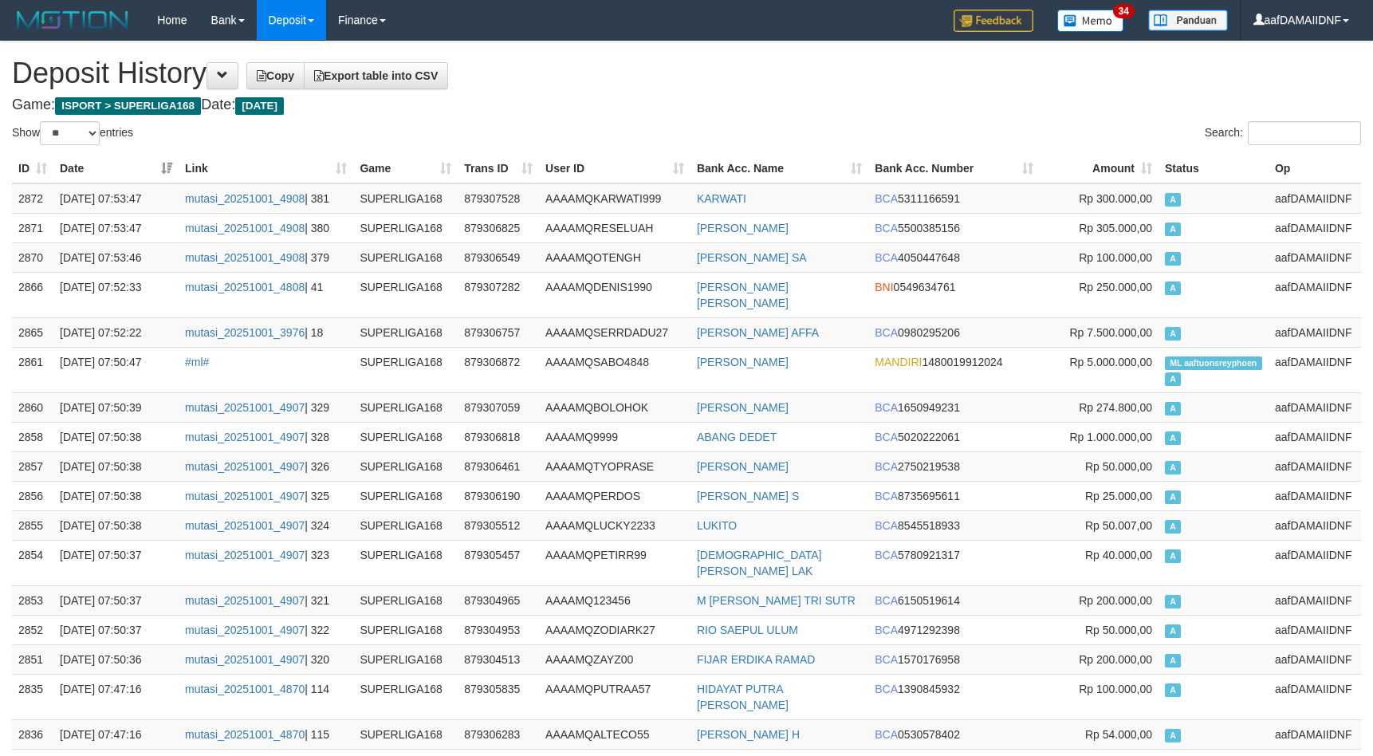
select select "**"
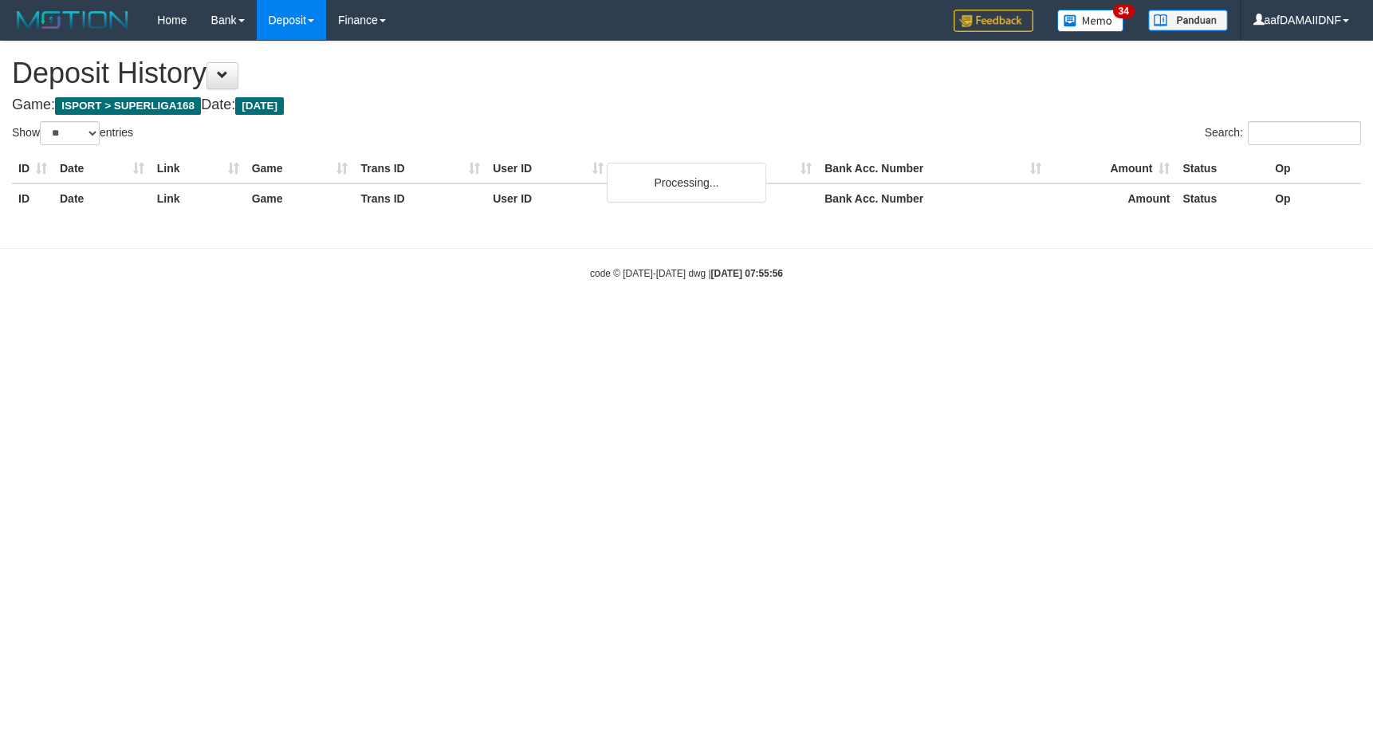
select select "**"
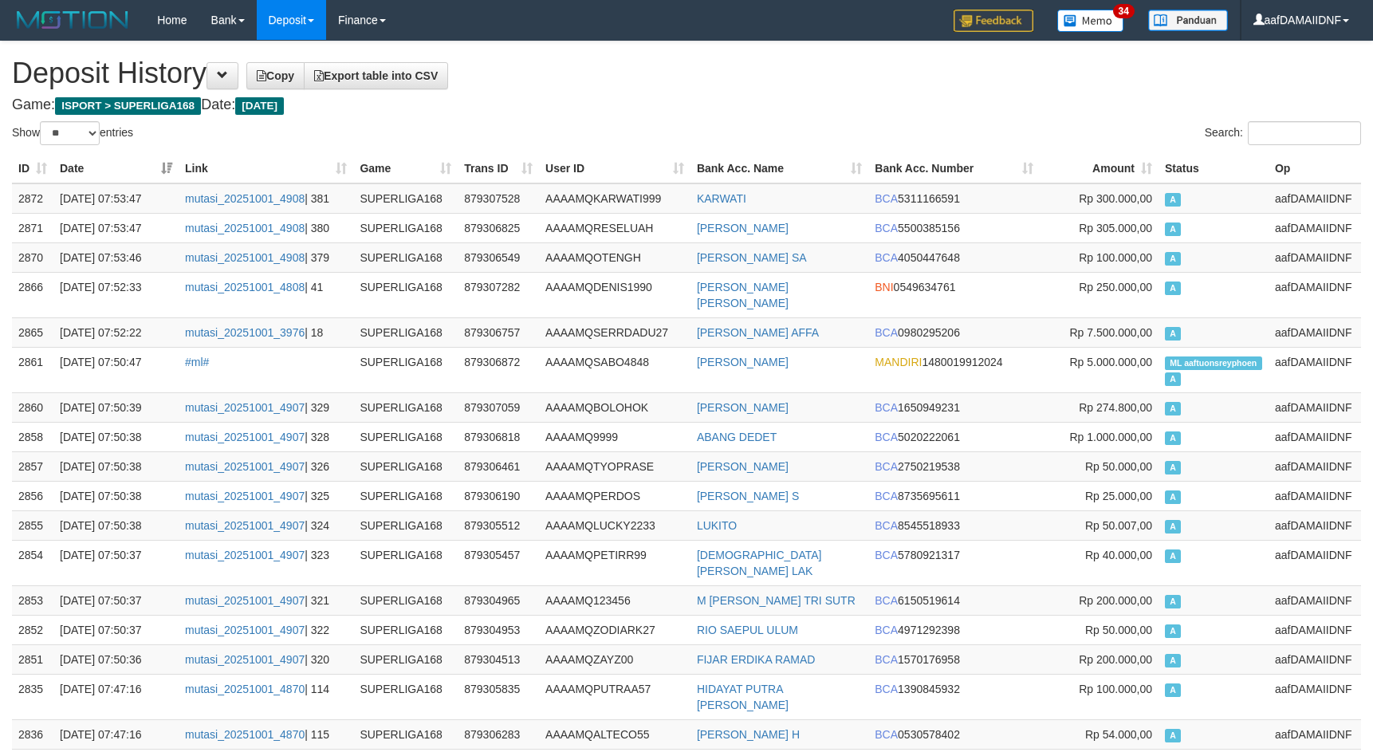
select select "**"
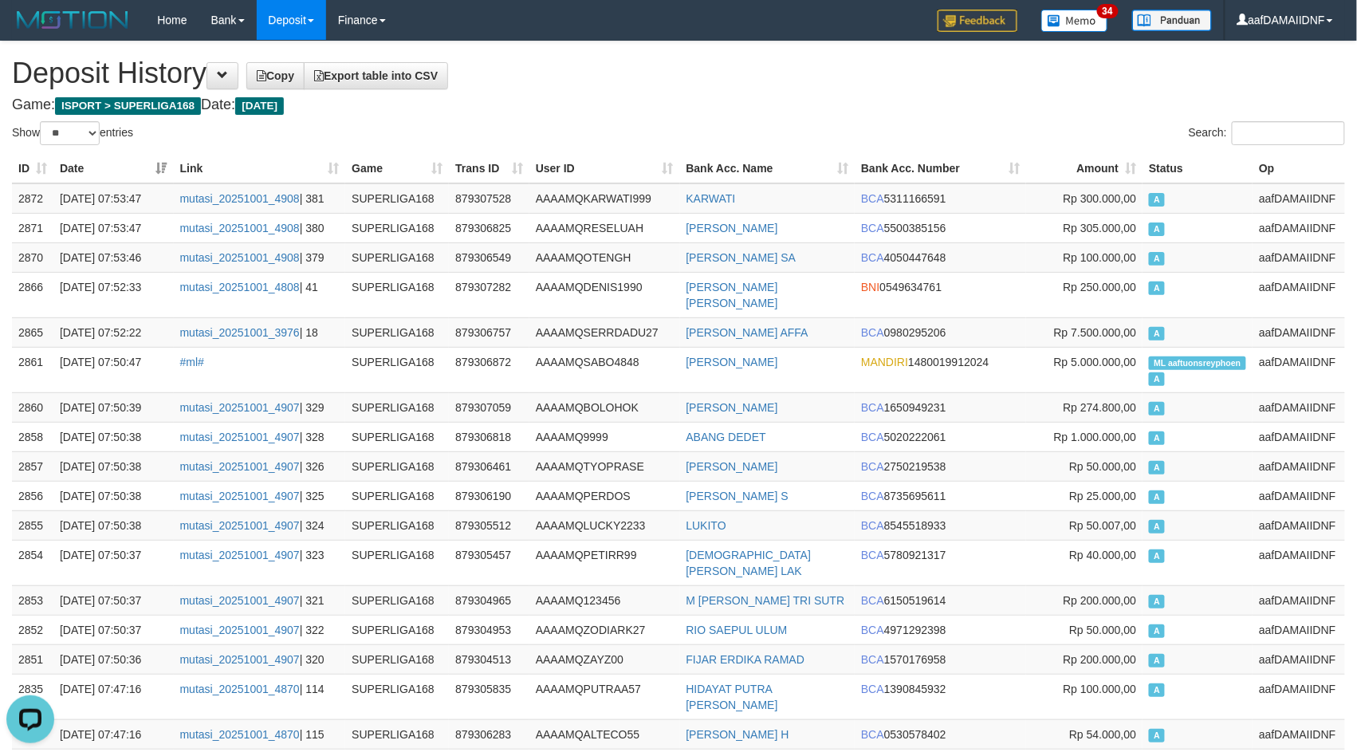
click at [713, 107] on h4 "Game: ISPORT > SUPERLIGA168 Date: [DATE]" at bounding box center [678, 105] width 1333 height 16
click at [711, 107] on h4 "Game: ISPORT > SUPERLIGA168 Date: [DATE]" at bounding box center [678, 105] width 1333 height 16
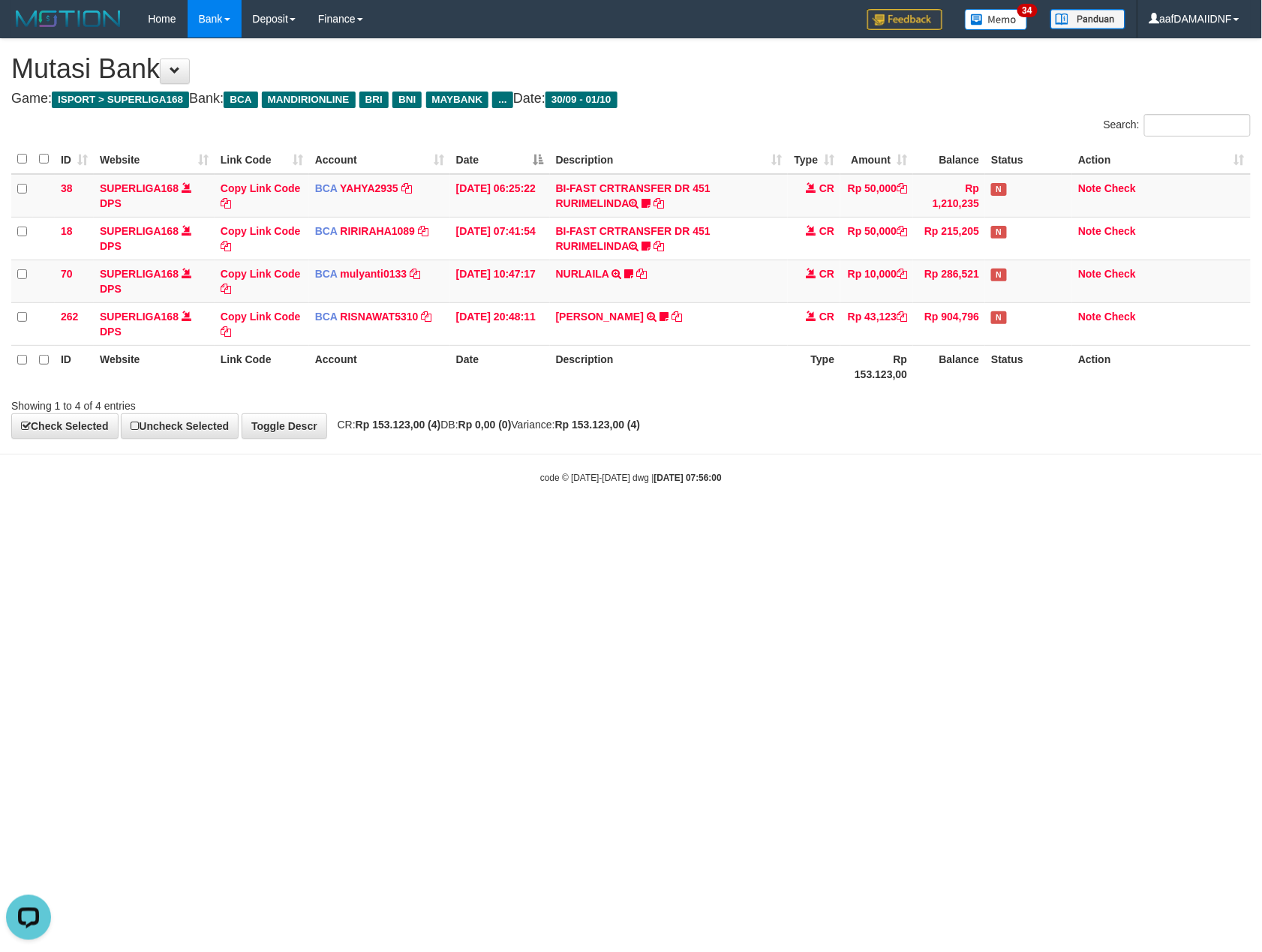
click at [889, 522] on html "Toggle navigation Home Bank Account List Load By Website Group [ISPORT] SUPERLI…" at bounding box center [631, 261] width 1262 height 522
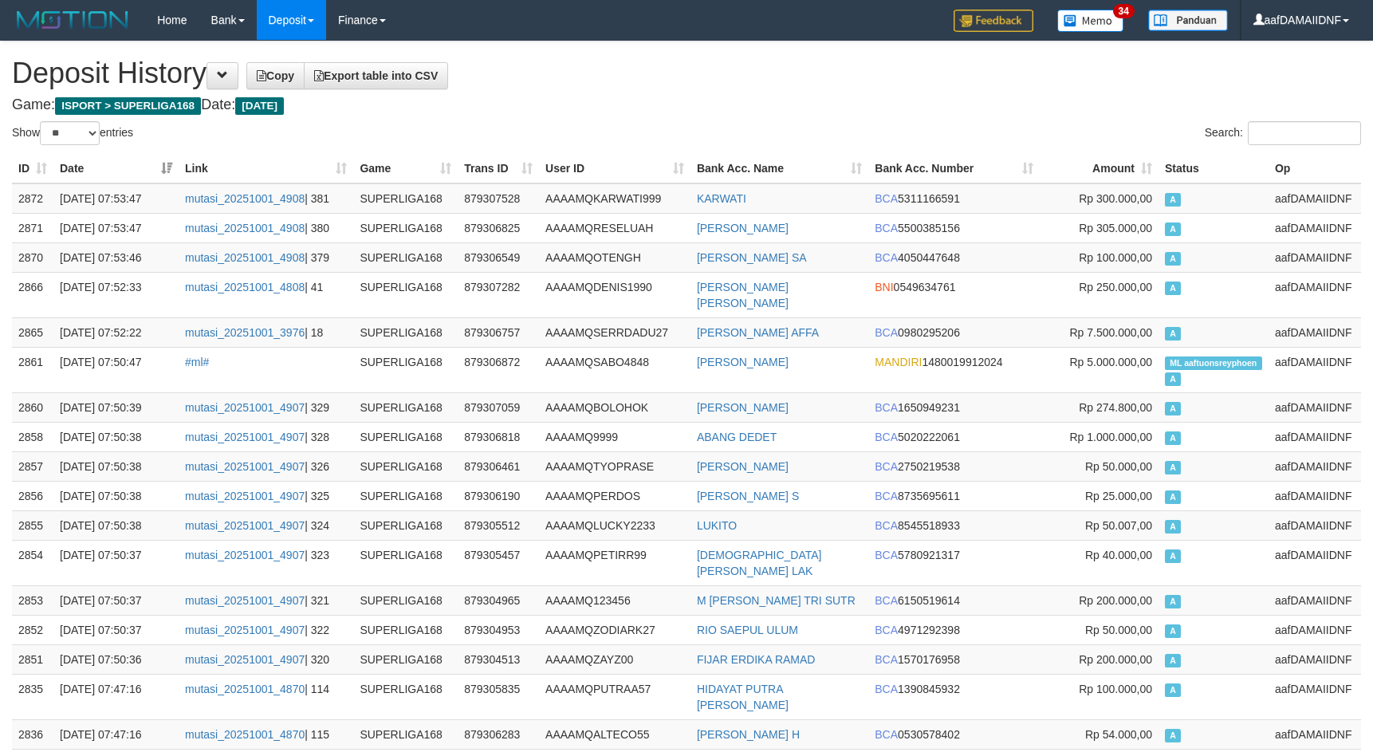
select select "**"
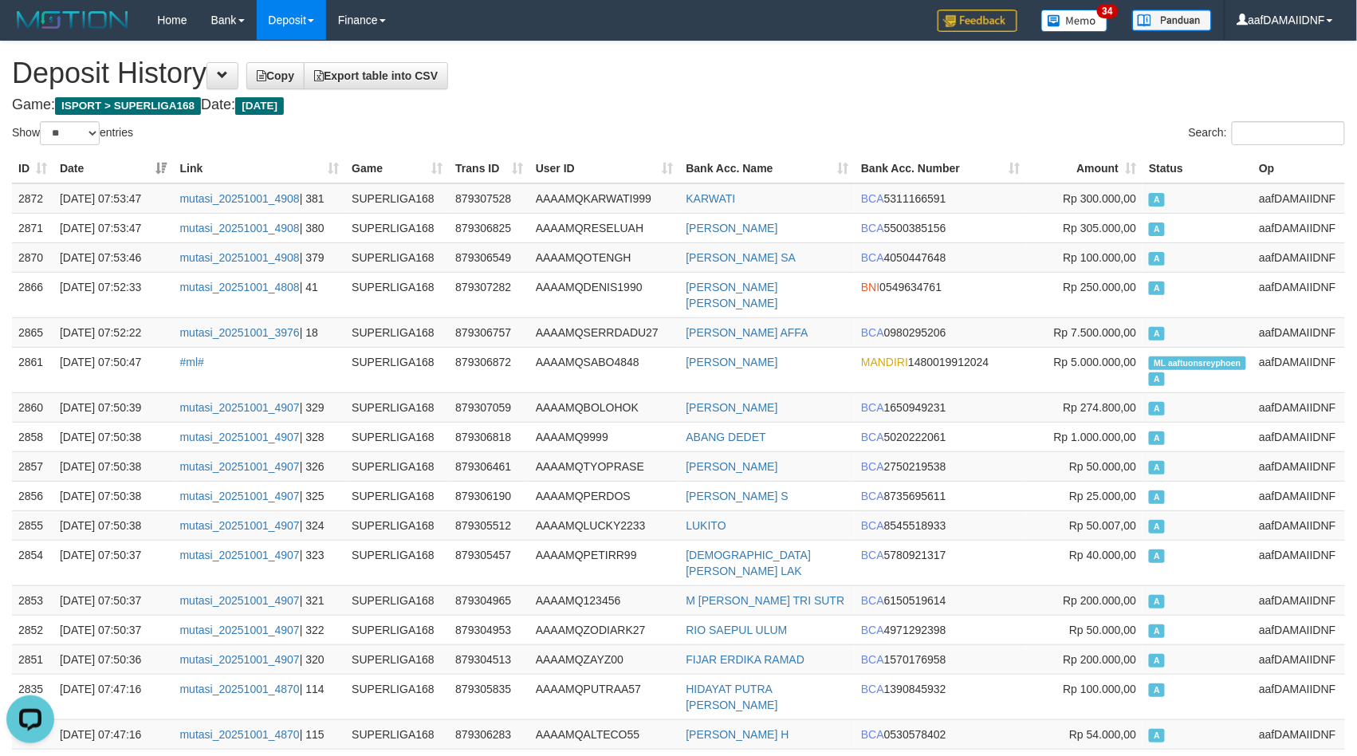
click at [543, 131] on div "Show ** ** ** *** entries" at bounding box center [339, 135] width 655 height 28
